Goal: Information Seeking & Learning: Learn about a topic

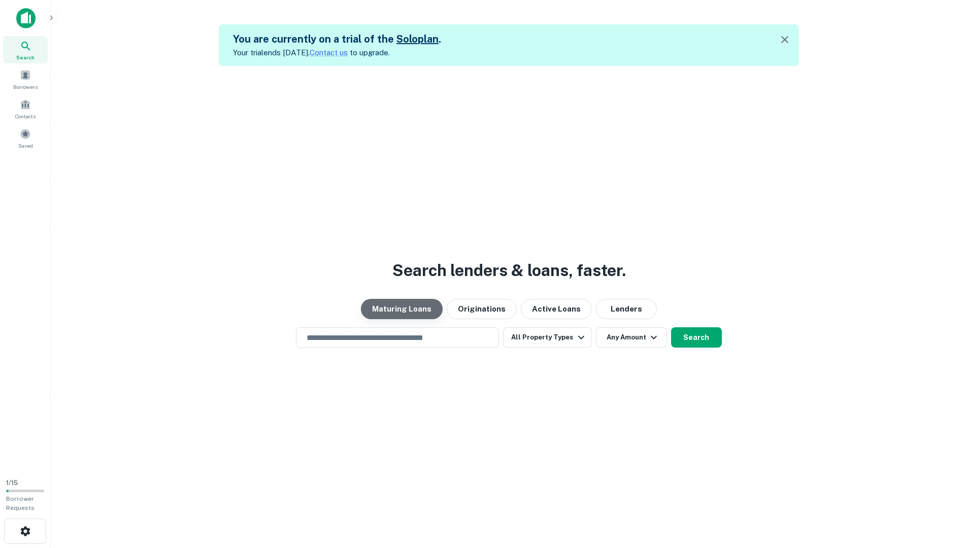
click at [416, 314] on button "Maturing Loans" at bounding box center [402, 309] width 82 height 20
click at [583, 339] on icon "button" at bounding box center [581, 337] width 12 height 12
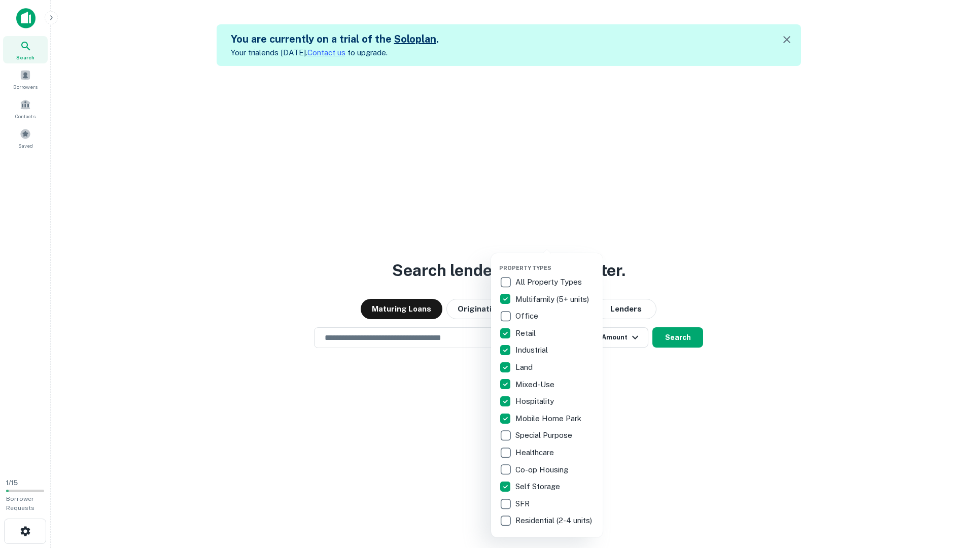
click at [671, 402] on div at bounding box center [487, 274] width 974 height 548
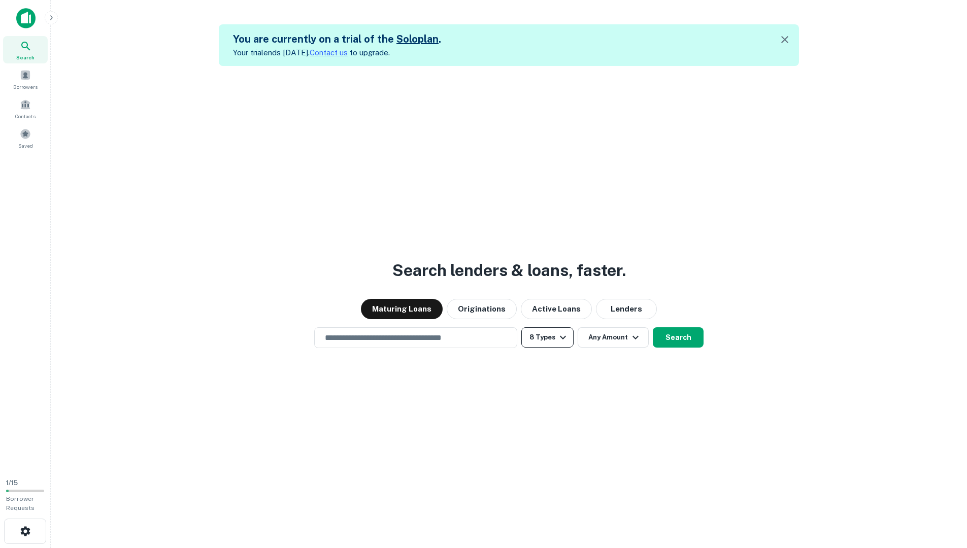
click at [561, 340] on icon "button" at bounding box center [563, 337] width 12 height 12
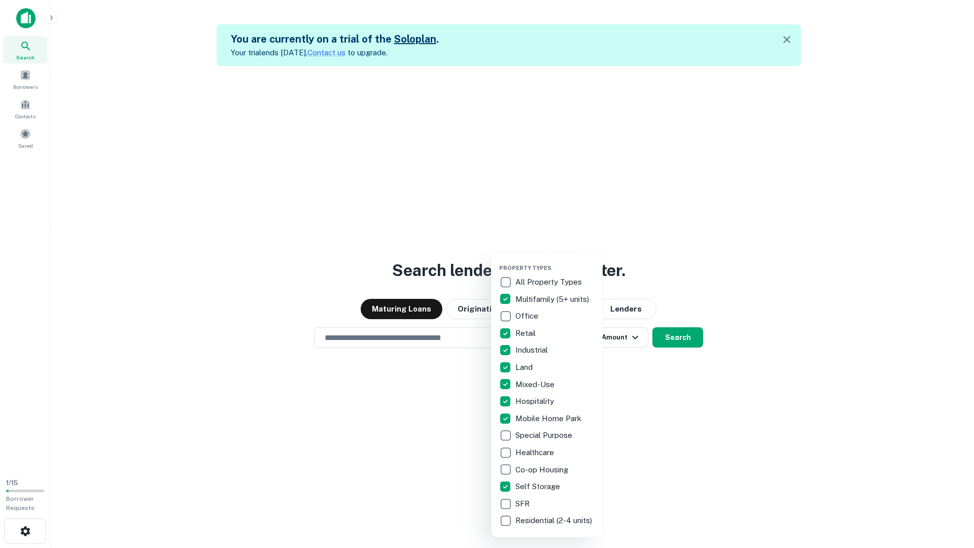
click at [642, 401] on div at bounding box center [487, 274] width 974 height 548
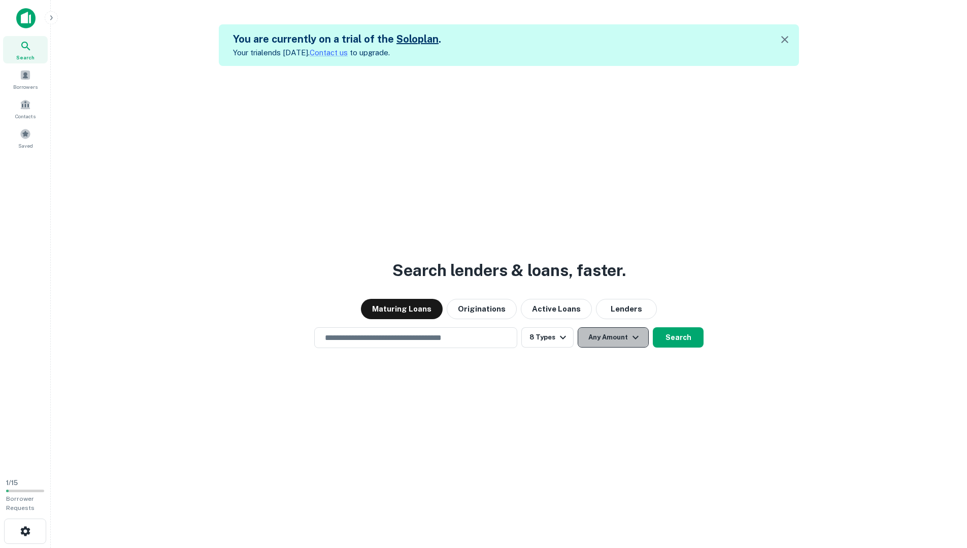
click at [631, 338] on icon "button" at bounding box center [635, 337] width 12 height 12
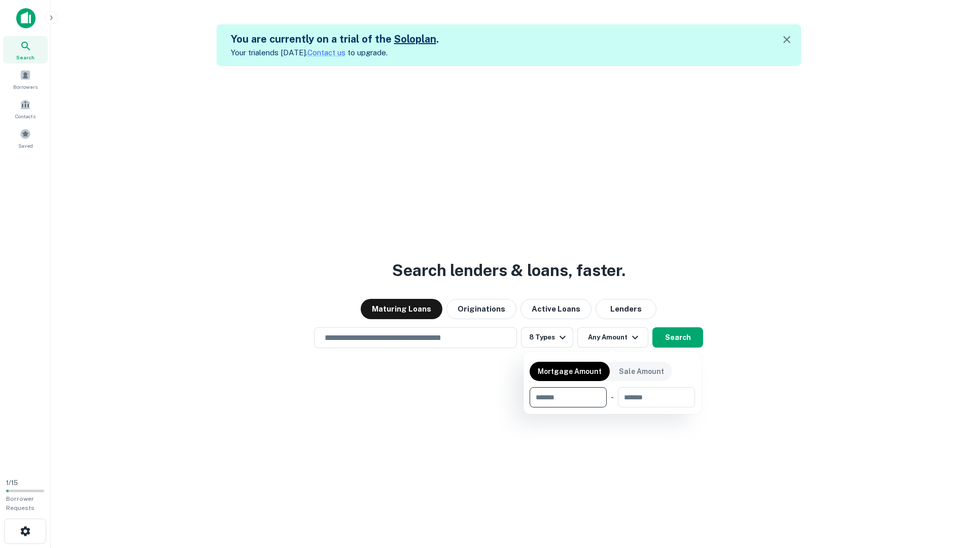
click at [595, 400] on input "number" at bounding box center [565, 397] width 70 height 20
type input "*******"
click at [636, 398] on input "number" at bounding box center [656, 397] width 63 height 20
type input "*******"
click at [672, 343] on div at bounding box center [487, 274] width 974 height 548
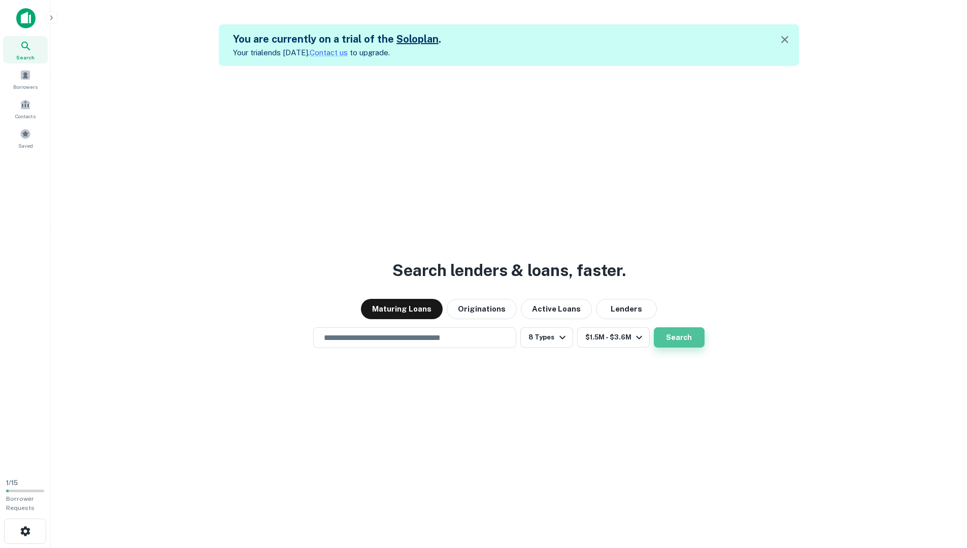
click at [684, 342] on button "Search" at bounding box center [679, 337] width 51 height 20
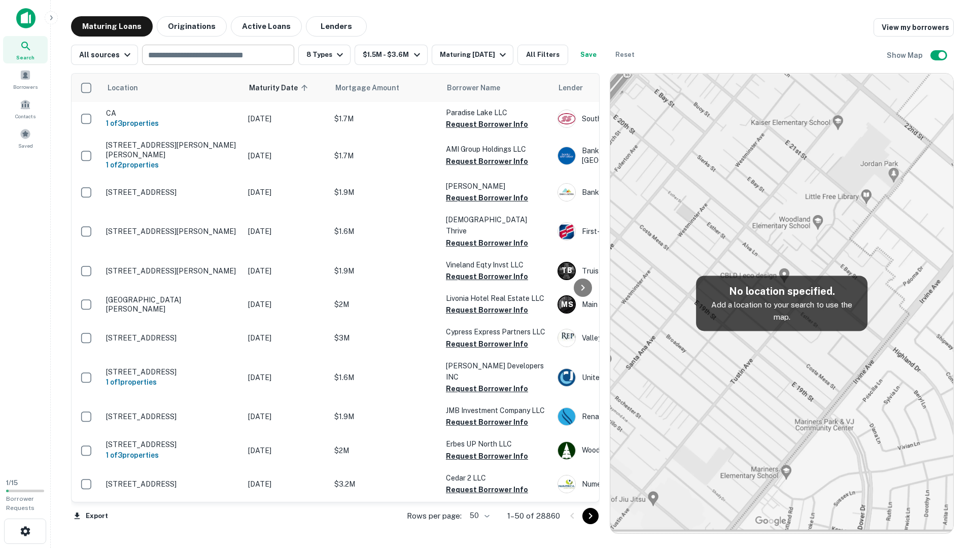
click at [178, 54] on input "text" at bounding box center [217, 55] width 145 height 14
type input "********"
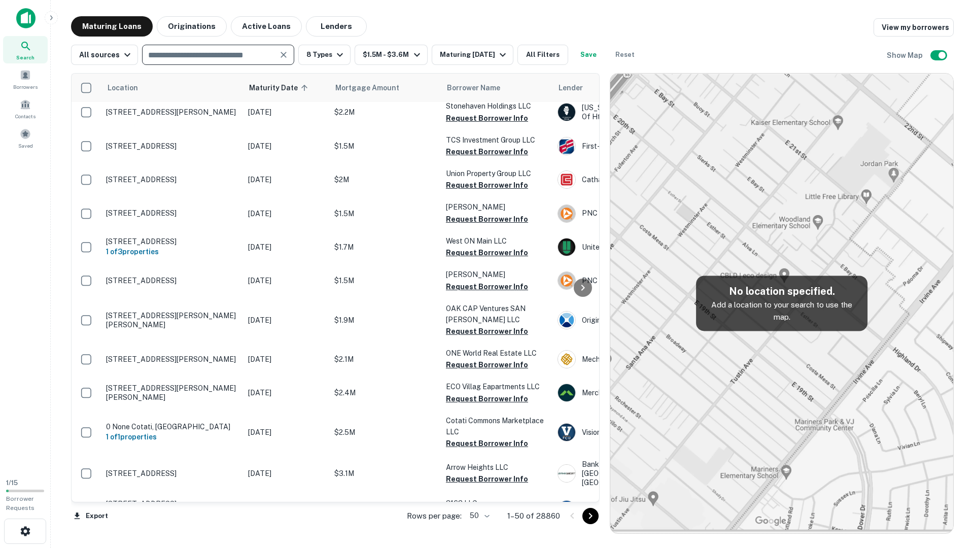
scroll to position [508, 0]
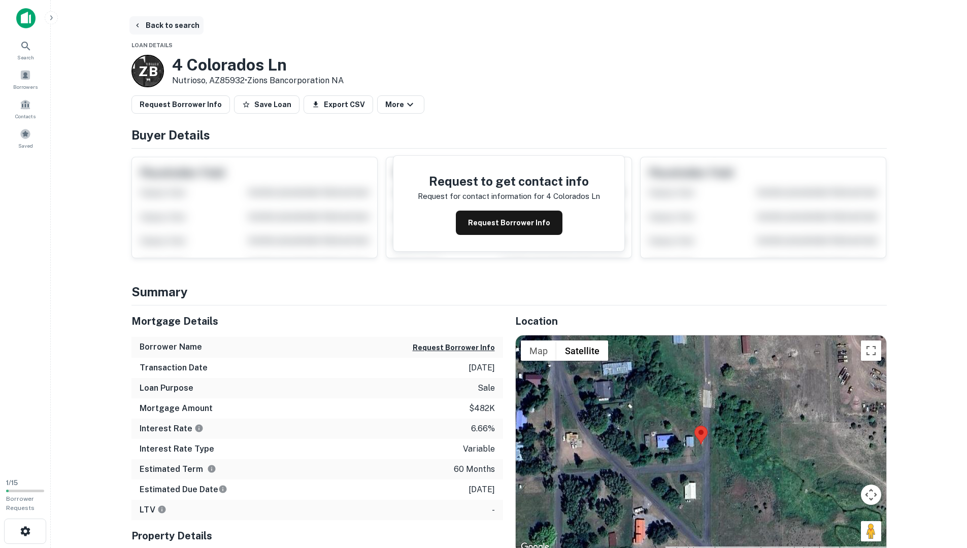
click at [153, 28] on button "Back to search" at bounding box center [166, 25] width 74 height 18
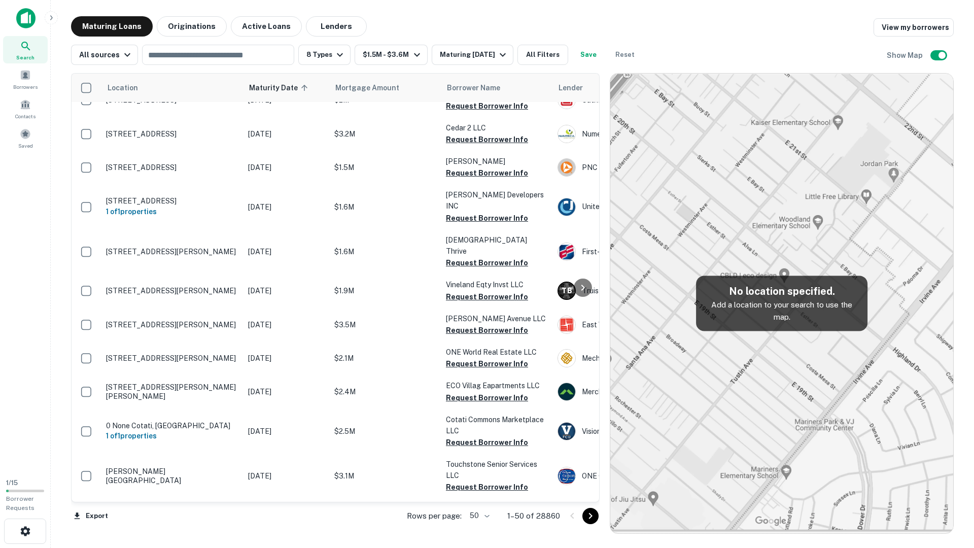
click at [337, 56] on div at bounding box center [487, 274] width 974 height 548
click at [337, 58] on icon "button" at bounding box center [340, 55] width 12 height 12
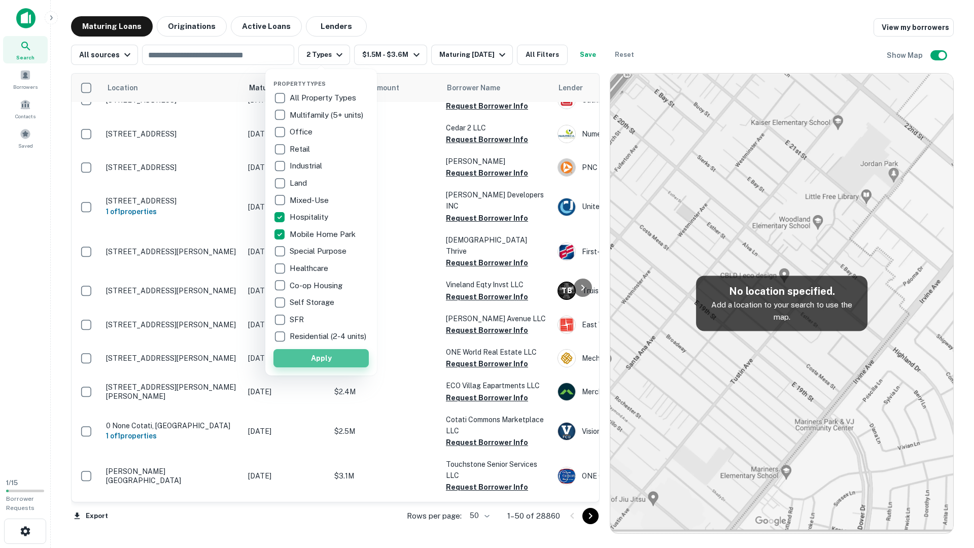
click at [347, 367] on button "Apply" at bounding box center [321, 358] width 95 height 18
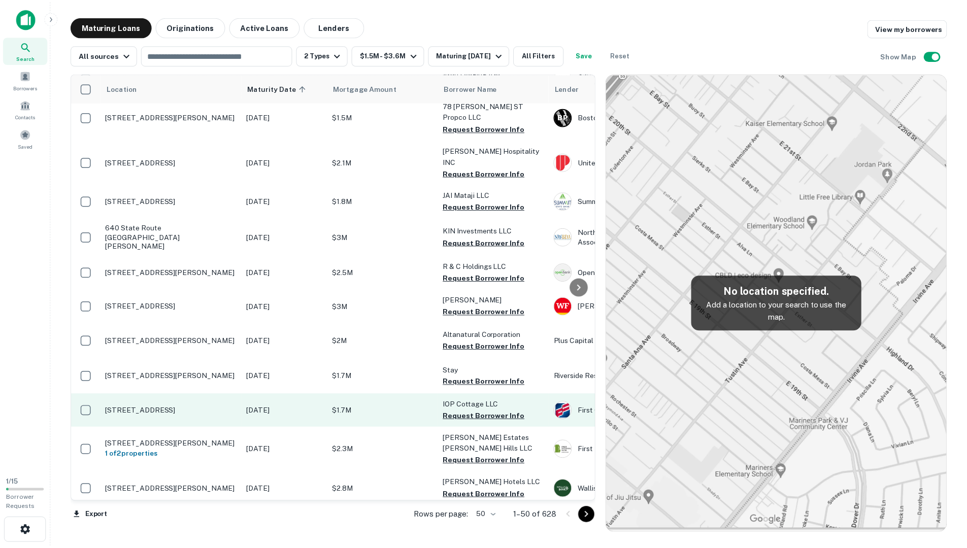
scroll to position [558, 0]
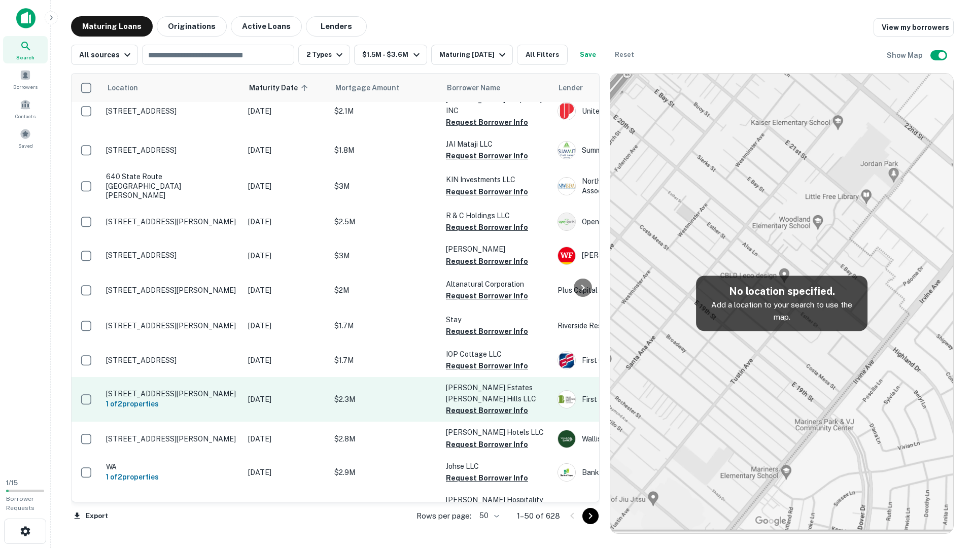
click at [165, 389] on p "103 Country Side Dr Valencia, PA16059" at bounding box center [172, 393] width 132 height 9
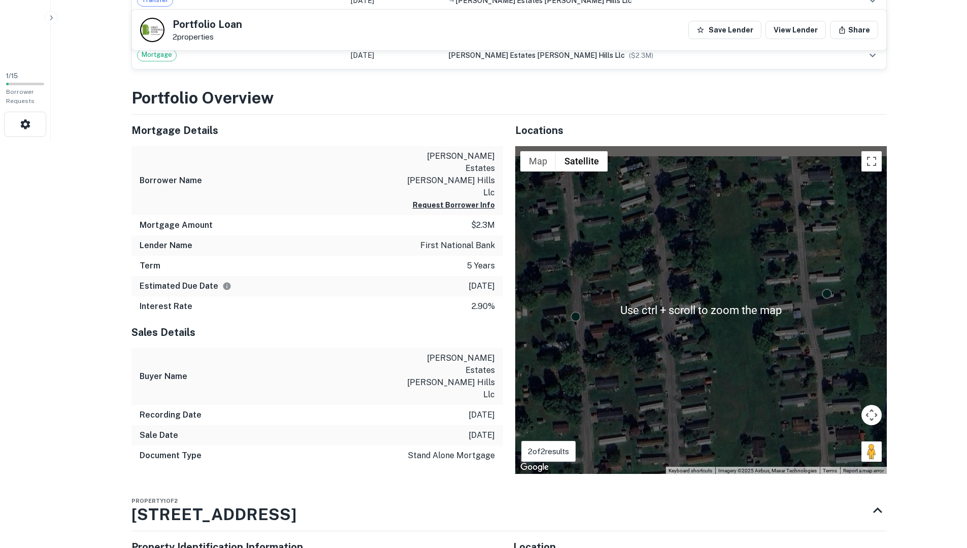
scroll to position [457, 0]
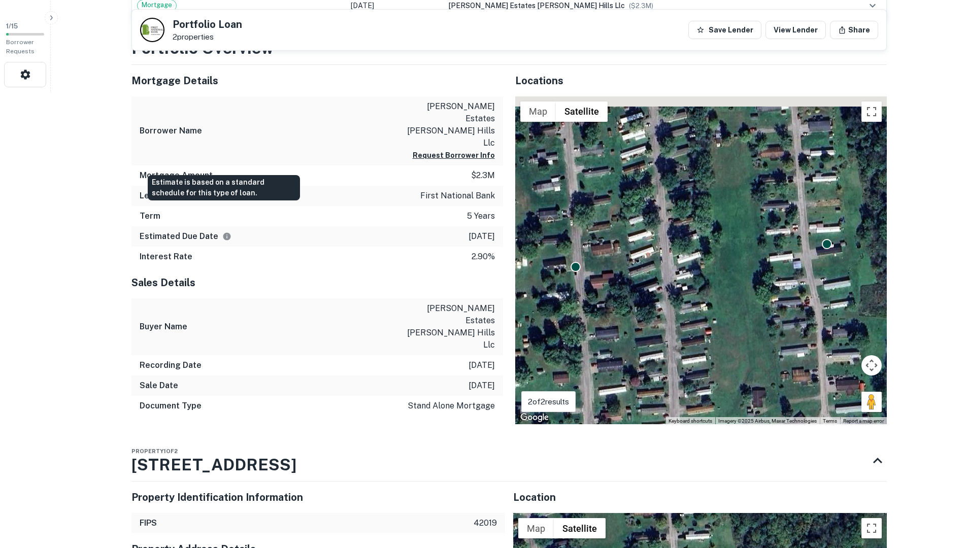
click at [224, 232] on icon "Estimate is based on a standard schedule for this type of loan." at bounding box center [226, 236] width 9 height 9
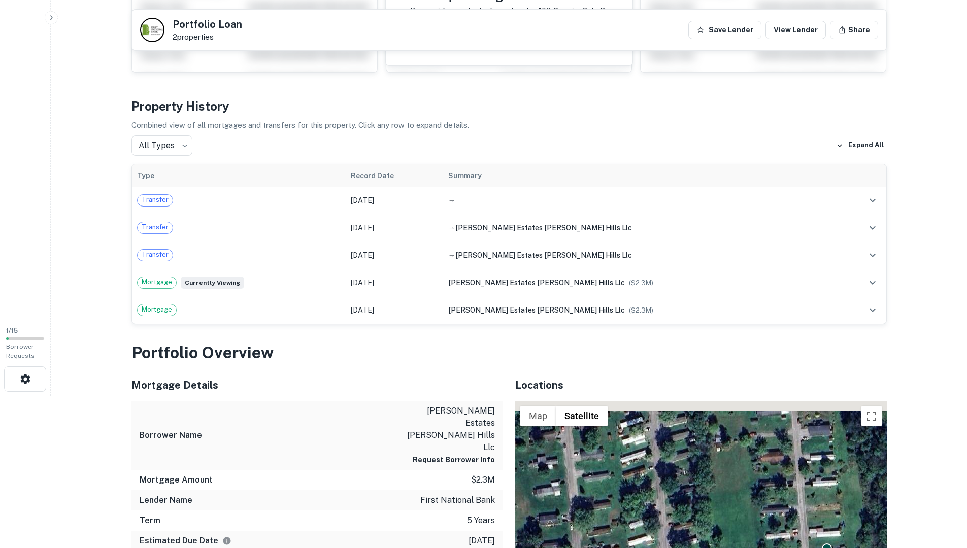
scroll to position [203, 0]
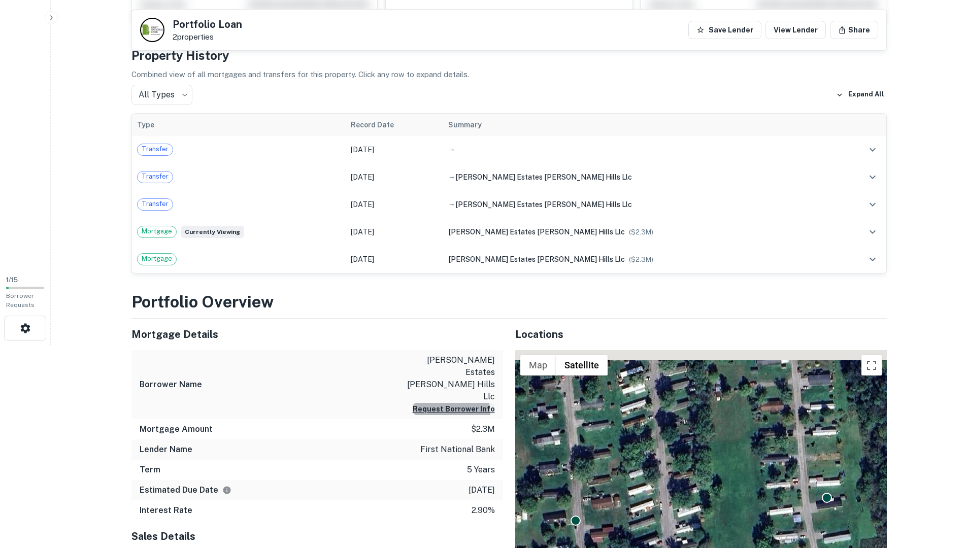
click at [455, 403] on button "Request Borrower Info" at bounding box center [454, 409] width 82 height 12
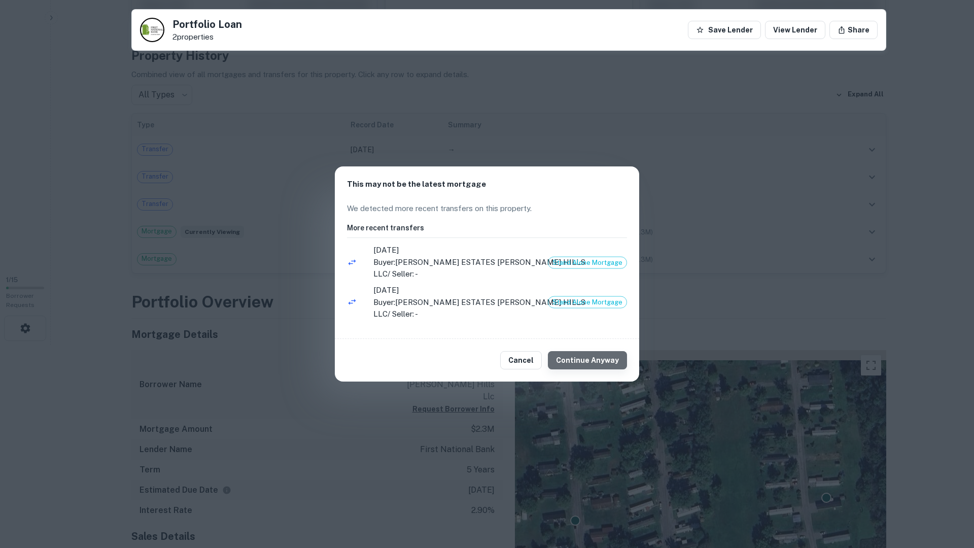
click at [602, 351] on button "Continue Anyway" at bounding box center [587, 360] width 79 height 18
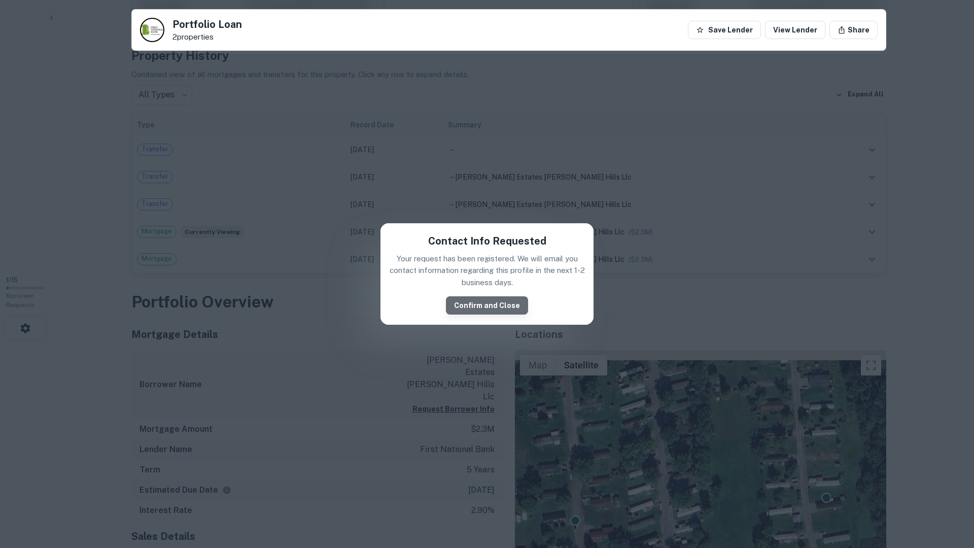
click at [501, 311] on button "Confirm and Close" at bounding box center [487, 305] width 82 height 18
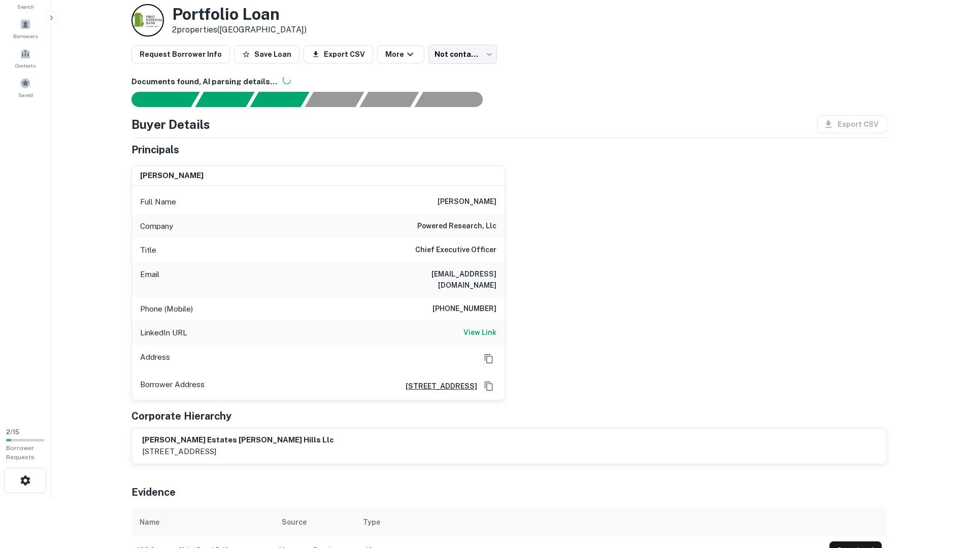
scroll to position [102, 0]
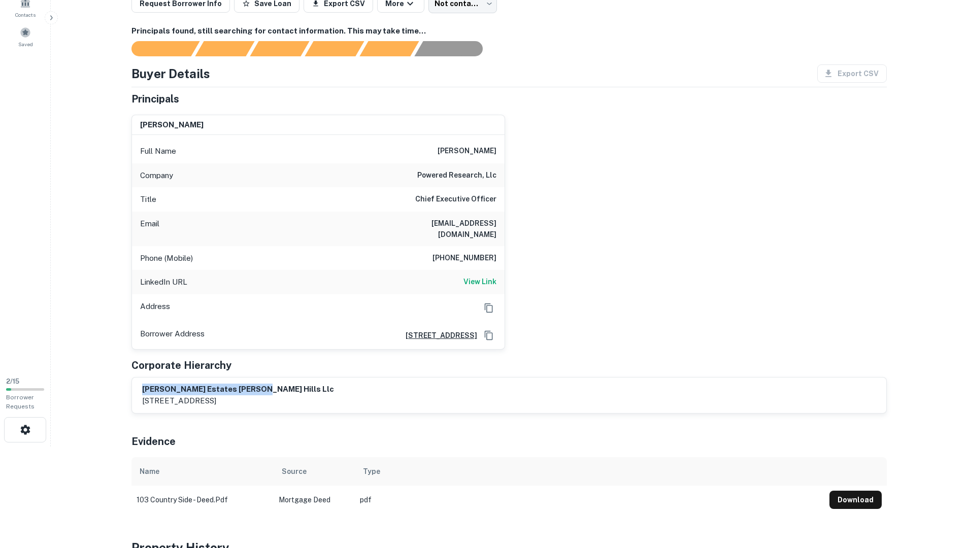
drag, startPoint x: 143, startPoint y: 378, endPoint x: 257, endPoint y: 379, distance: 113.7
click at [257, 384] on h6 "jones estates sandy hills llc" at bounding box center [238, 390] width 192 height 12
copy h6 "jones estates sandy hills llc"
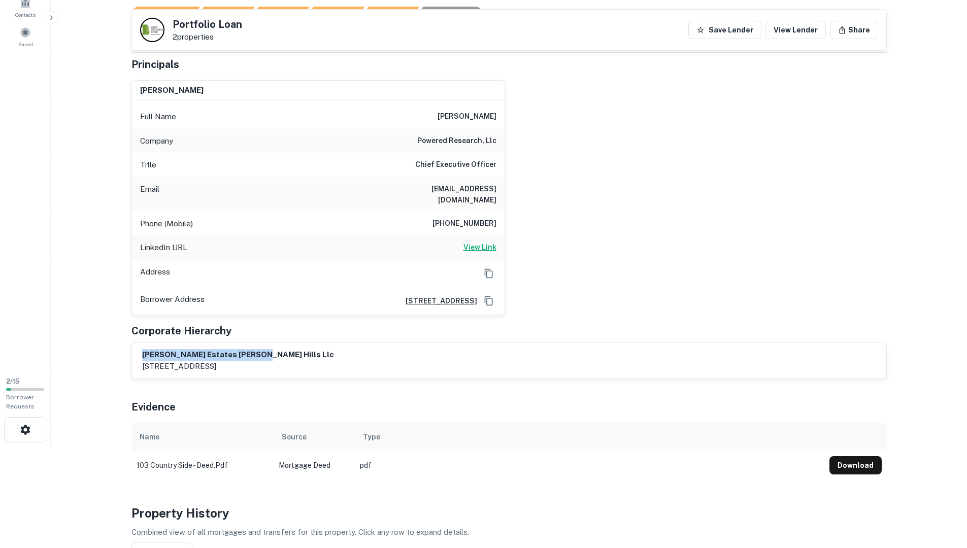
click at [490, 242] on h6 "View Link" at bounding box center [479, 247] width 33 height 11
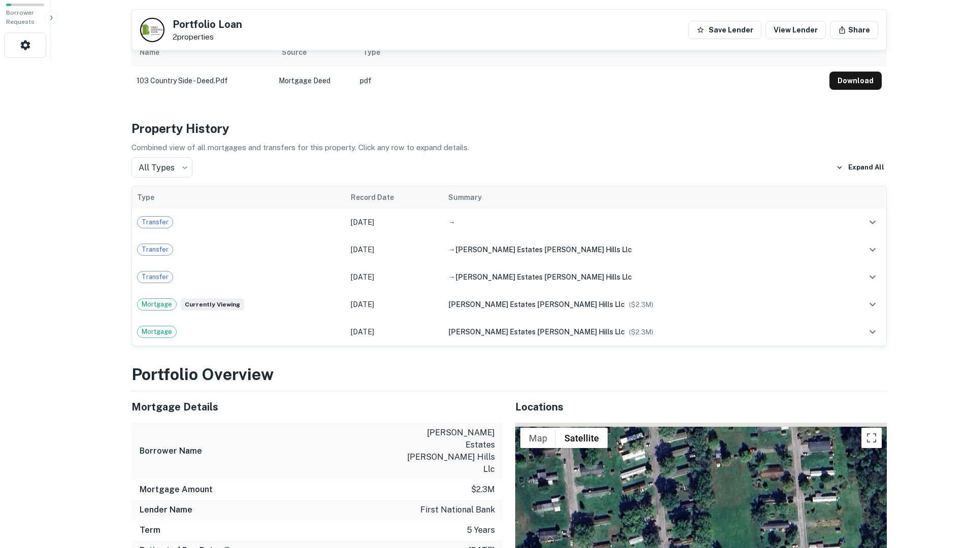
scroll to position [463, 0]
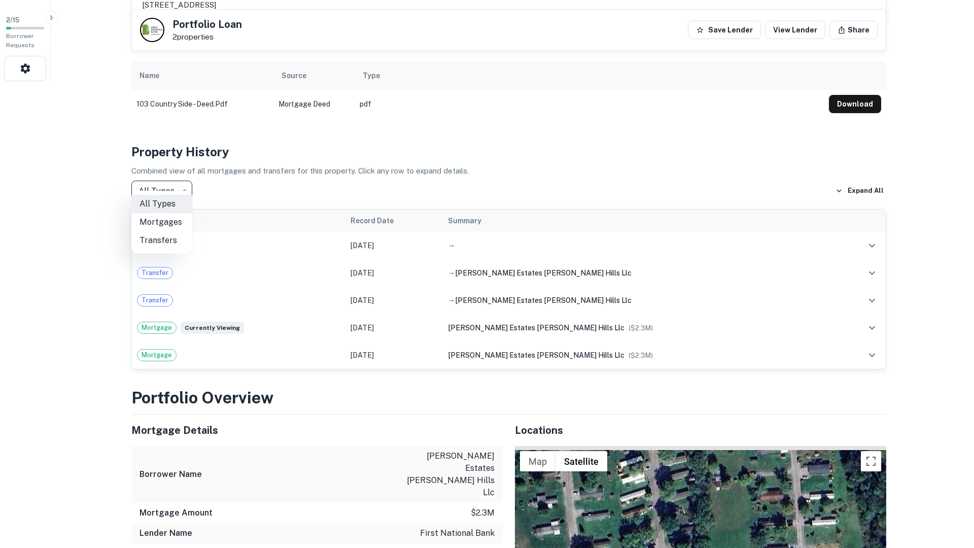
click at [177, 225] on li "Mortgages" at bounding box center [161, 222] width 61 height 18
type input "********"
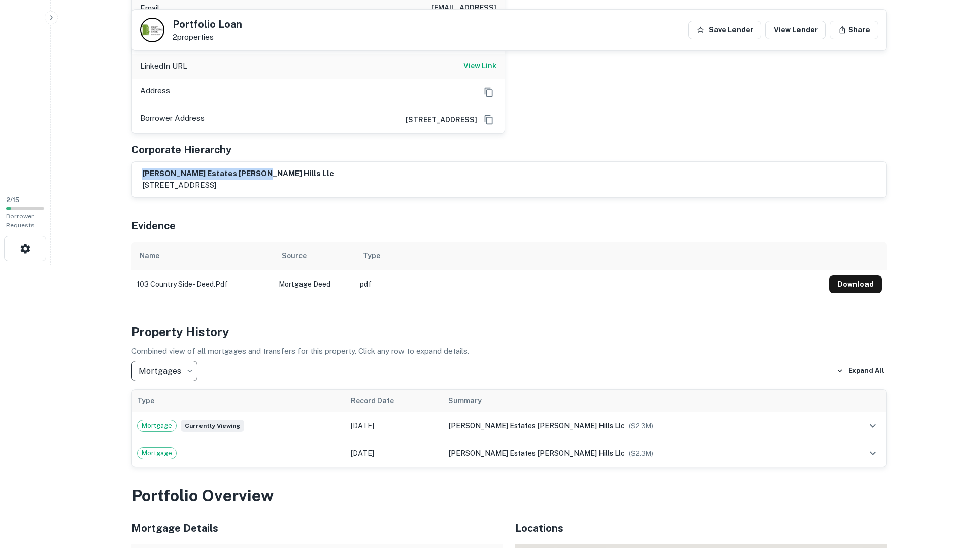
scroll to position [305, 0]
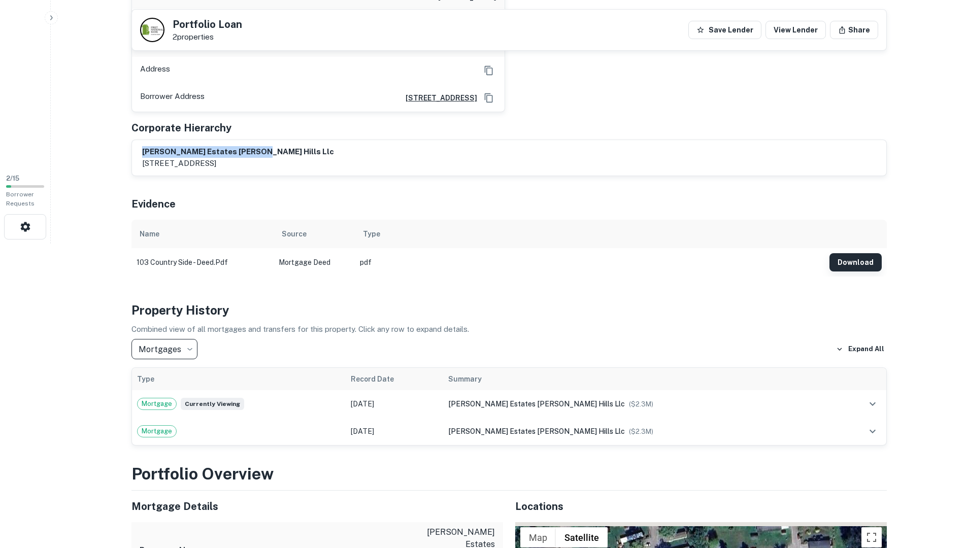
click at [845, 254] on button "Download" at bounding box center [855, 262] width 52 height 18
click at [851, 253] on button "Download" at bounding box center [855, 262] width 52 height 18
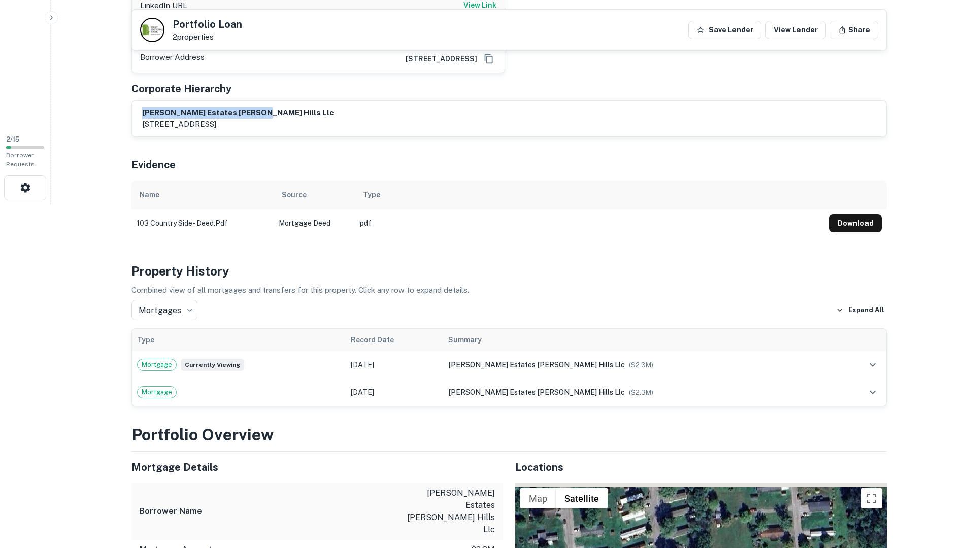
scroll to position [406, 0]
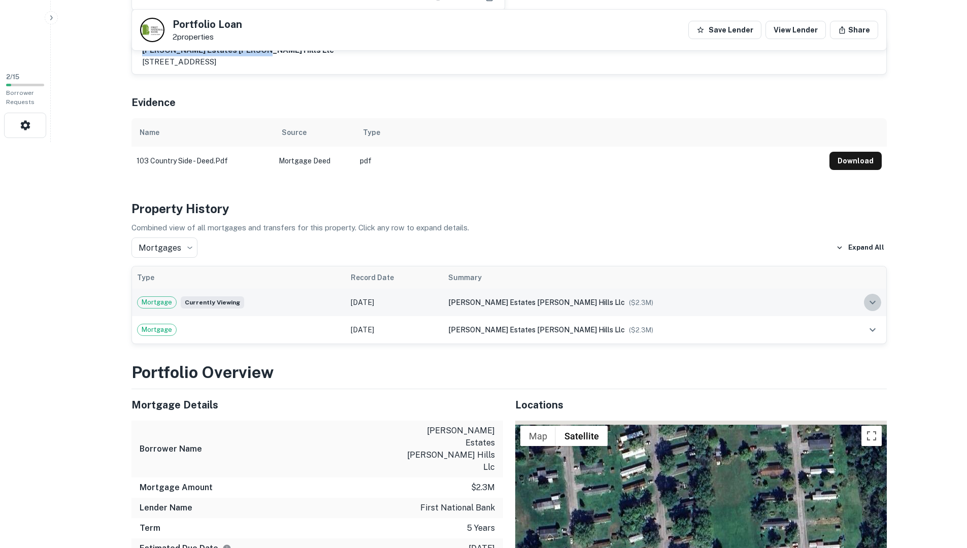
click at [870, 296] on icon "expand row" at bounding box center [872, 302] width 12 height 12
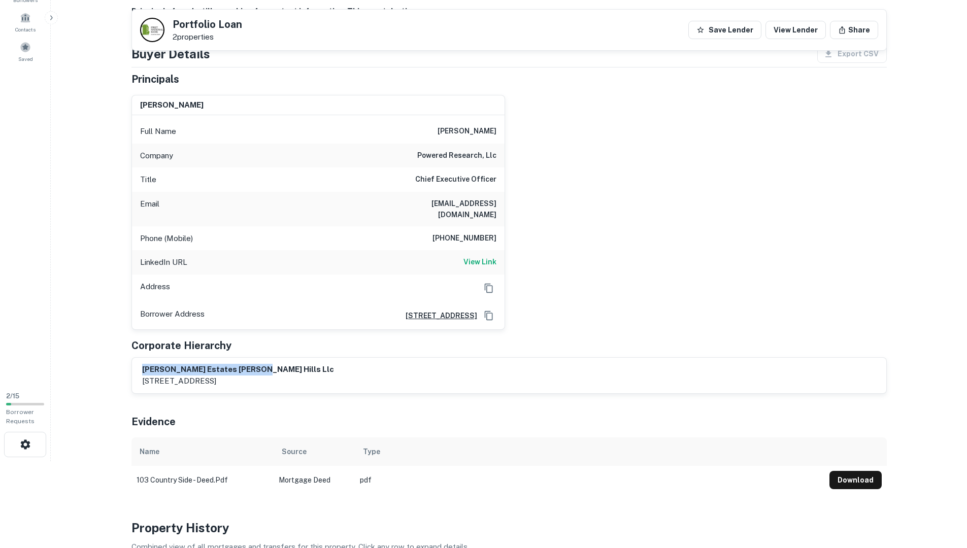
scroll to position [0, 0]
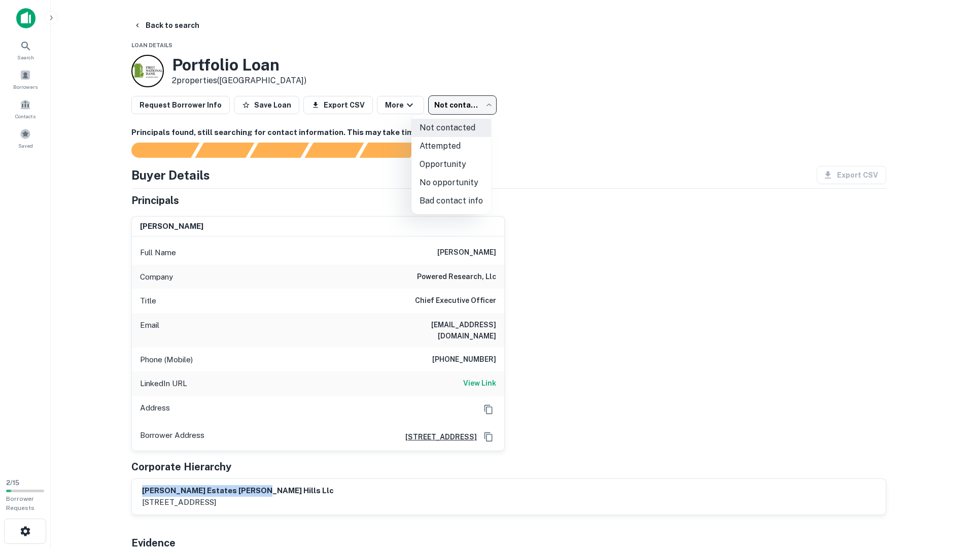
click at [476, 104] on body "Search Borrowers Contacts Saved 2 / 15 Borrower Requests Back to search Loan De…" at bounding box center [487, 274] width 974 height 548
click at [330, 176] on div at bounding box center [487, 274] width 974 height 548
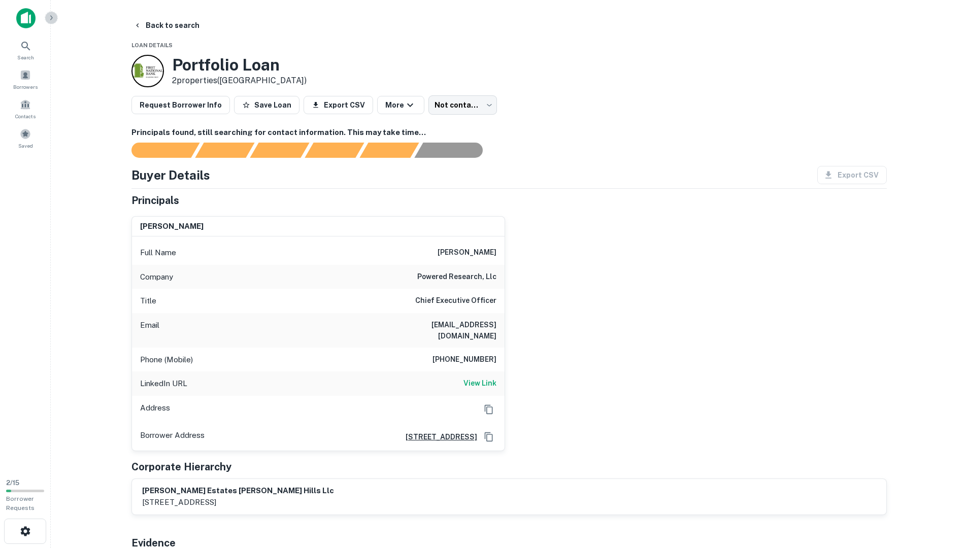
click at [58, 19] on div "Search Borrowers Contacts Saved 2 / 15 Borrower Requests Back to search Loan De…" at bounding box center [483, 274] width 967 height 548
drag, startPoint x: 342, startPoint y: 44, endPoint x: 346, endPoint y: 50, distance: 7.3
click at [347, 69] on div "Portfolio Loan 2 properties (PA)" at bounding box center [508, 71] width 755 height 32
click at [762, 243] on div "peyton anderson Full Name peyton anderson Company powered research, llc Title C…" at bounding box center [504, 329] width 763 height 243
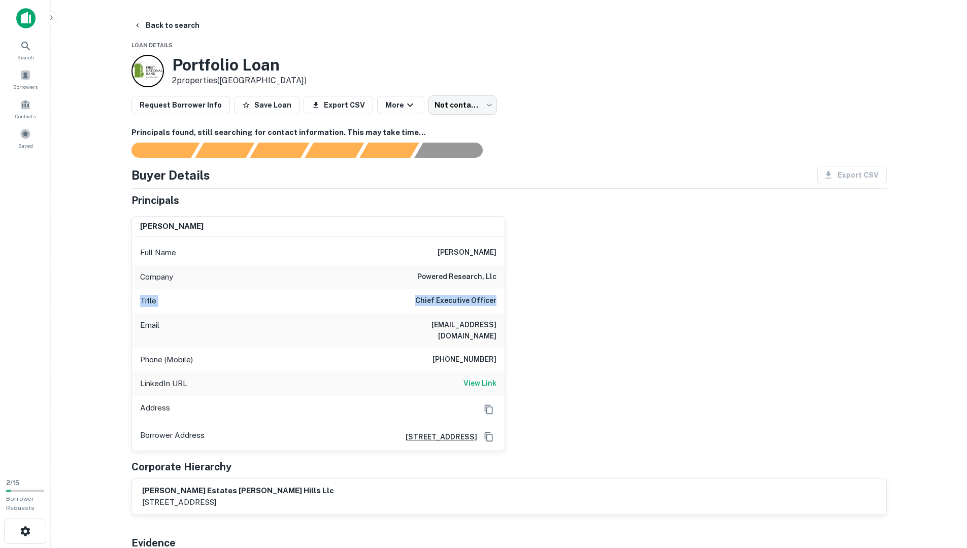
drag, startPoint x: 762, startPoint y: 243, endPoint x: 732, endPoint y: 297, distance: 62.3
click at [732, 297] on div "peyton anderson Full Name peyton anderson Company powered research, llc Title C…" at bounding box center [504, 329] width 763 height 243
click at [186, 25] on button "Back to search" at bounding box center [166, 25] width 74 height 18
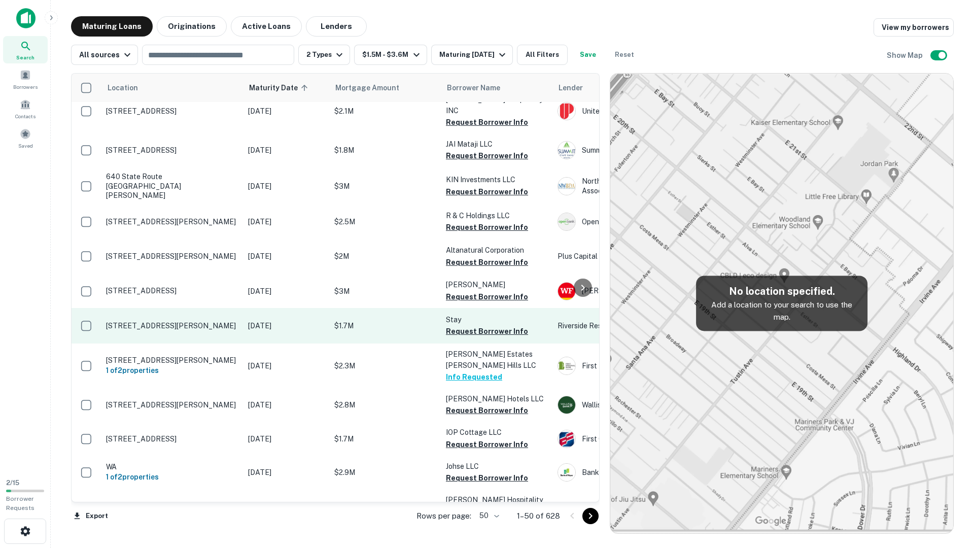
scroll to position [508, 0]
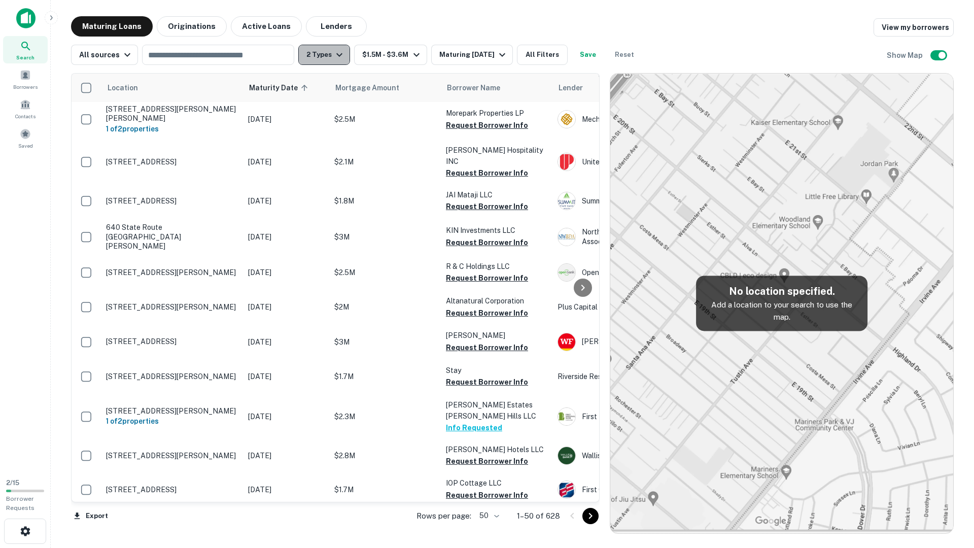
click at [333, 58] on icon "button" at bounding box center [339, 55] width 12 height 12
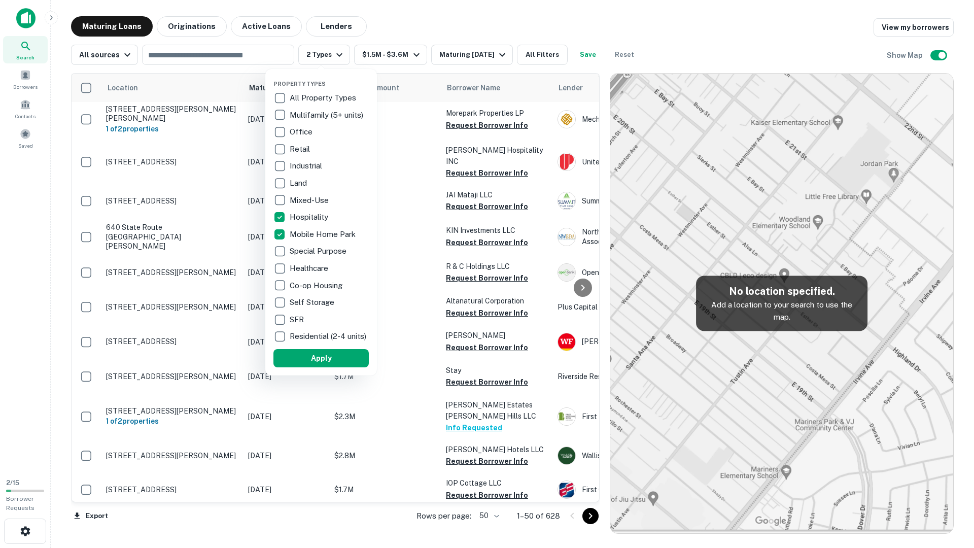
click at [383, 209] on div at bounding box center [487, 274] width 974 height 548
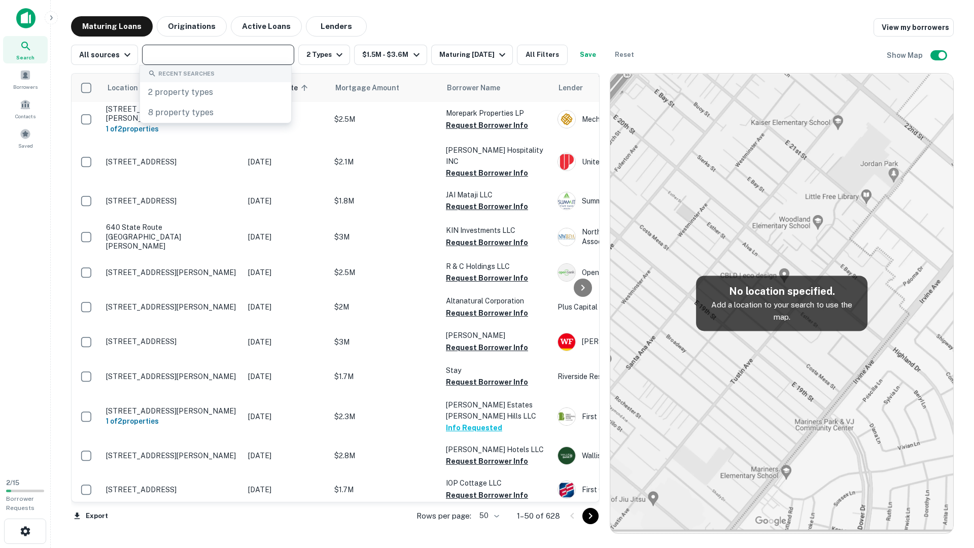
click at [182, 54] on input "text" at bounding box center [217, 55] width 145 height 14
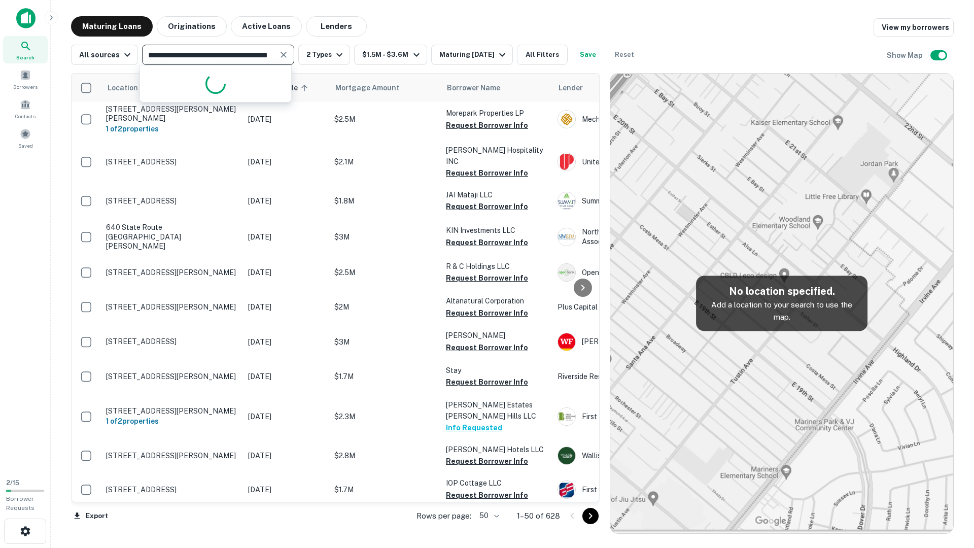
scroll to position [0, 39]
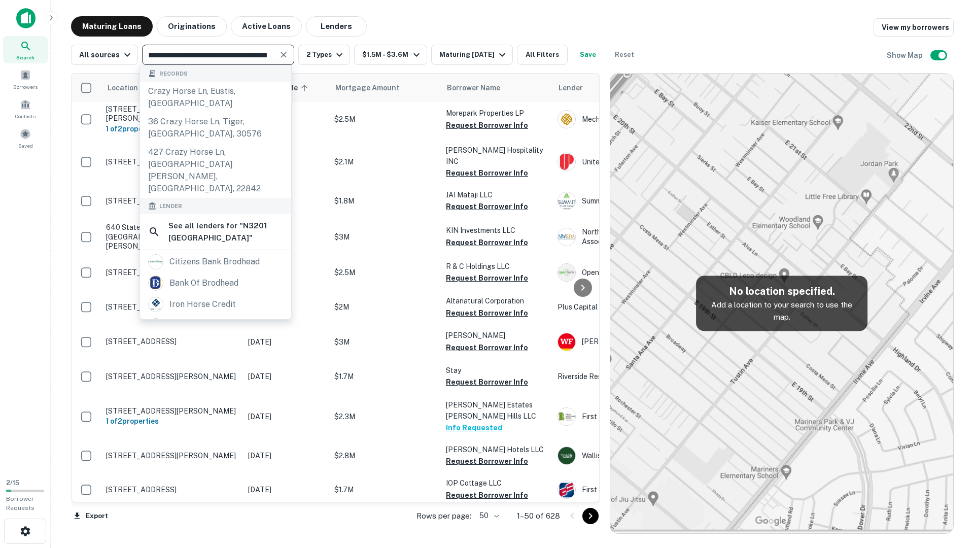
type input "**********"
click at [197, 220] on h6 "See all lenders for " N3201 Crazy Horse Ln, Brodhead WI,53520 "" at bounding box center [226, 232] width 115 height 24
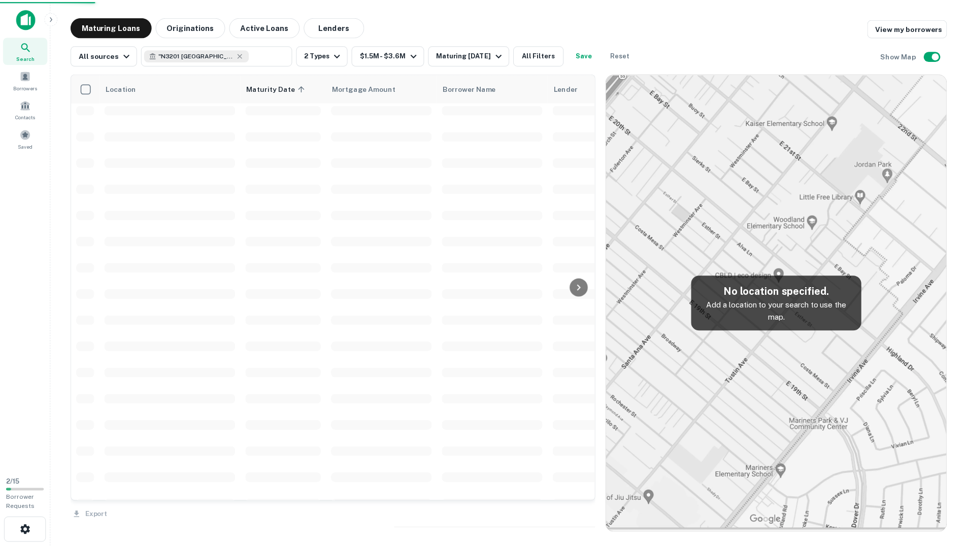
scroll to position [457, 0]
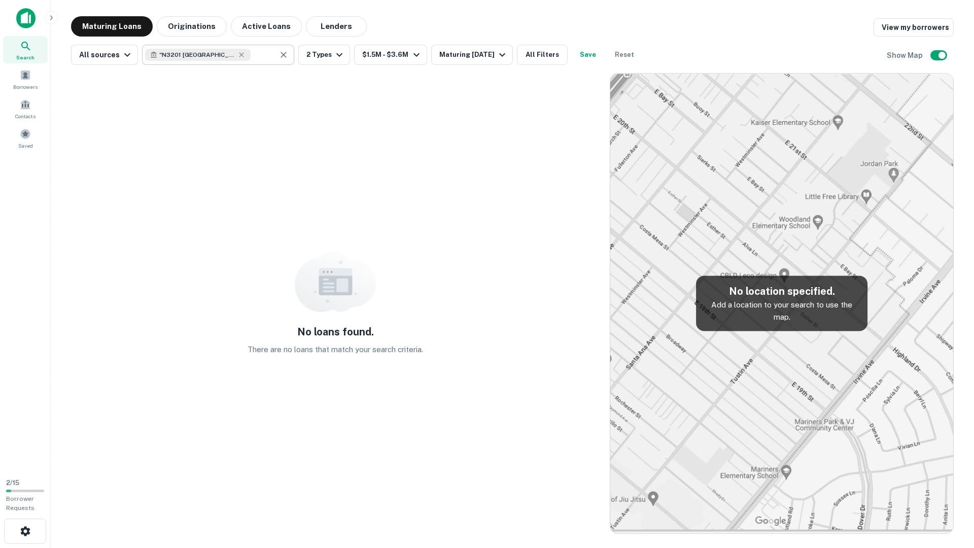
click at [282, 55] on icon "Clear" at bounding box center [284, 55] width 6 height 6
click at [240, 58] on icon at bounding box center [242, 55] width 8 height 8
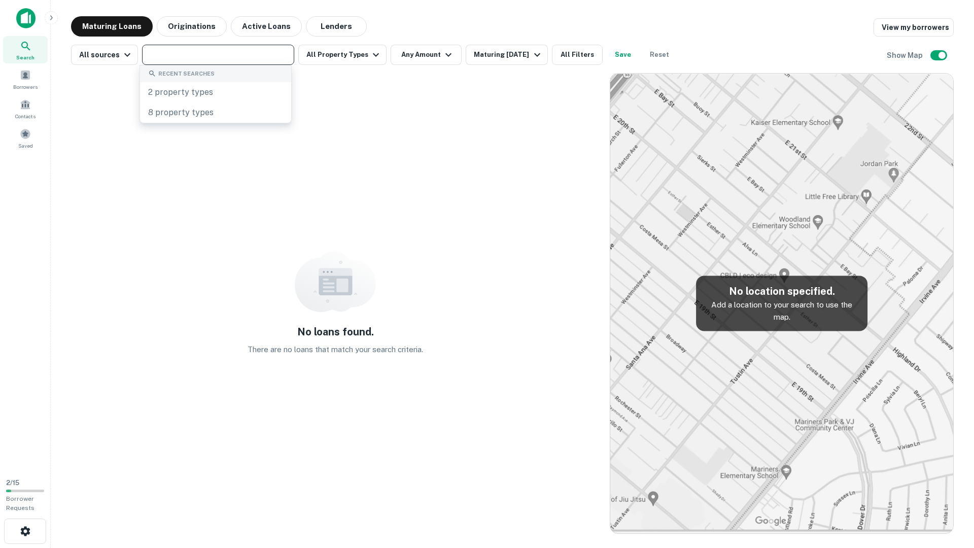
click at [211, 58] on input "text" at bounding box center [217, 55] width 145 height 14
click at [370, 56] on icon "button" at bounding box center [376, 55] width 12 height 12
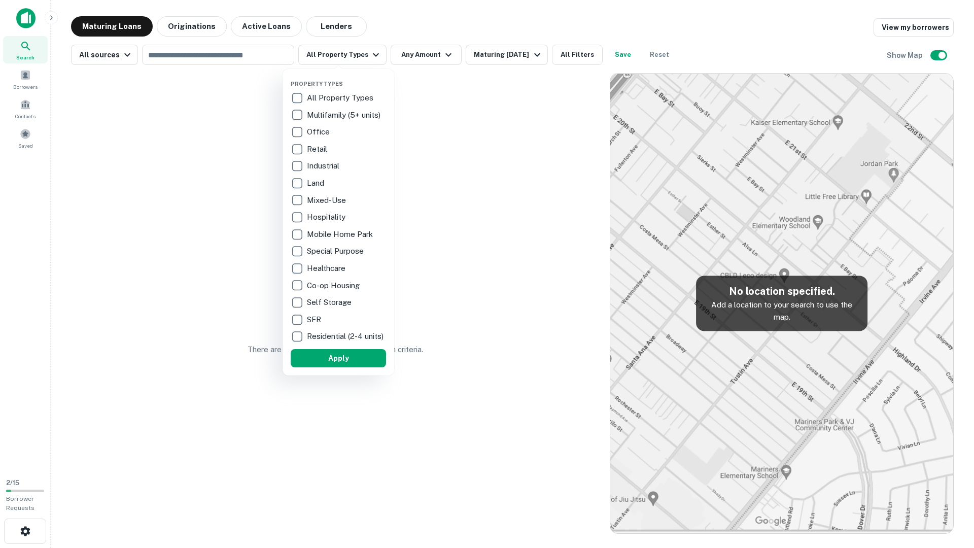
click at [192, 52] on div at bounding box center [487, 274] width 974 height 548
click at [171, 59] on div at bounding box center [487, 274] width 974 height 548
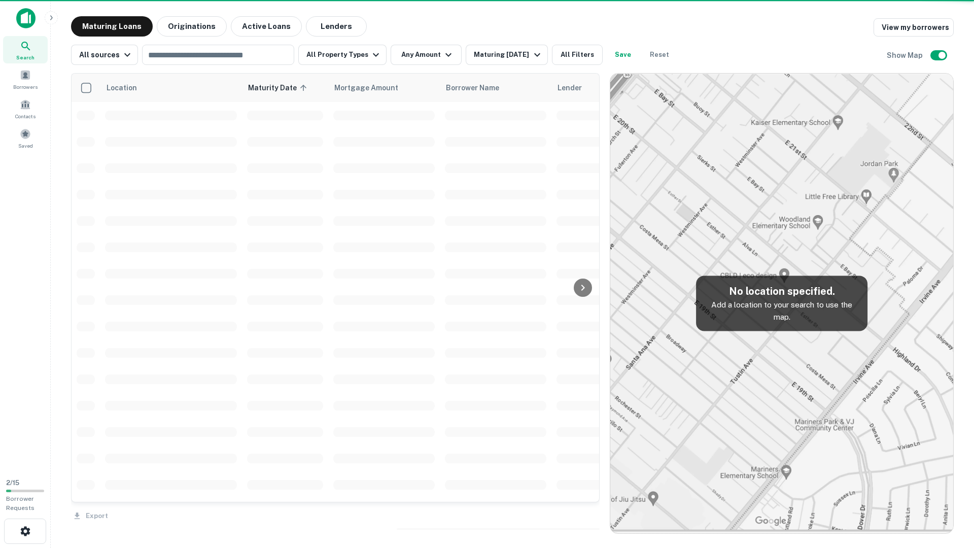
click at [171, 55] on div at bounding box center [487, 274] width 974 height 548
click at [201, 209] on div at bounding box center [487, 274] width 974 height 548
click at [175, 54] on div at bounding box center [487, 274] width 974 height 548
click at [172, 57] on div at bounding box center [487, 274] width 974 height 548
click at [184, 55] on div at bounding box center [487, 274] width 974 height 548
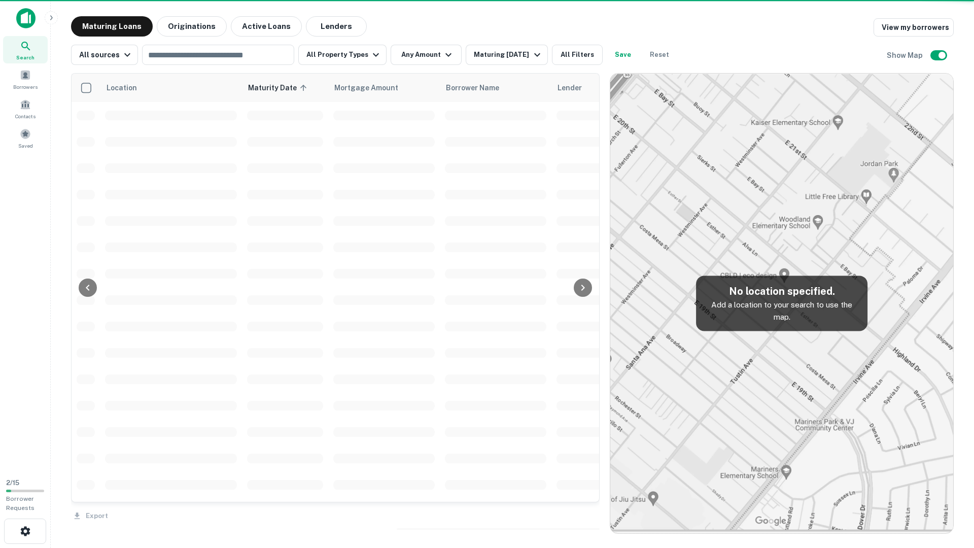
click at [220, 59] on div at bounding box center [487, 274] width 974 height 548
click at [272, 56] on div at bounding box center [487, 274] width 974 height 548
click at [290, 55] on div at bounding box center [487, 274] width 974 height 548
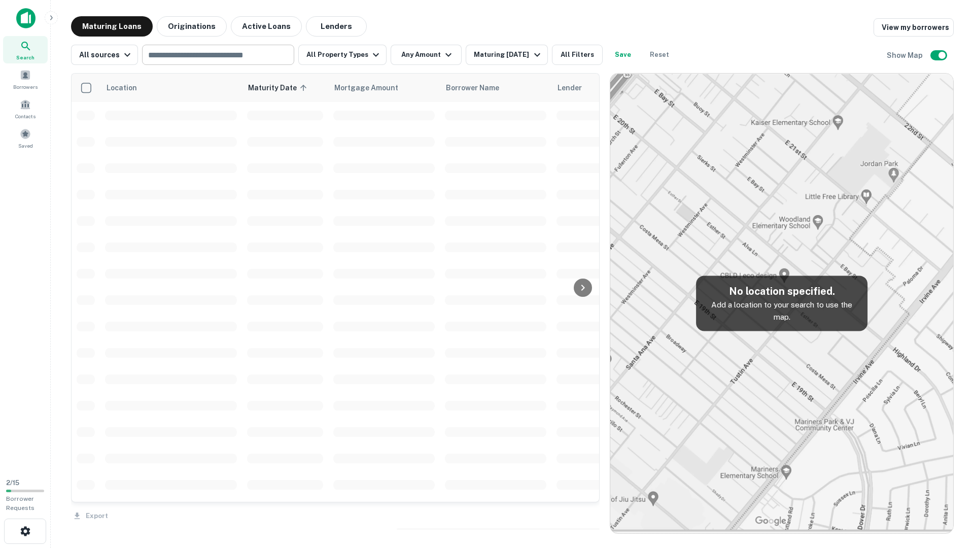
click at [193, 57] on input "text" at bounding box center [217, 55] width 145 height 14
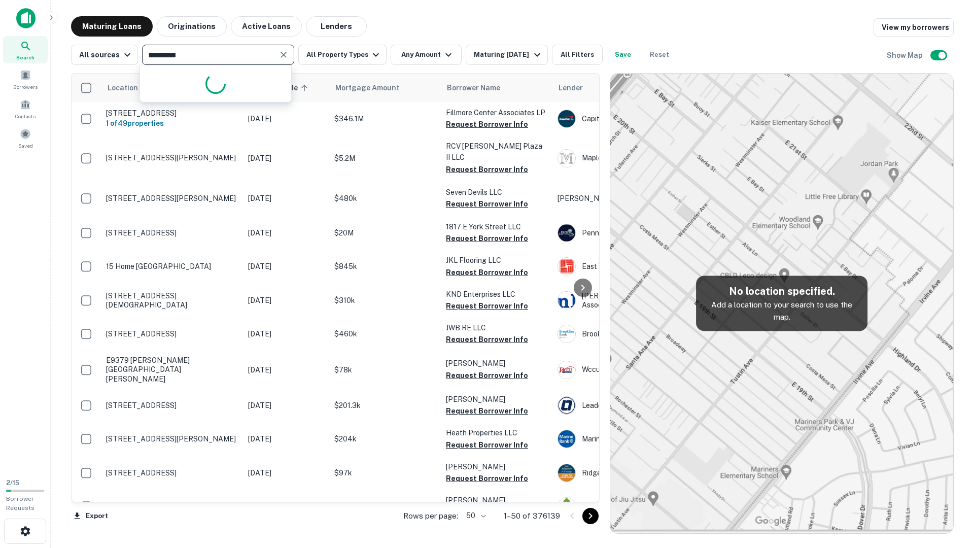
type input "**********"
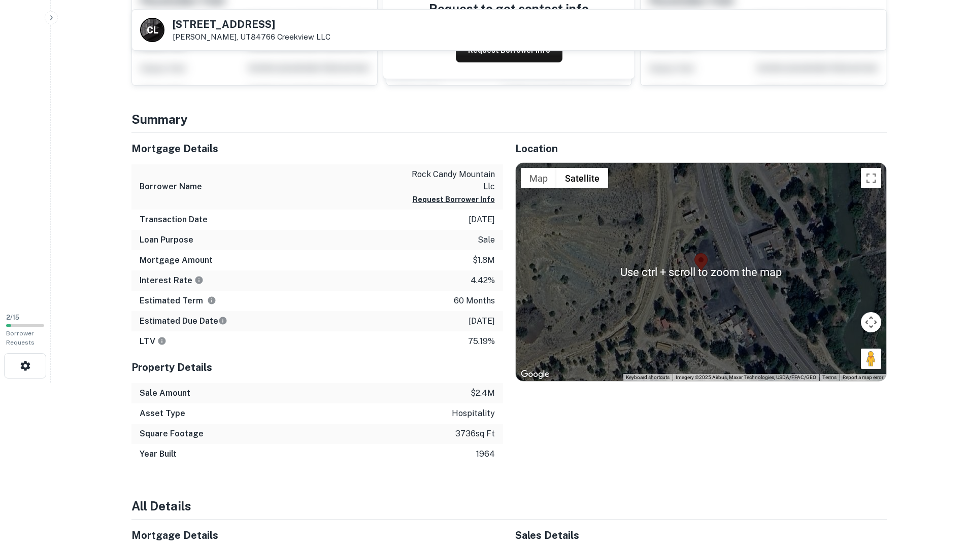
scroll to position [152, 0]
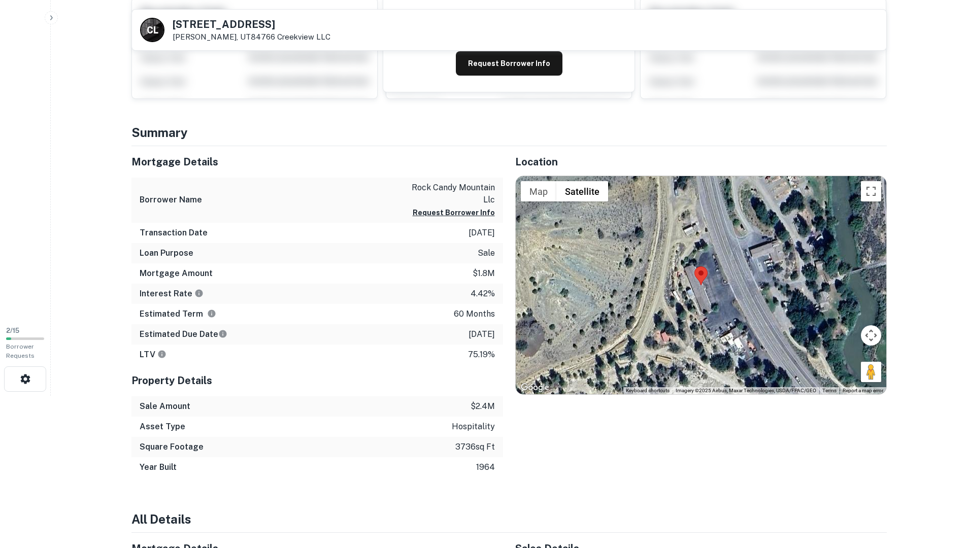
click at [868, 340] on button "Map camera controls" at bounding box center [871, 335] width 20 height 20
click at [842, 311] on button "Zoom in" at bounding box center [845, 310] width 20 height 20
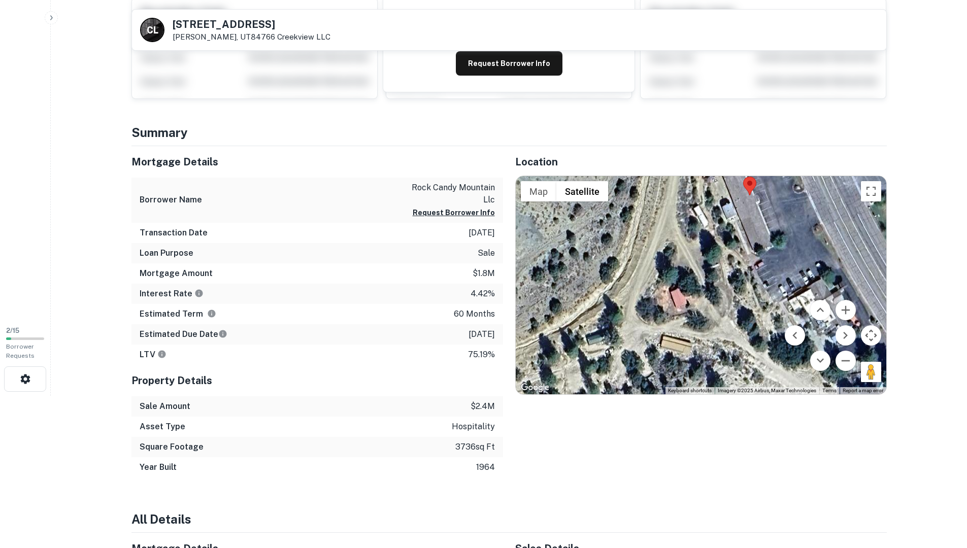
drag, startPoint x: 799, startPoint y: 247, endPoint x: 841, endPoint y: 192, distance: 69.2
click at [841, 192] on div at bounding box center [701, 285] width 371 height 218
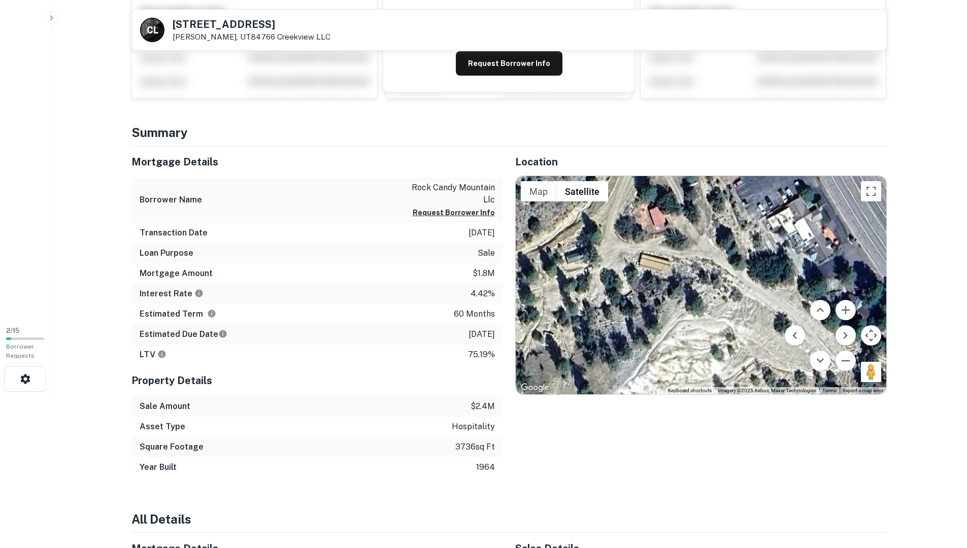
drag, startPoint x: 791, startPoint y: 283, endPoint x: 769, endPoint y: 199, distance: 85.9
click at [769, 199] on div at bounding box center [701, 285] width 371 height 218
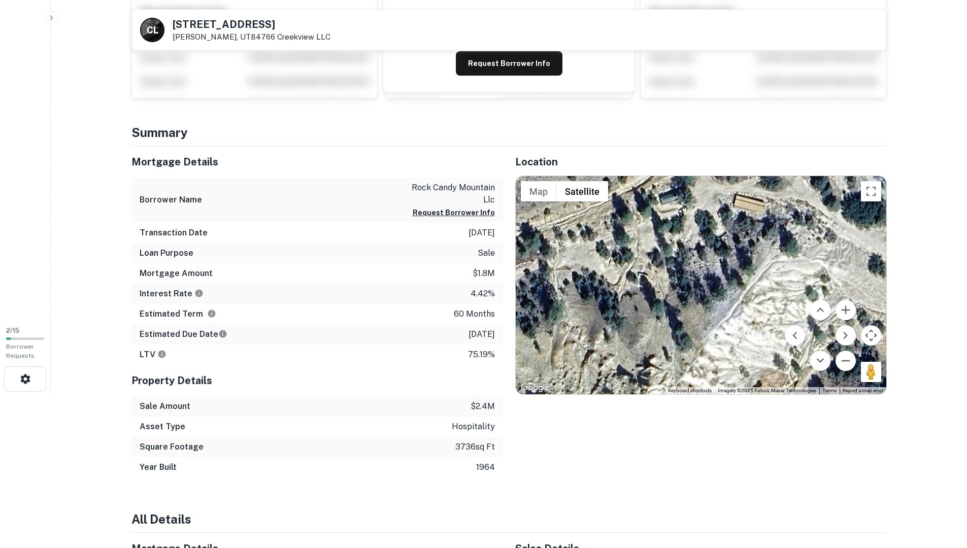
drag, startPoint x: 712, startPoint y: 284, endPoint x: 817, endPoint y: 218, distance: 123.8
click at [817, 218] on div at bounding box center [701, 285] width 371 height 218
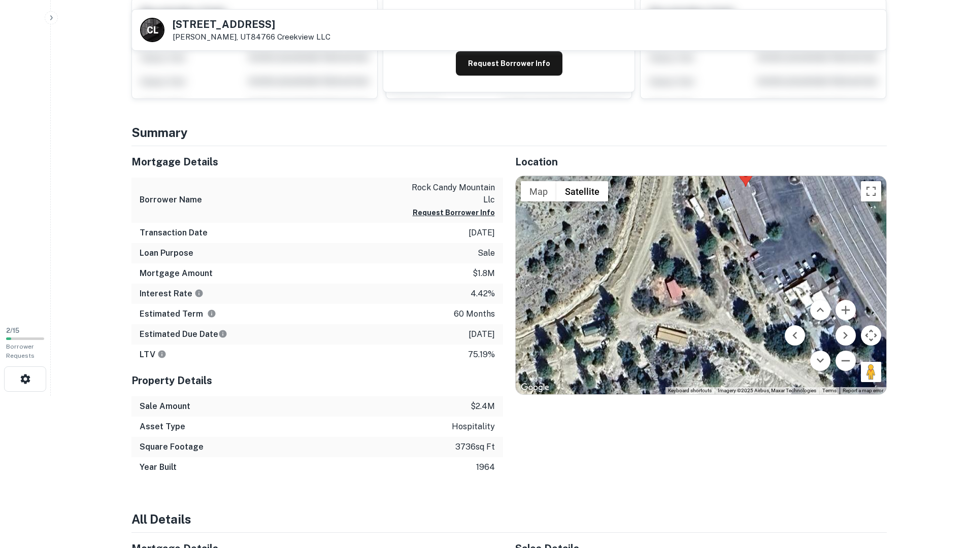
drag, startPoint x: 751, startPoint y: 285, endPoint x: 673, endPoint y: 417, distance: 152.9
click at [673, 417] on div "Location ← Move left → Move right ↑ Move up ↓ Move down + Zoom in - Zoom out Ho…" at bounding box center [695, 311] width 384 height 331
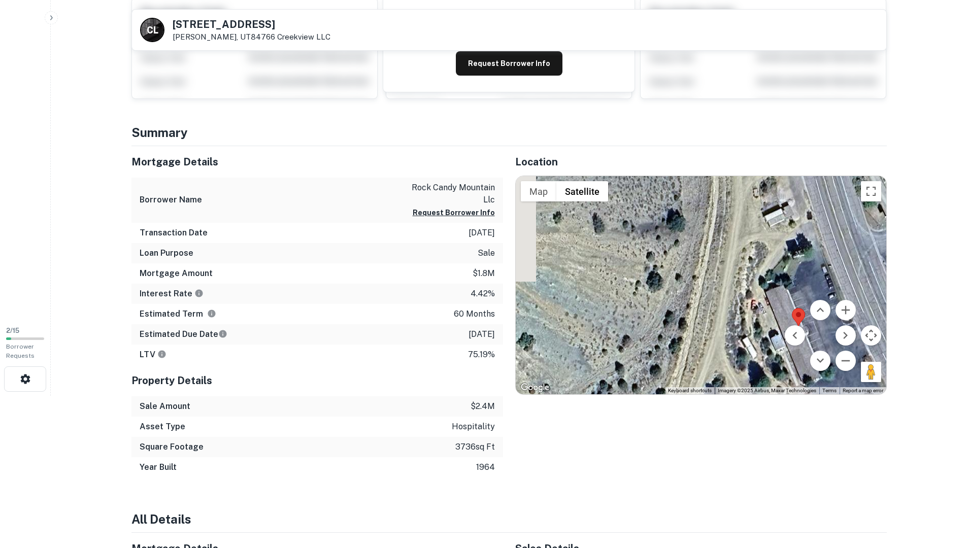
drag, startPoint x: 737, startPoint y: 292, endPoint x: 790, endPoint y: 431, distance: 149.2
click at [790, 431] on div "Location ← Move left → Move right ↑ Move up ↓ Move down + Zoom in - Zoom out Ho…" at bounding box center [695, 311] width 384 height 331
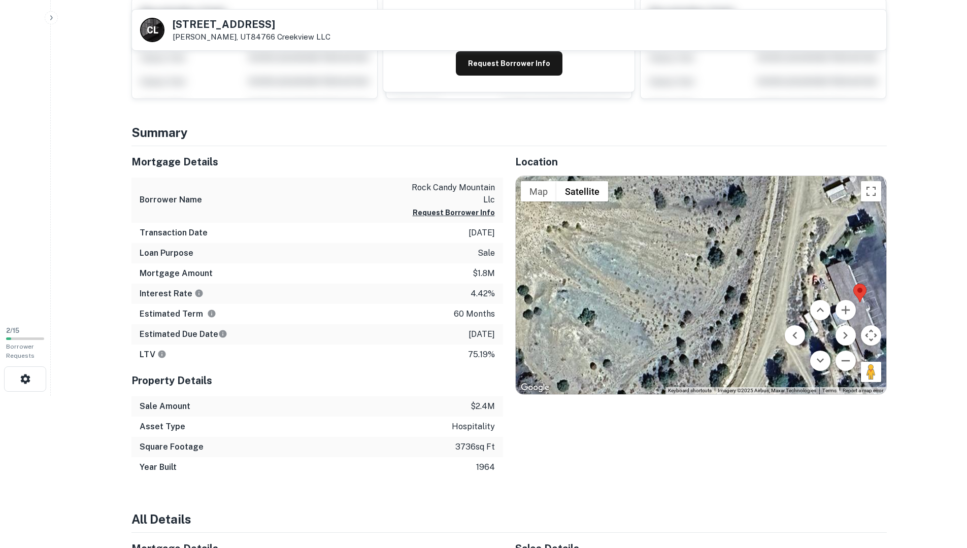
drag, startPoint x: 768, startPoint y: 282, endPoint x: 831, endPoint y: 256, distance: 68.0
click at [831, 256] on div at bounding box center [701, 285] width 371 height 218
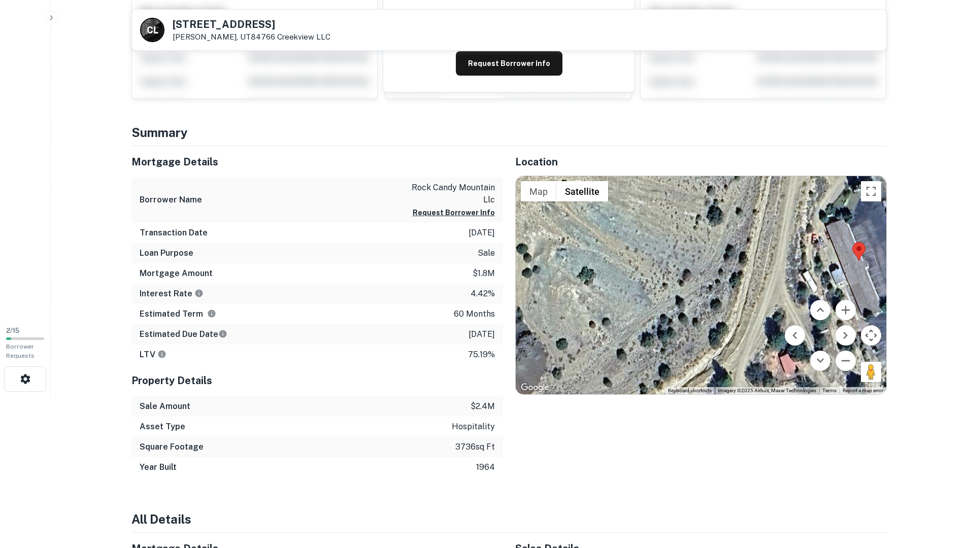
drag, startPoint x: 646, startPoint y: 323, endPoint x: 679, endPoint y: 261, distance: 70.2
click at [679, 261] on div at bounding box center [701, 285] width 371 height 218
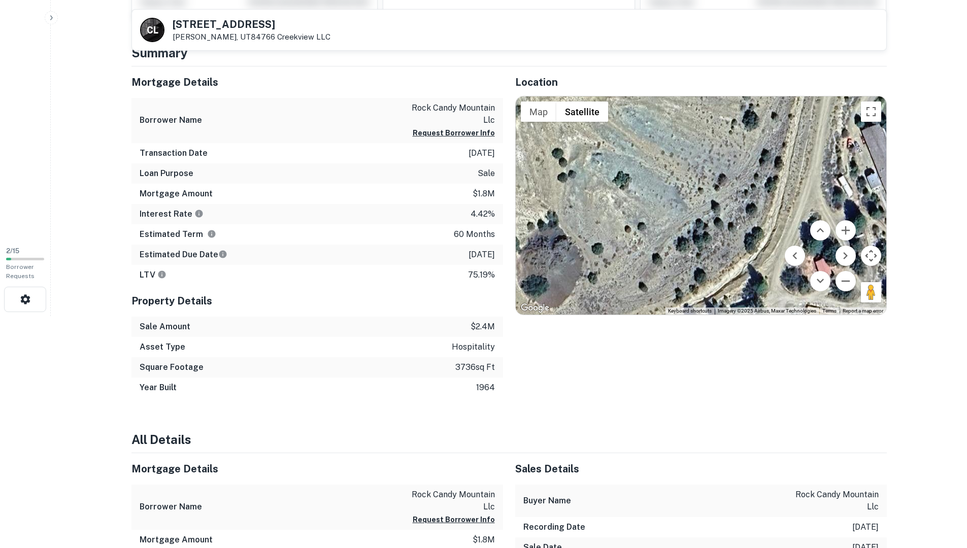
scroll to position [214, 0]
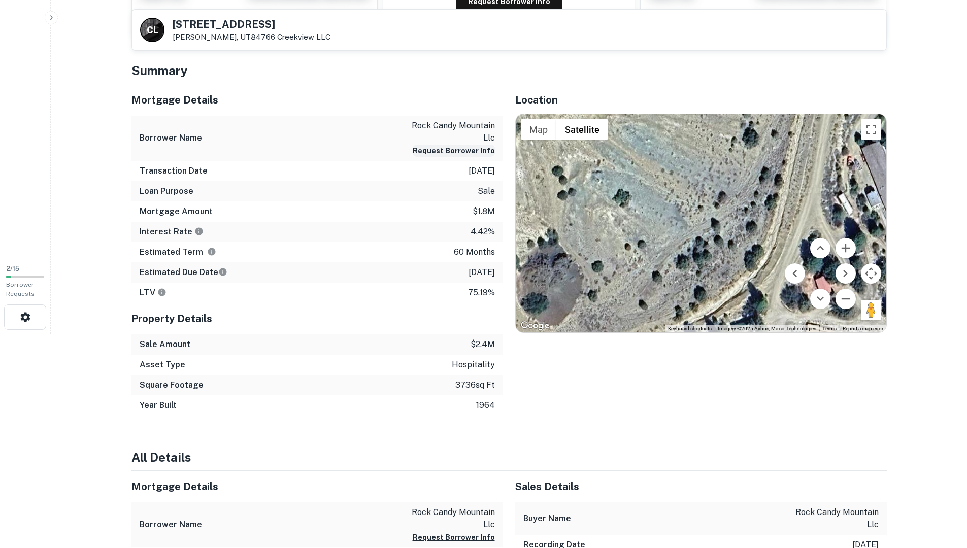
click at [481, 150] on button "Request Borrower Info" at bounding box center [454, 151] width 82 height 12
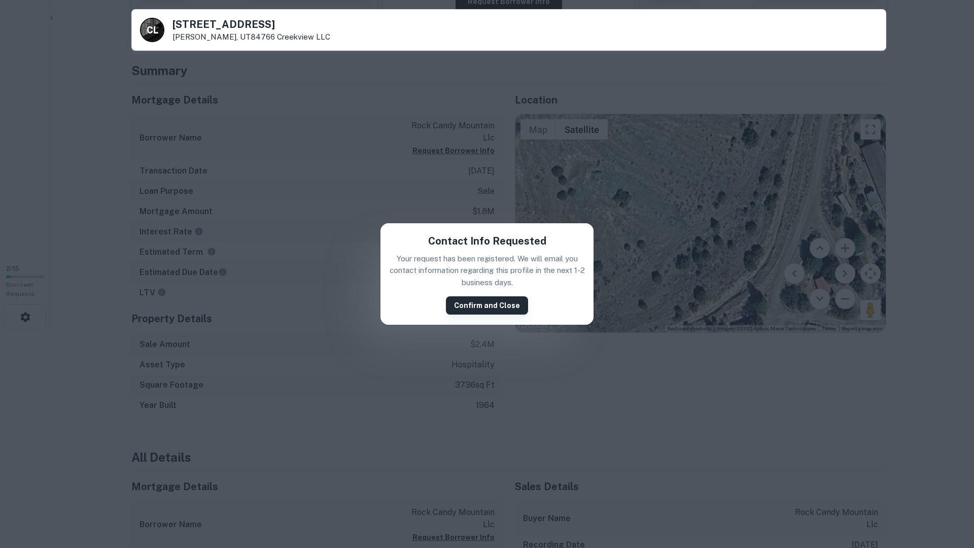
click at [459, 306] on button "Confirm and Close" at bounding box center [487, 305] width 82 height 18
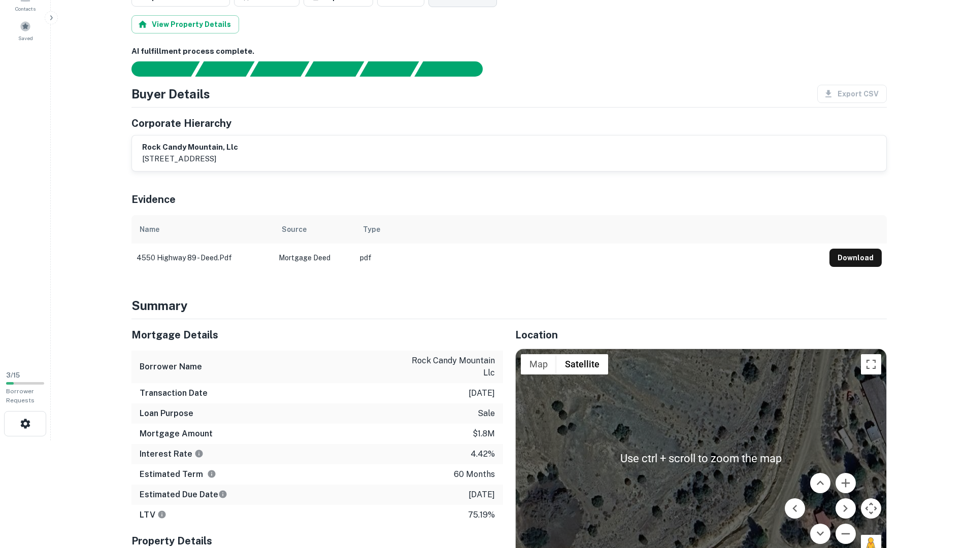
scroll to position [0, 0]
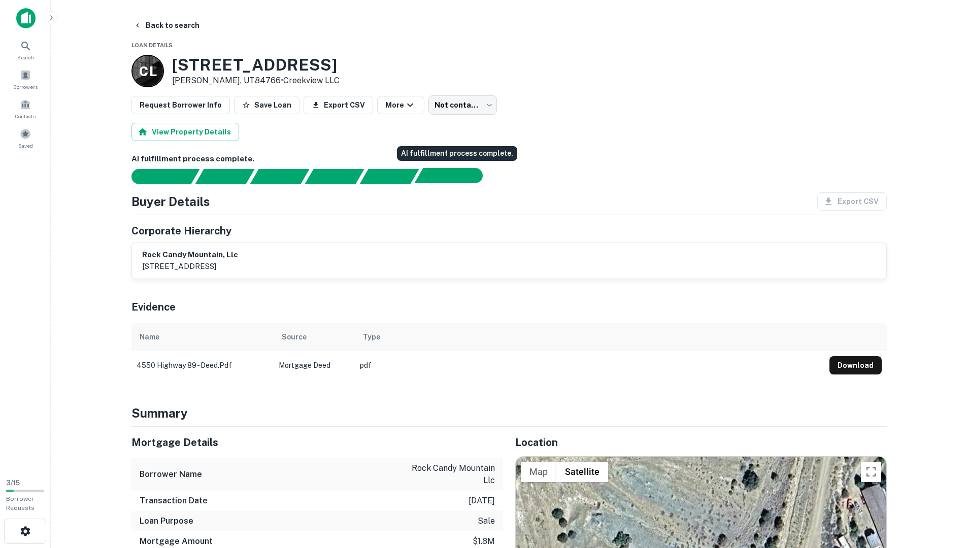
click at [467, 173] on div "AI fulfillment process complete." at bounding box center [469, 175] width 25 height 15
click at [479, 113] on body "Search Borrowers Contacts Saved 3 / 15 Borrower Requests Back to search Loan De…" at bounding box center [483, 274] width 967 height 548
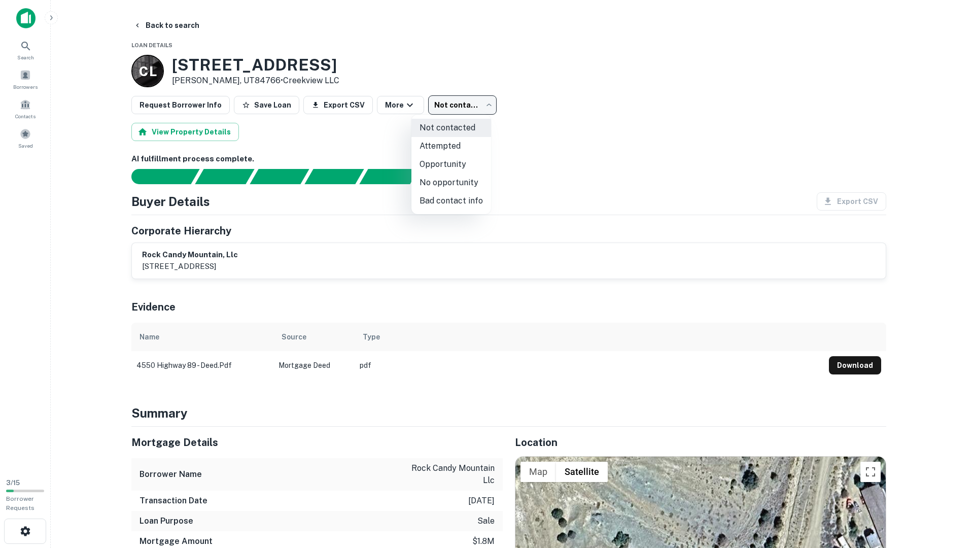
click at [528, 137] on div at bounding box center [487, 274] width 974 height 548
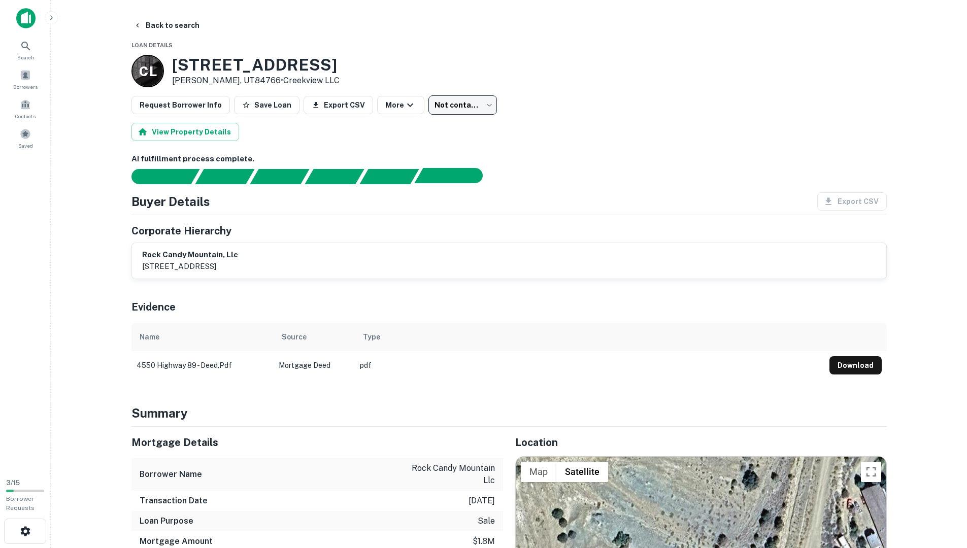
click at [447, 183] on div "AI fulfillment process complete." at bounding box center [443, 175] width 59 height 15
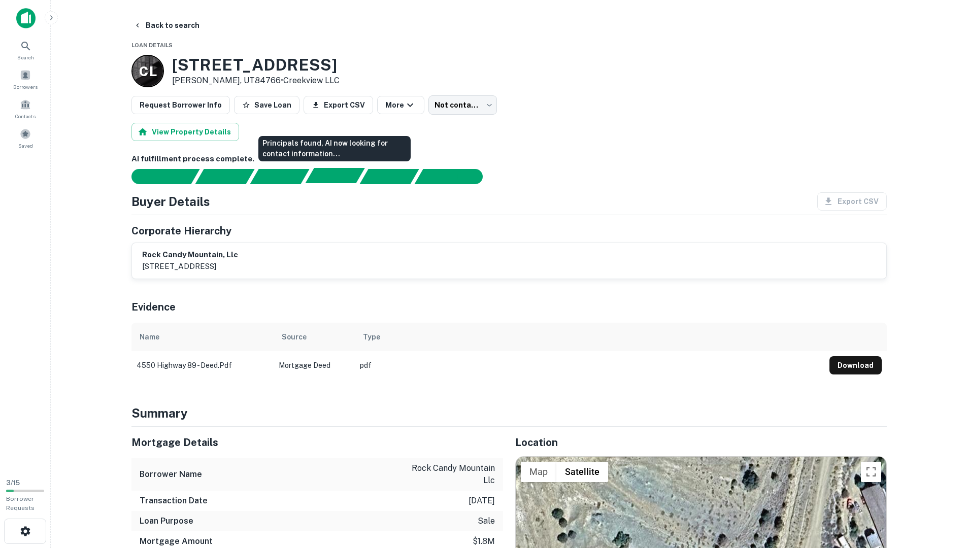
click at [316, 181] on div "Principals found, AI now looking for contact information..." at bounding box center [334, 175] width 59 height 15
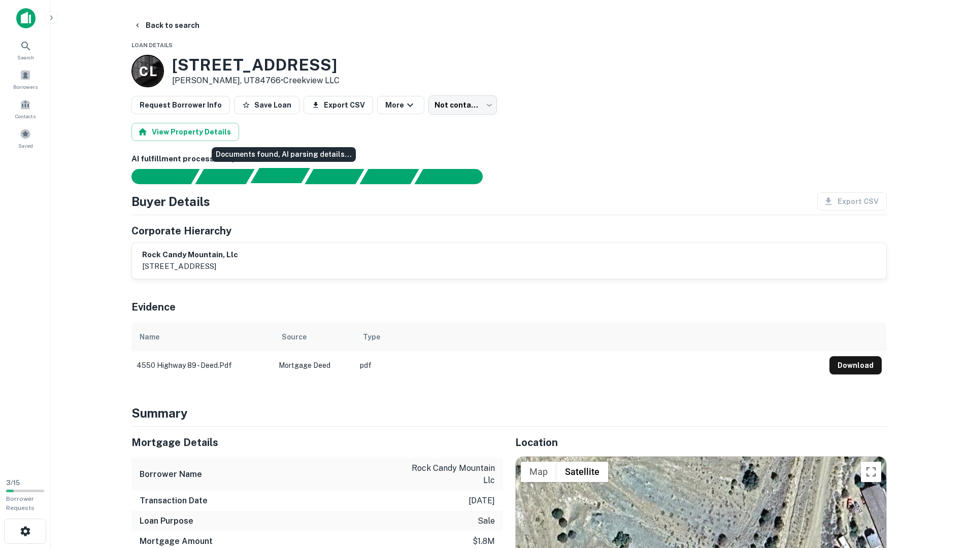
click at [286, 177] on div "Documents found, AI parsing details..." at bounding box center [279, 175] width 59 height 15
click at [214, 136] on button "View Property Details" at bounding box center [185, 132] width 108 height 18
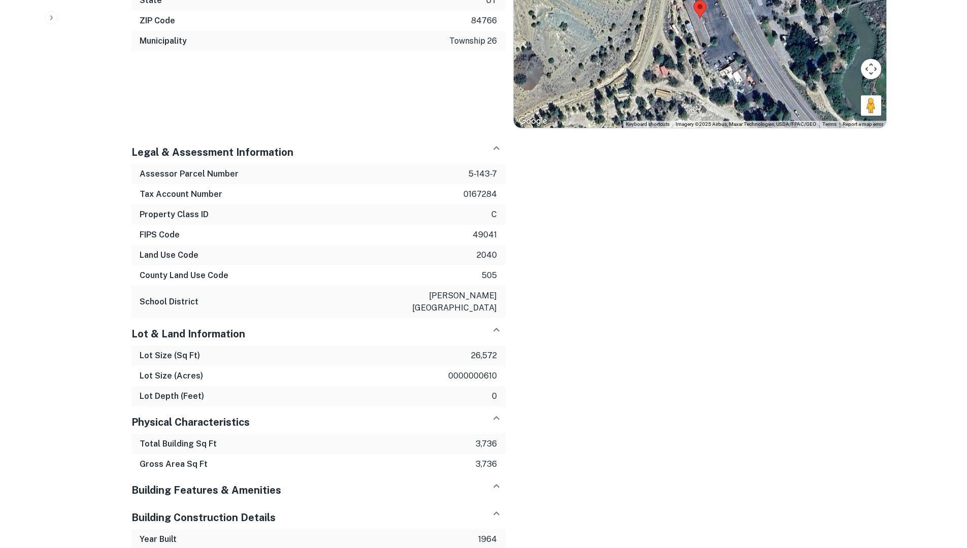
scroll to position [1370, 0]
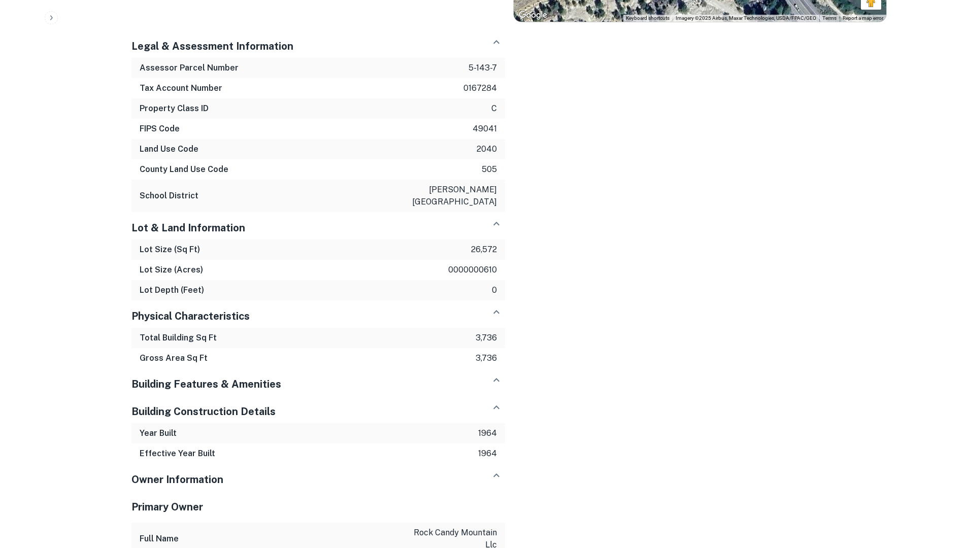
drag, startPoint x: 507, startPoint y: 328, endPoint x: 552, endPoint y: 305, distance: 50.6
click at [552, 305] on div "Address & Location Full Address 4550 s highway 89 House Number 4550 Street Name…" at bounding box center [504, 204] width 763 height 872
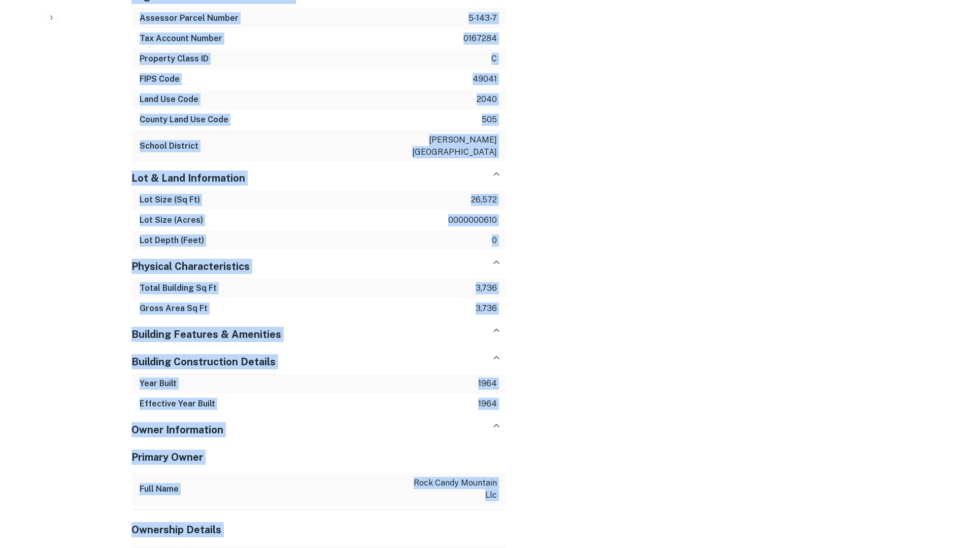
scroll to position [1465, 0]
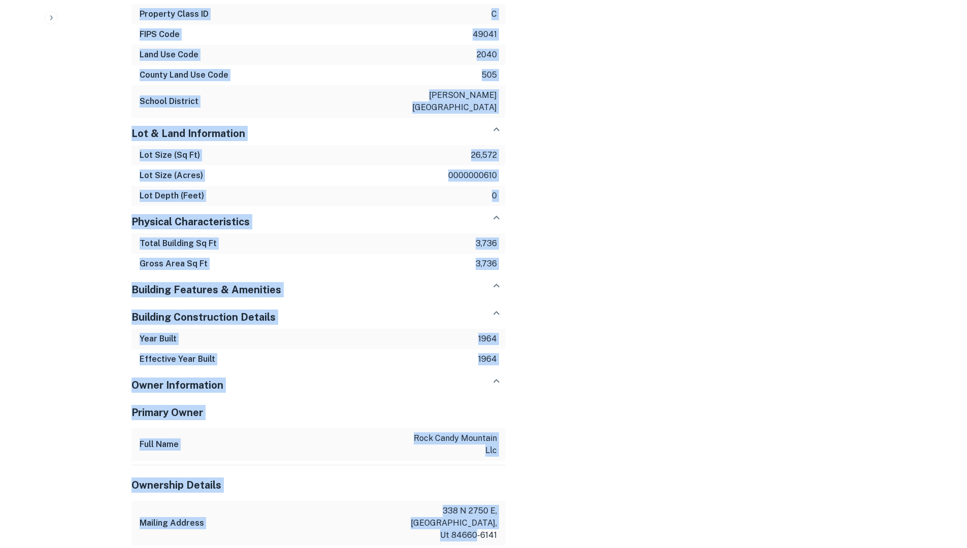
drag, startPoint x: 138, startPoint y: 137, endPoint x: 522, endPoint y: 521, distance: 543.3
copy div "Full Name kristal thompson Company big rock candy mountain resort Title Busines…"
click at [538, 0] on div "Address & Location Full Address 4550 s highway 89 House Number 4550 Street Name…" at bounding box center [504, 109] width 763 height 872
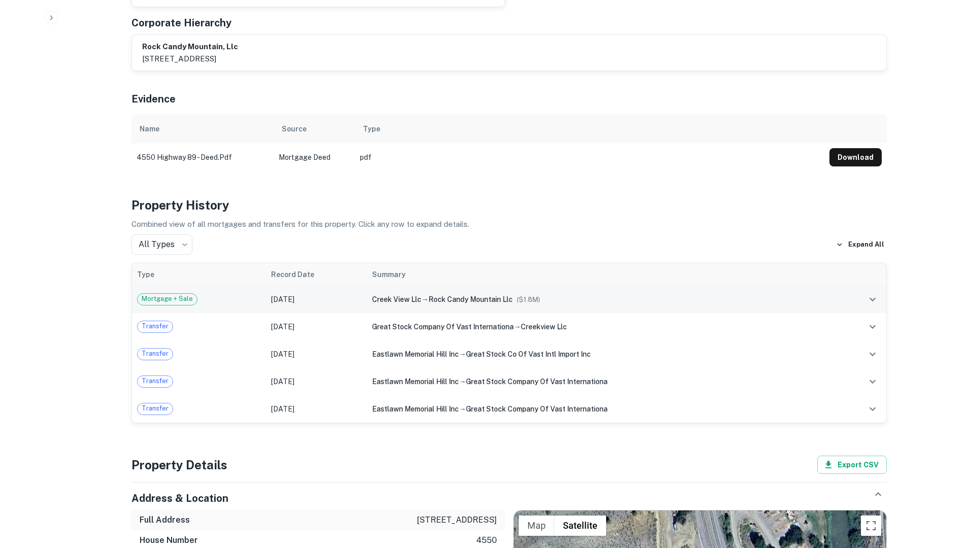
scroll to position [641, 0]
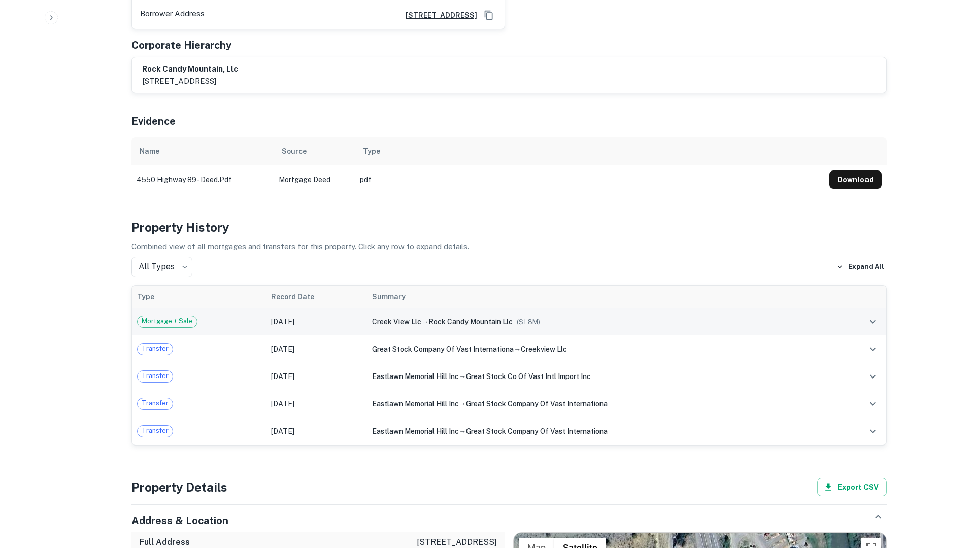
click at [289, 308] on td "May 08, 2022" at bounding box center [317, 321] width 102 height 27
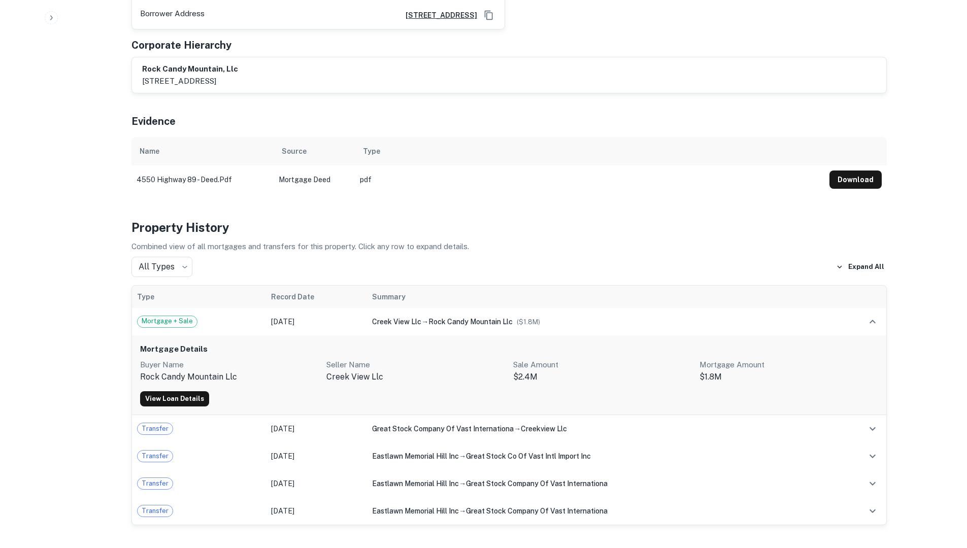
scroll to position [692, 0]
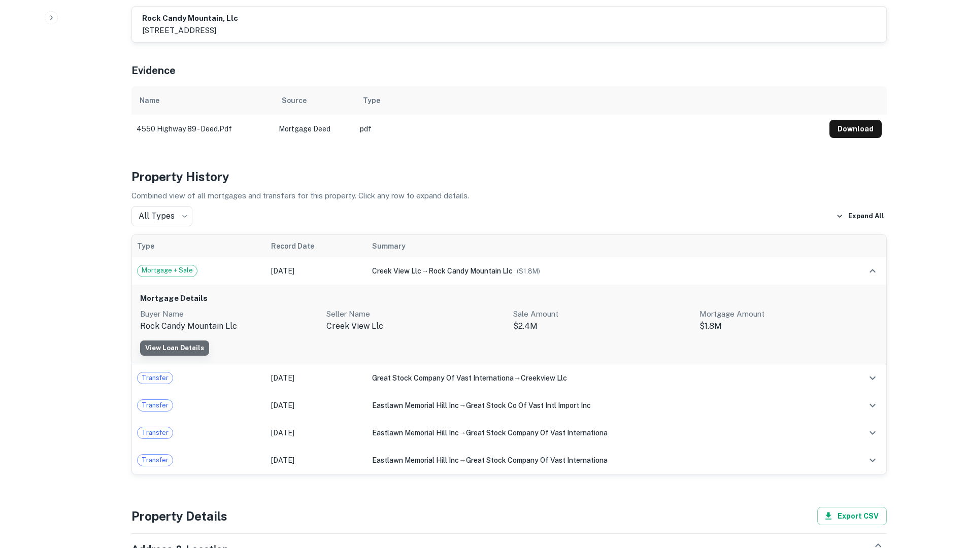
click at [191, 341] on link "View Loan Details" at bounding box center [174, 348] width 69 height 15
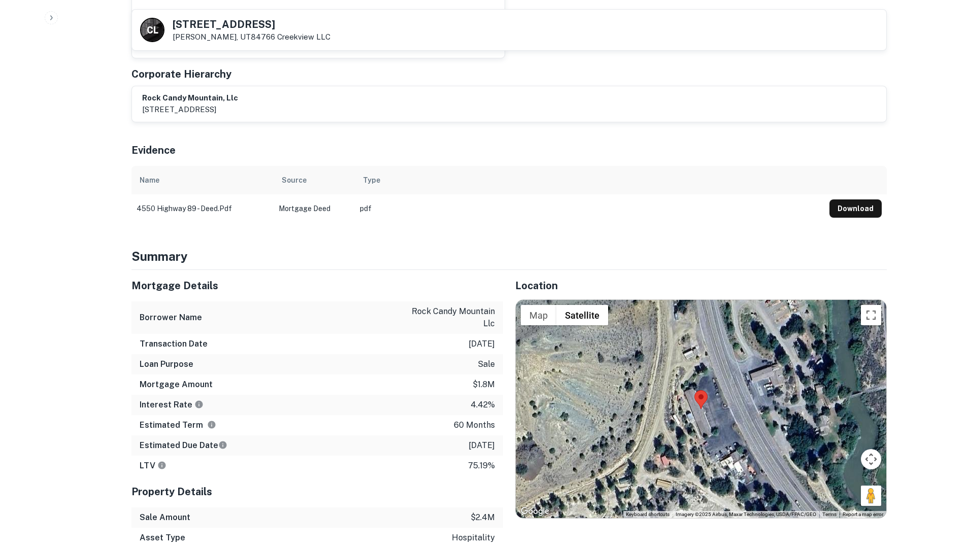
scroll to position [711, 0]
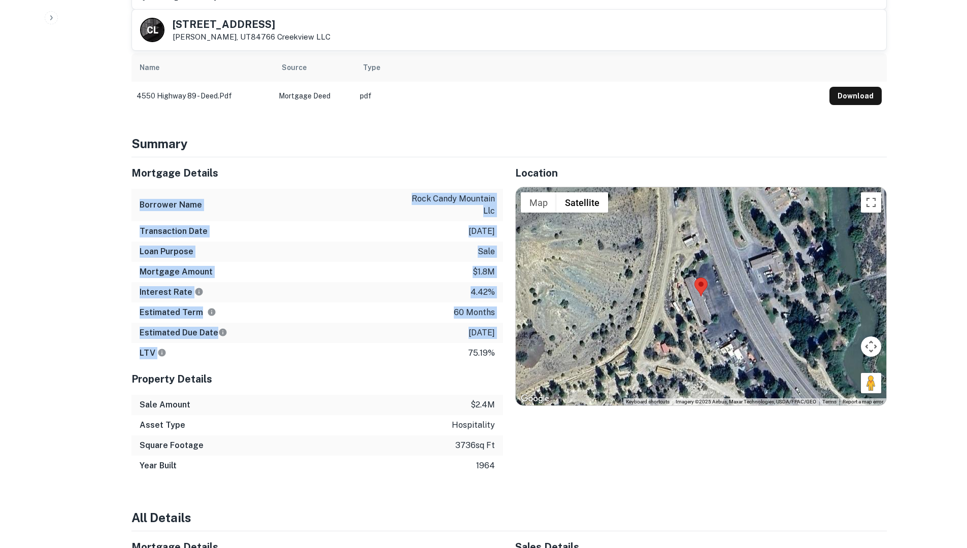
drag, startPoint x: 136, startPoint y: 179, endPoint x: 286, endPoint y: 337, distance: 217.9
click at [286, 337] on div "Mortgage Details Borrower Name rock candy mountain llc Transaction Date 5/8/202…" at bounding box center [317, 260] width 372 height 206
copy div "Borrower Name rock candy mountain llc Transaction Date 5/8/2022 Loan Purpose sa…"
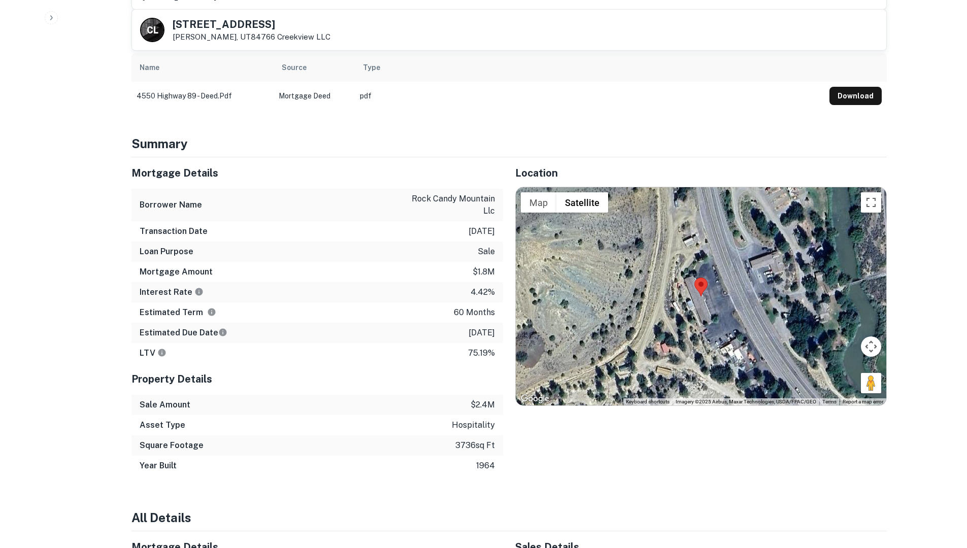
click at [376, 363] on div "Property Details" at bounding box center [317, 378] width 372 height 31
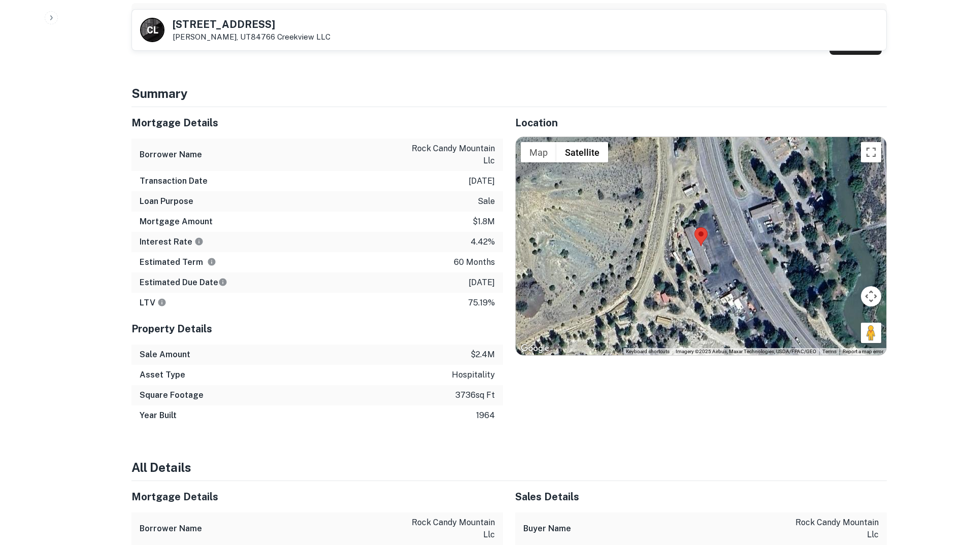
scroll to position [761, 0]
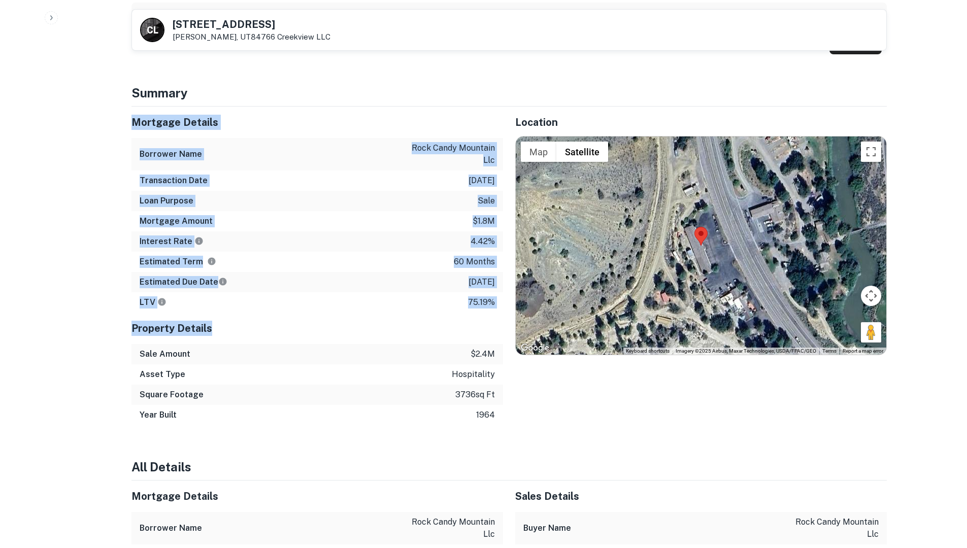
drag, startPoint x: 130, startPoint y: 98, endPoint x: 352, endPoint y: 295, distance: 297.3
click at [352, 295] on div "Mortgage Details Borrower Name rock candy mountain llc Transaction Date 5/8/202…" at bounding box center [311, 266] width 384 height 319
copy div "Mortgage Details Borrower Name rock candy mountain llc Transaction Date 5/8/202…"
click at [389, 321] on h5 "Property Details" at bounding box center [317, 328] width 372 height 15
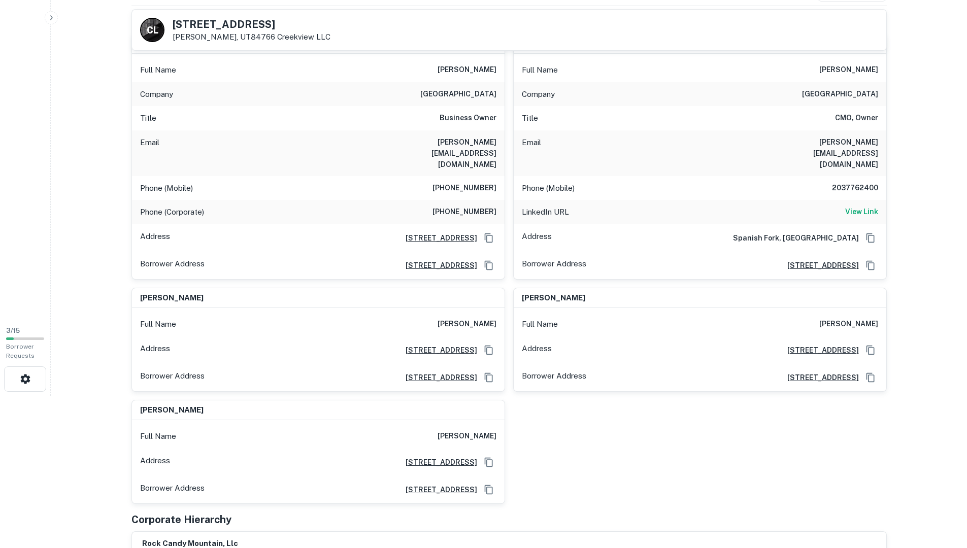
scroll to position [0, 0]
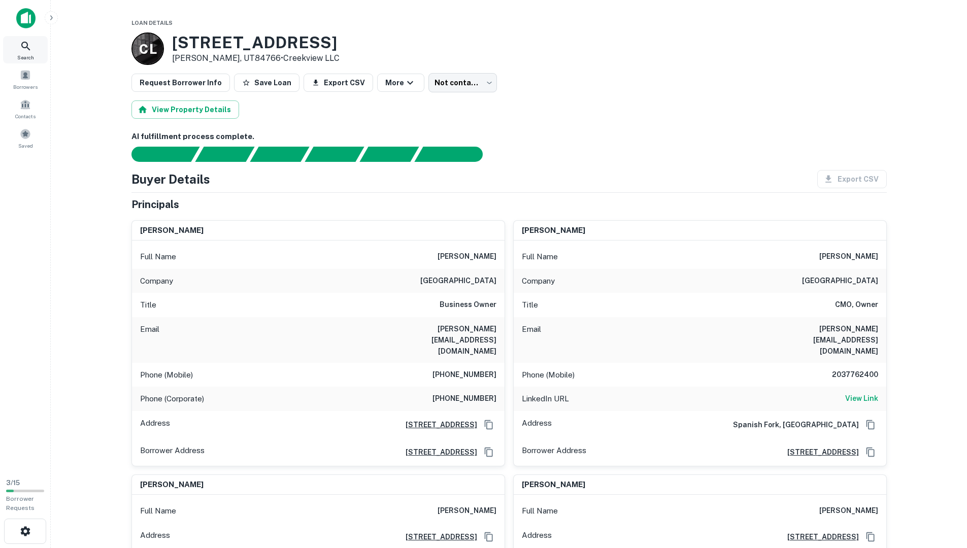
click at [28, 49] on icon at bounding box center [25, 46] width 9 height 9
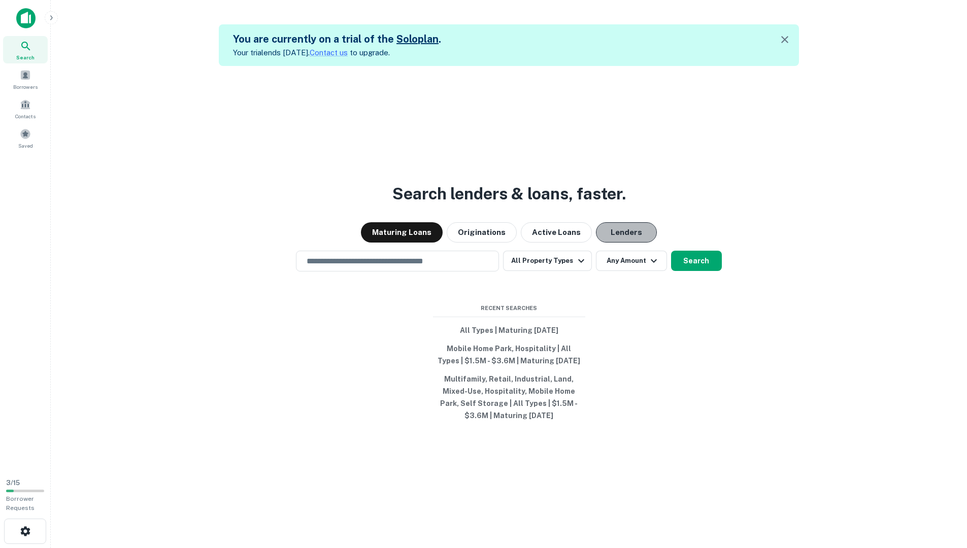
click at [618, 238] on button "Lenders" at bounding box center [626, 232] width 61 height 20
click at [584, 262] on icon "button" at bounding box center [581, 261] width 12 height 12
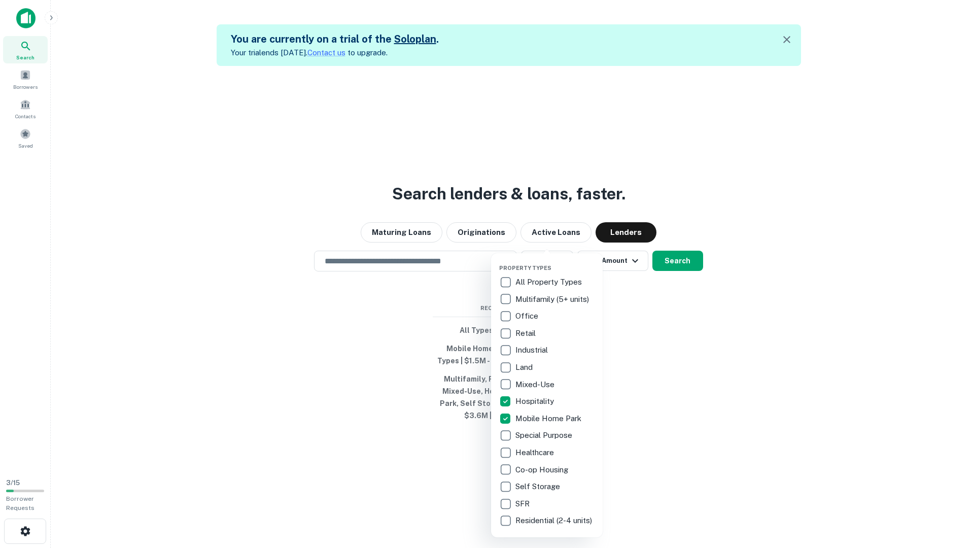
click at [679, 264] on div at bounding box center [487, 274] width 974 height 548
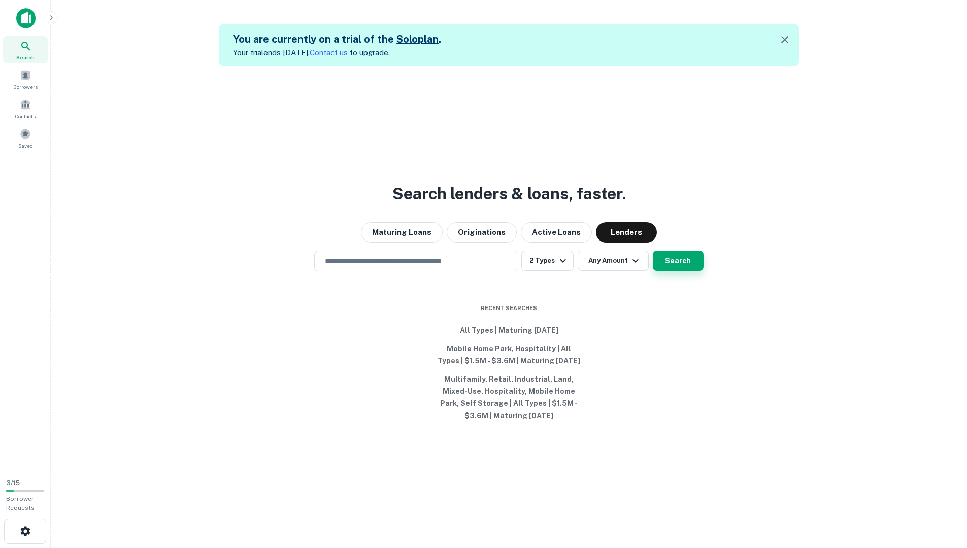
click at [655, 266] on button "Search" at bounding box center [678, 261] width 51 height 20
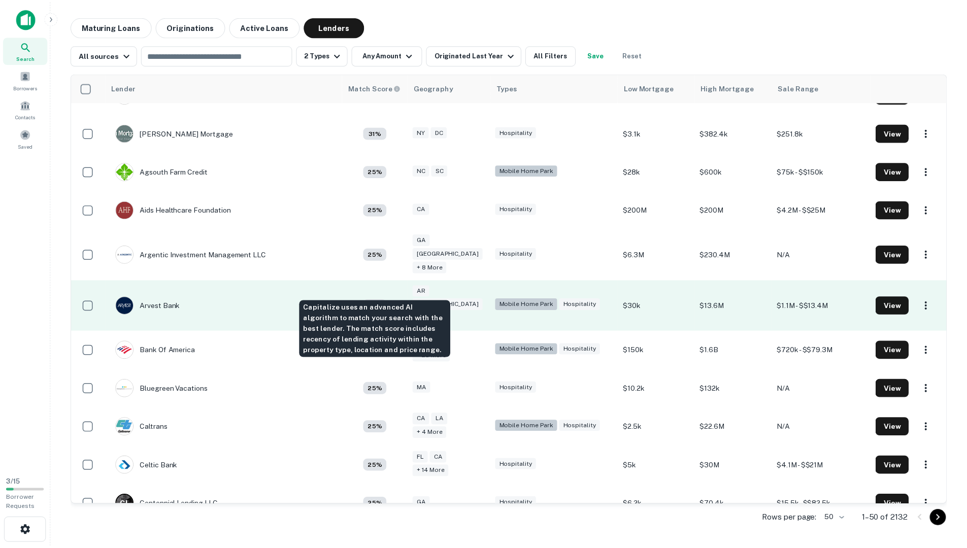
scroll to position [51, 0]
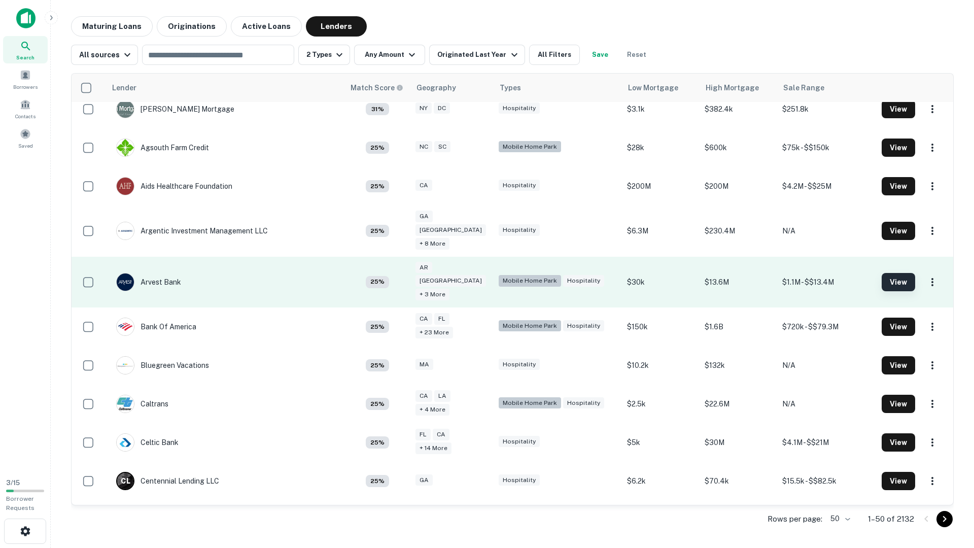
click at [882, 273] on button "View" at bounding box center [898, 282] width 33 height 18
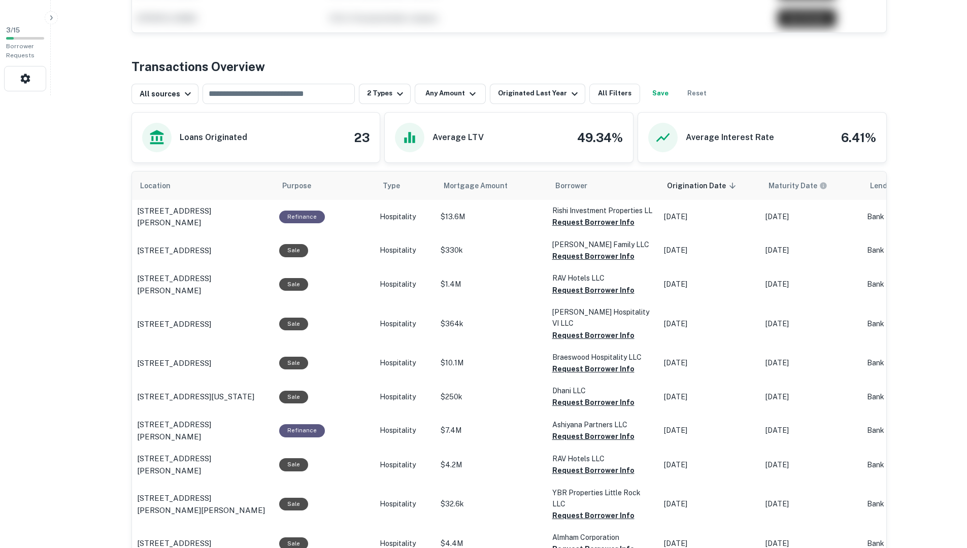
scroll to position [457, 0]
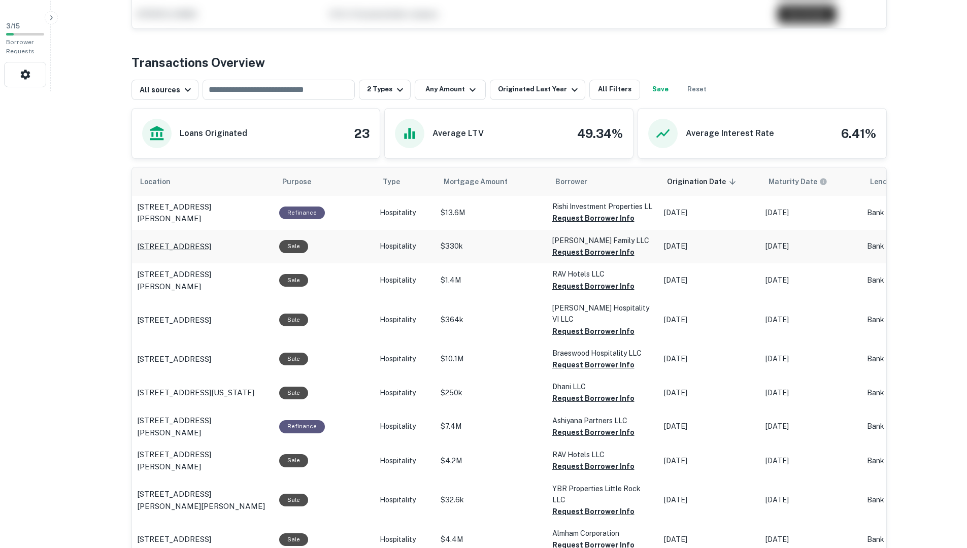
click at [206, 242] on p "174 Spring St Eureka Springs, AR72632" at bounding box center [174, 247] width 74 height 12
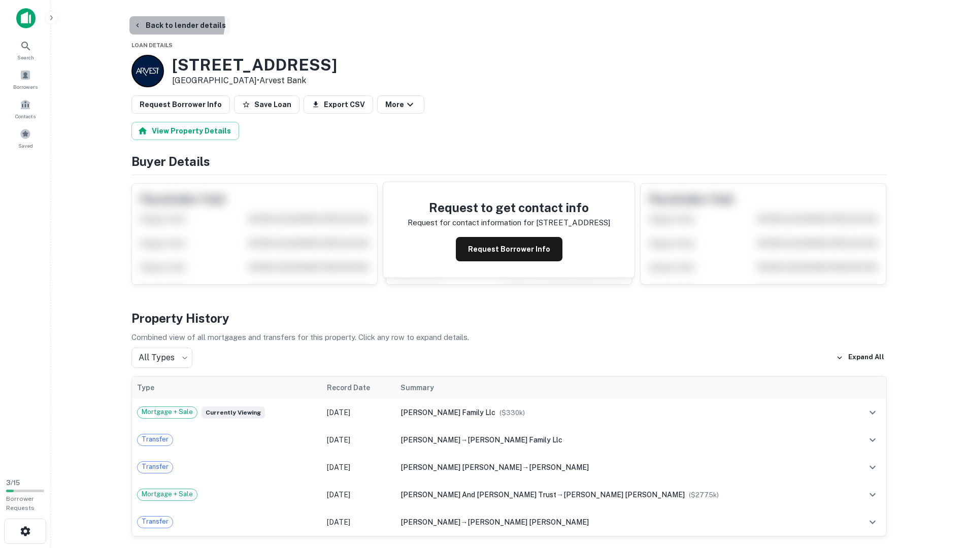
click at [173, 24] on button "Back to lender details" at bounding box center [179, 25] width 100 height 18
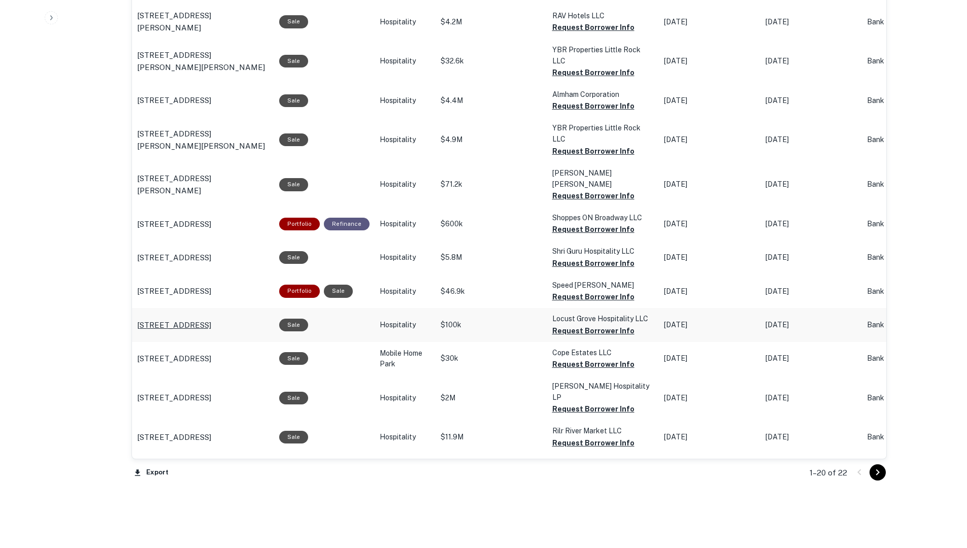
scroll to position [914, 0]
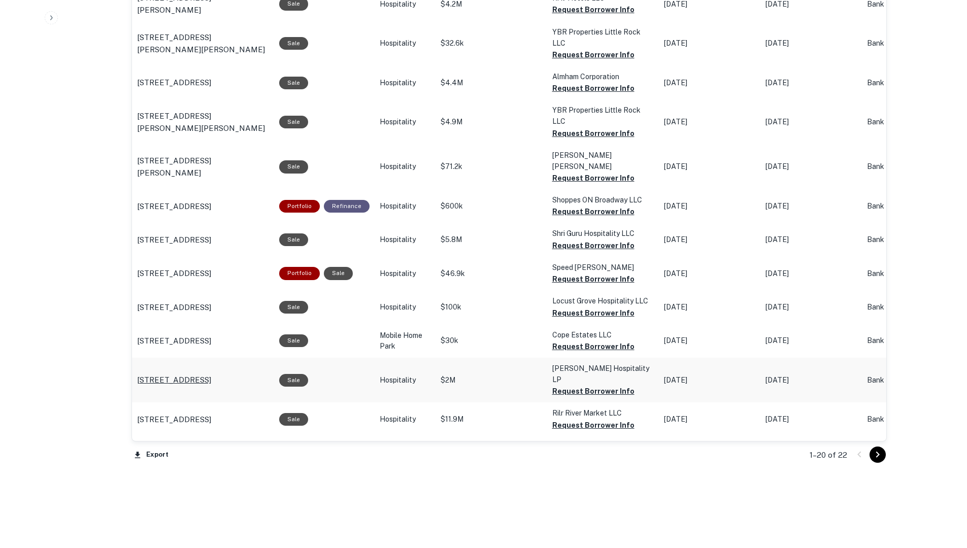
click at [211, 374] on p "[STREET_ADDRESS]" at bounding box center [174, 380] width 74 height 12
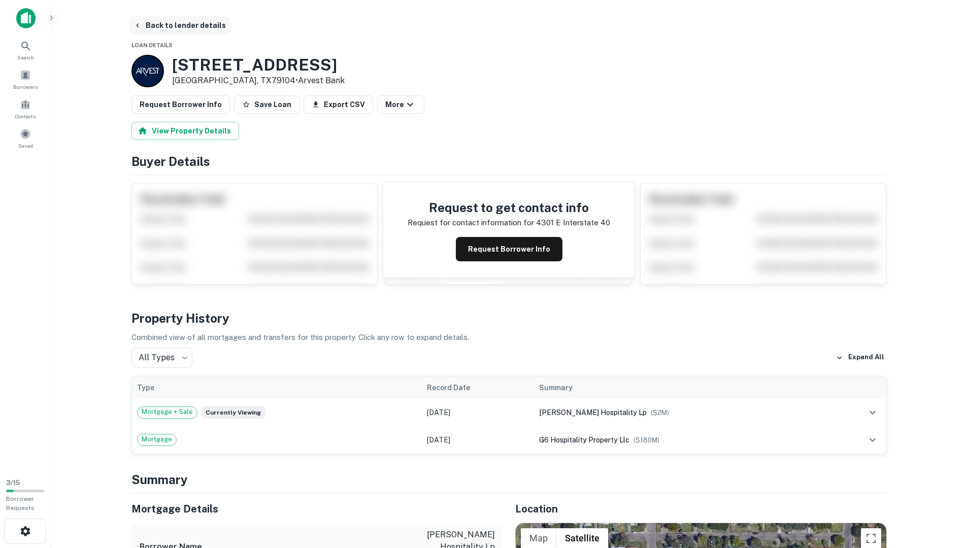
click at [195, 25] on button "Back to lender details" at bounding box center [179, 25] width 100 height 18
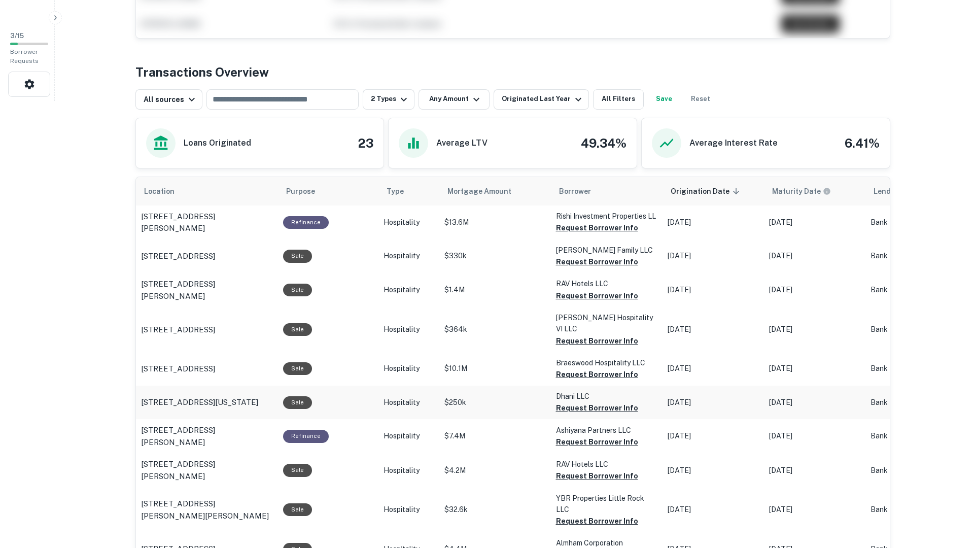
scroll to position [424, 0]
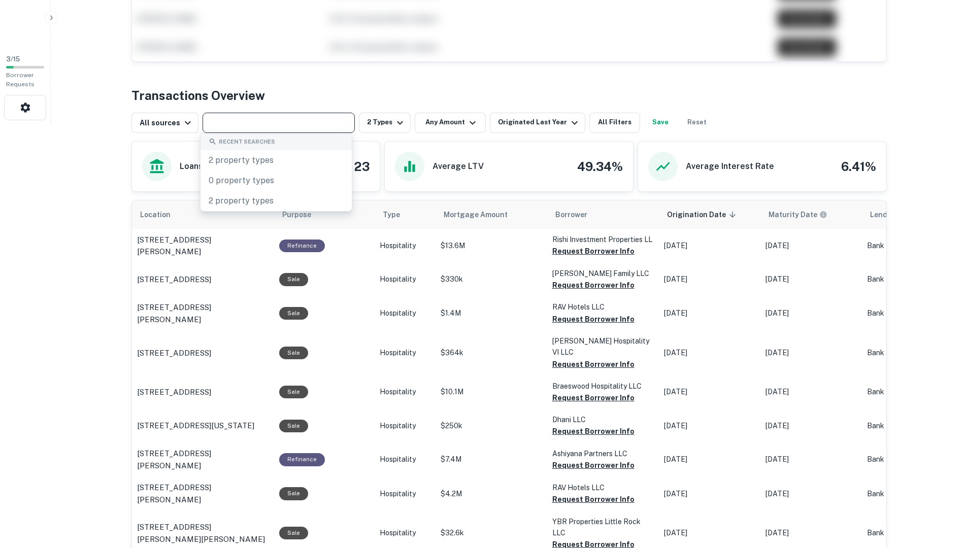
click at [282, 124] on input "text" at bounding box center [278, 123] width 145 height 14
type input "**********"
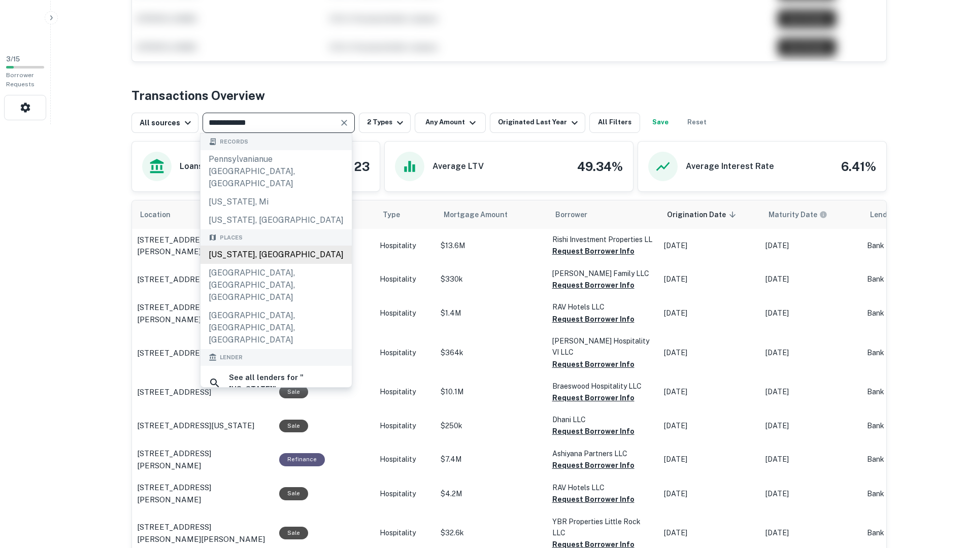
click at [326, 246] on div "[US_STATE], [GEOGRAPHIC_DATA]" at bounding box center [275, 255] width 151 height 18
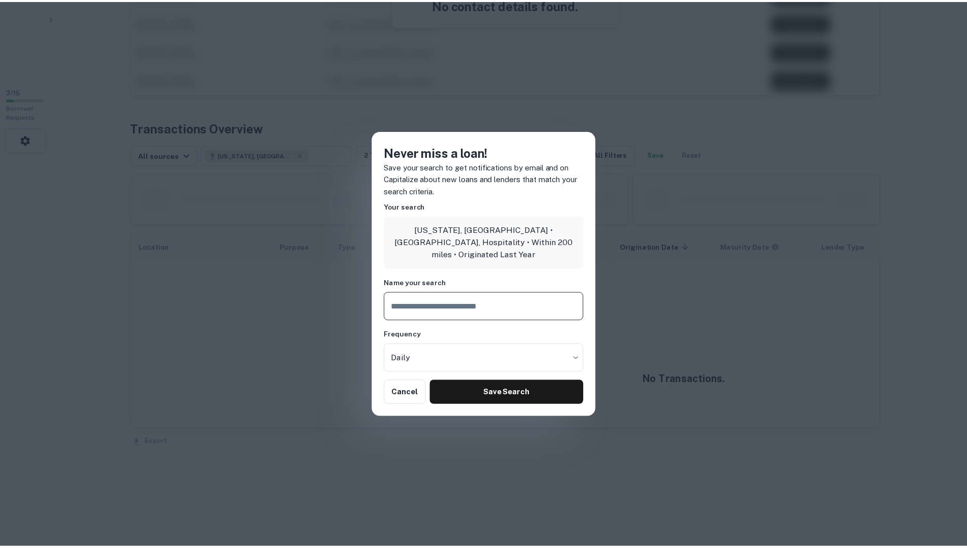
scroll to position [391, 0]
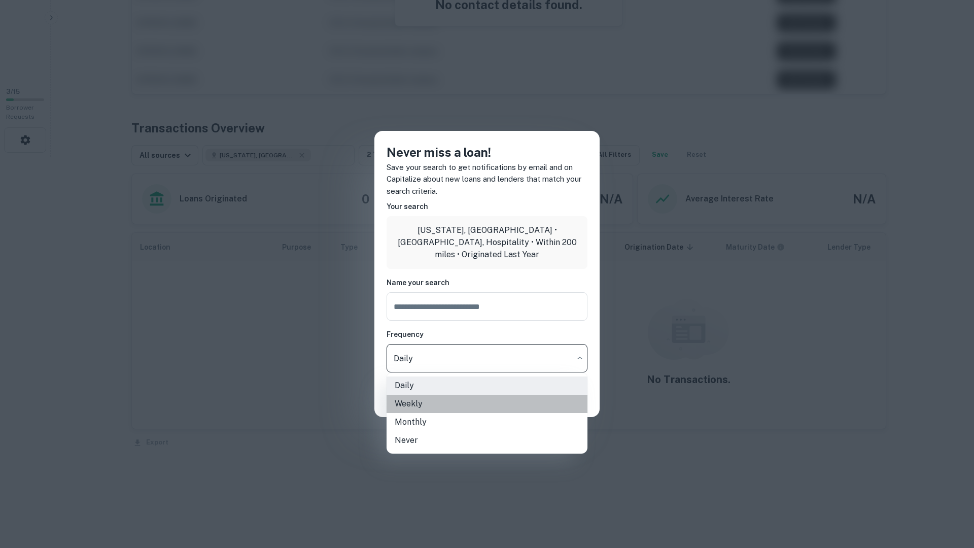
click at [506, 406] on li "Weekly" at bounding box center [487, 404] width 201 height 18
type input "******"
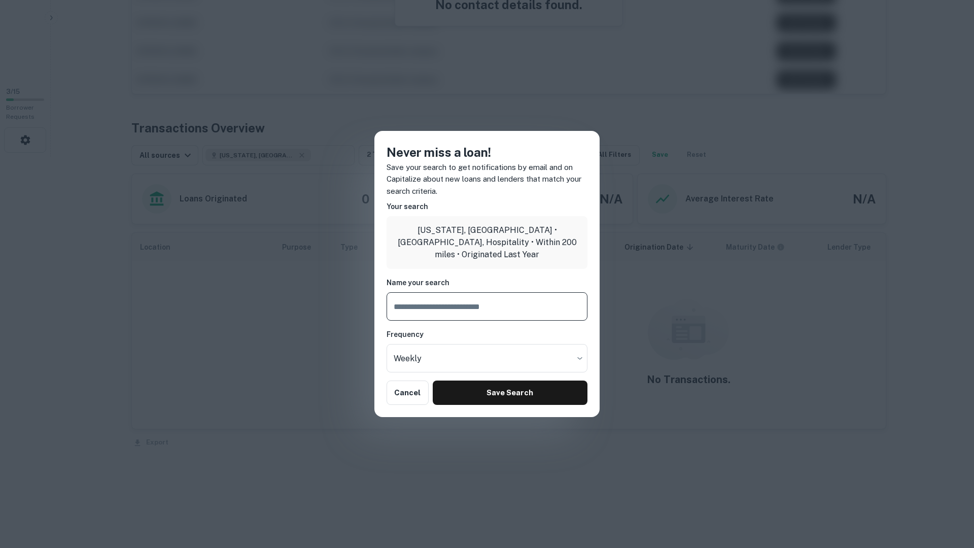
click at [426, 305] on input "text" at bounding box center [487, 306] width 201 height 28
type input "*****"
click at [535, 394] on button "Save Search" at bounding box center [510, 393] width 155 height 24
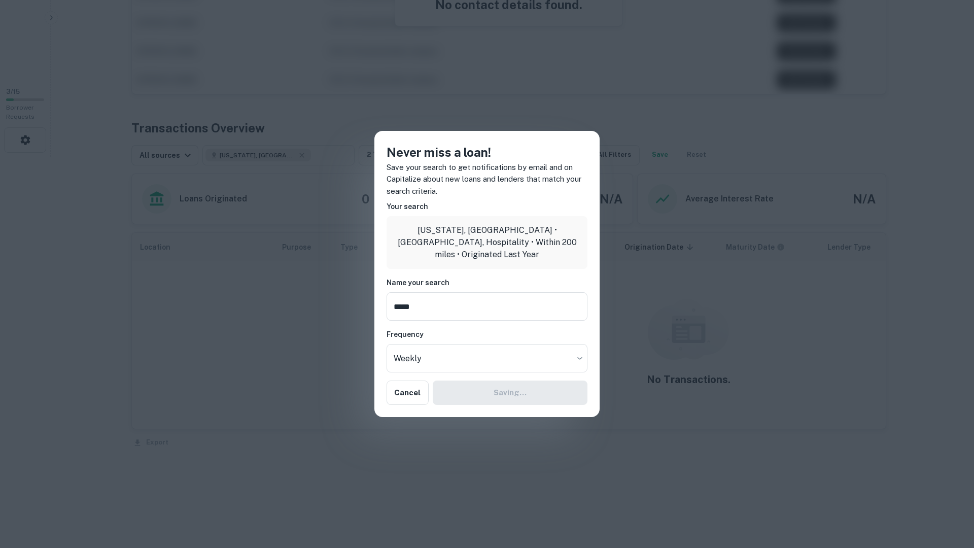
type input "**********"
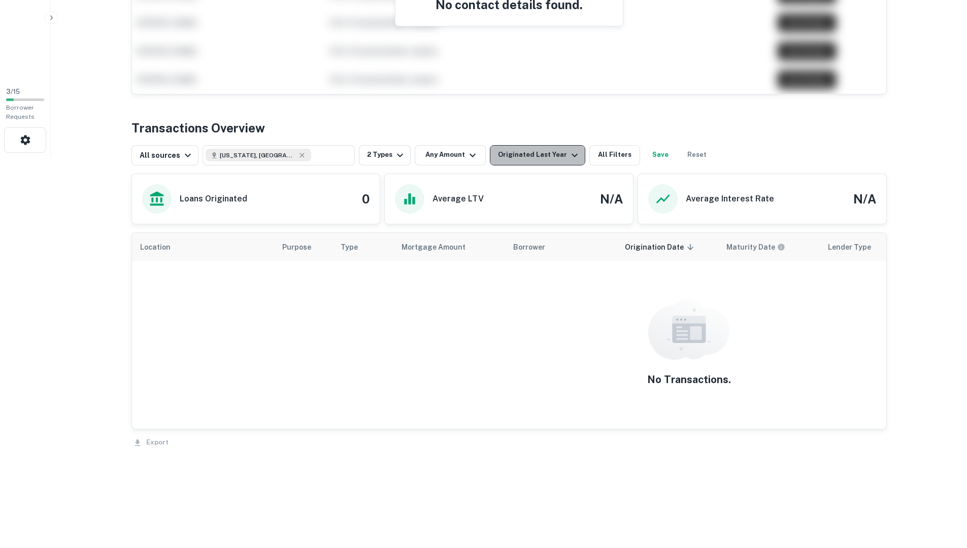
click at [568, 155] on icon "button" at bounding box center [574, 155] width 12 height 12
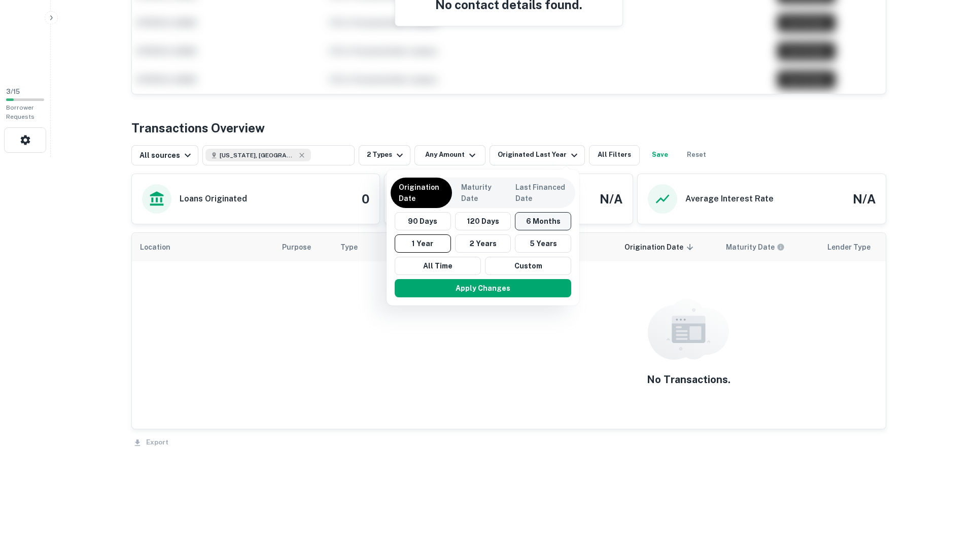
click at [540, 222] on button "6 Months" at bounding box center [543, 221] width 56 height 18
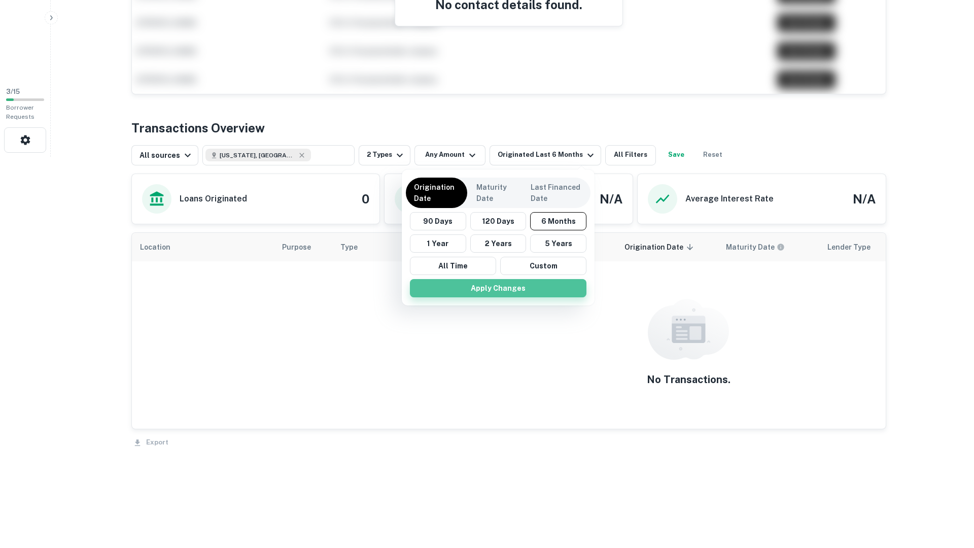
click at [507, 287] on button "Apply Changes" at bounding box center [498, 288] width 177 height 18
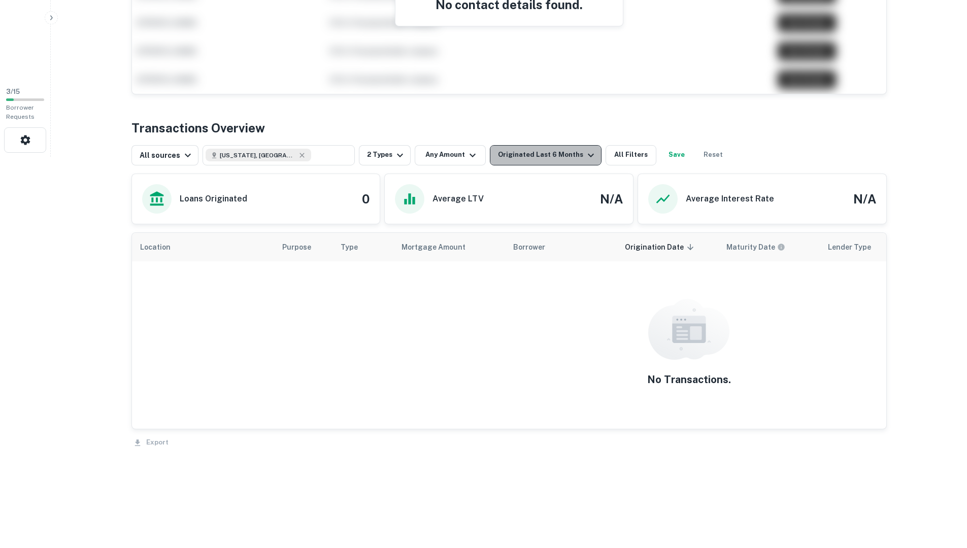
click at [585, 157] on icon "button" at bounding box center [591, 155] width 12 height 12
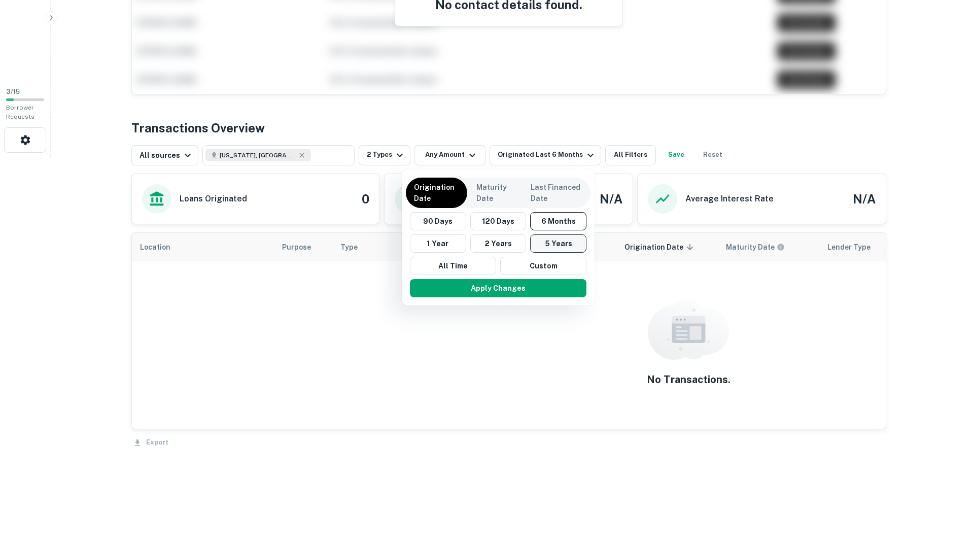
click at [546, 243] on button "5 Years" at bounding box center [558, 243] width 56 height 18
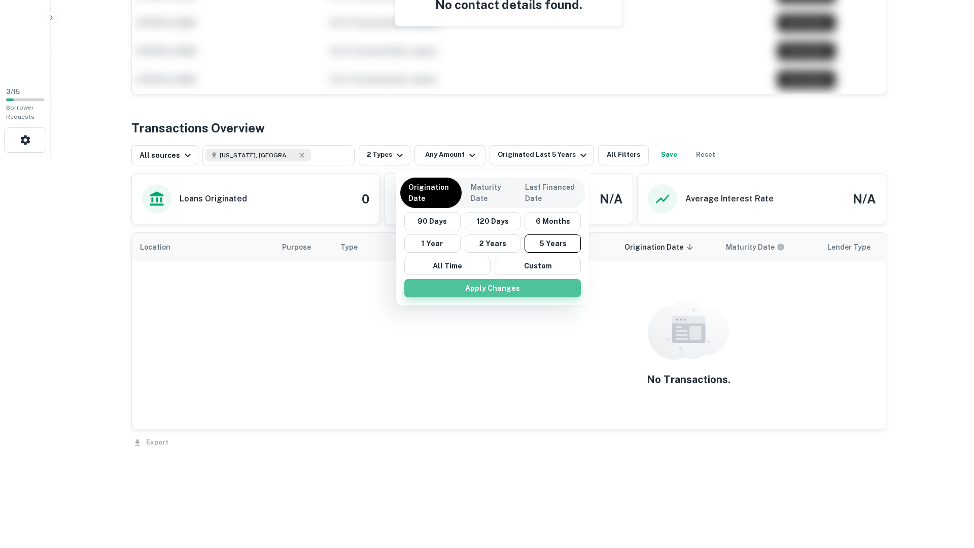
click at [527, 290] on button "Apply Changes" at bounding box center [493, 288] width 177 height 18
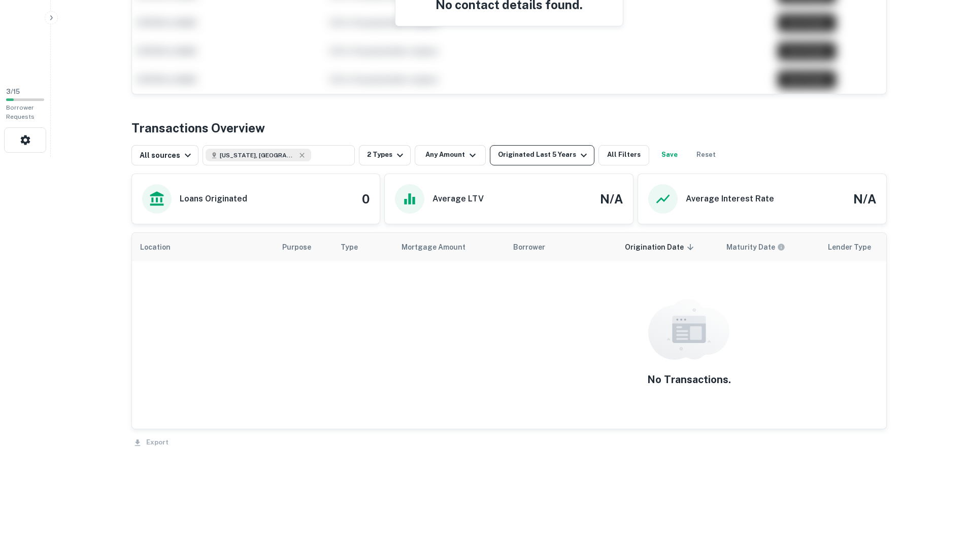
click at [578, 153] on icon "button" at bounding box center [584, 155] width 12 height 12
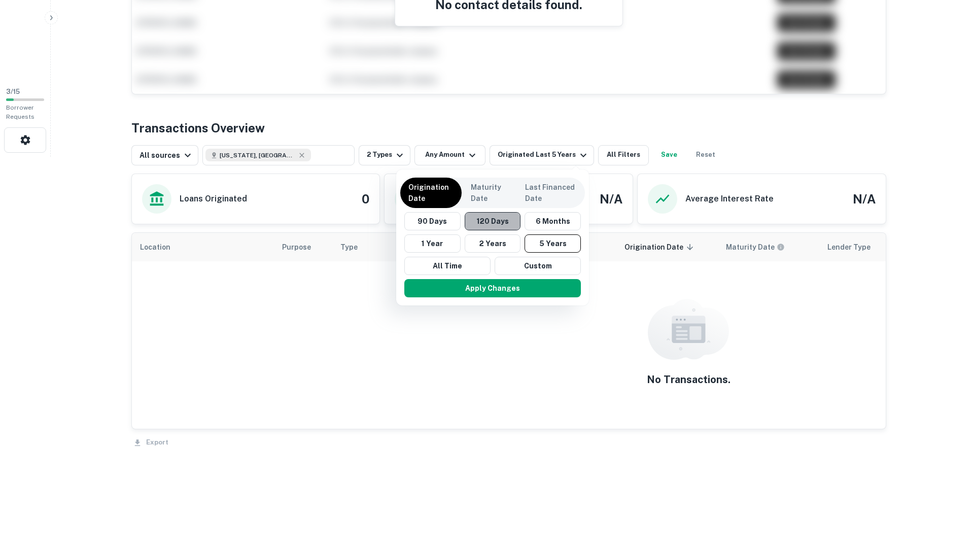
click at [475, 224] on button "120 Days" at bounding box center [493, 221] width 56 height 18
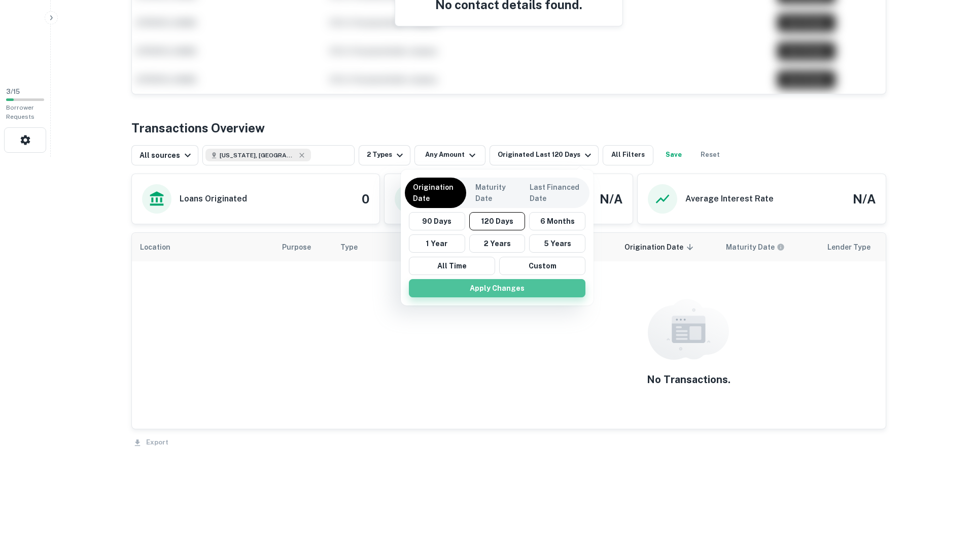
click at [472, 285] on button "Apply Changes" at bounding box center [497, 288] width 177 height 18
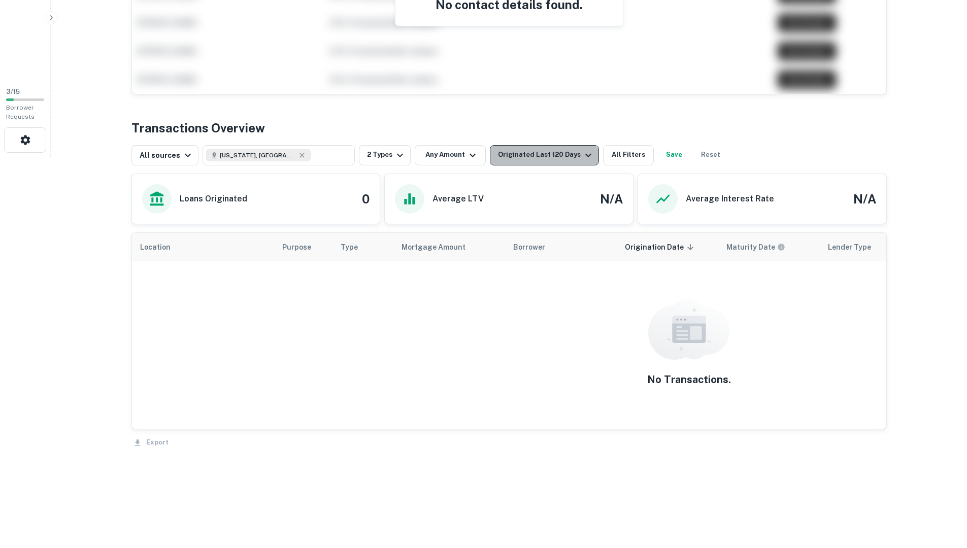
click at [585, 153] on icon "button" at bounding box center [588, 155] width 12 height 12
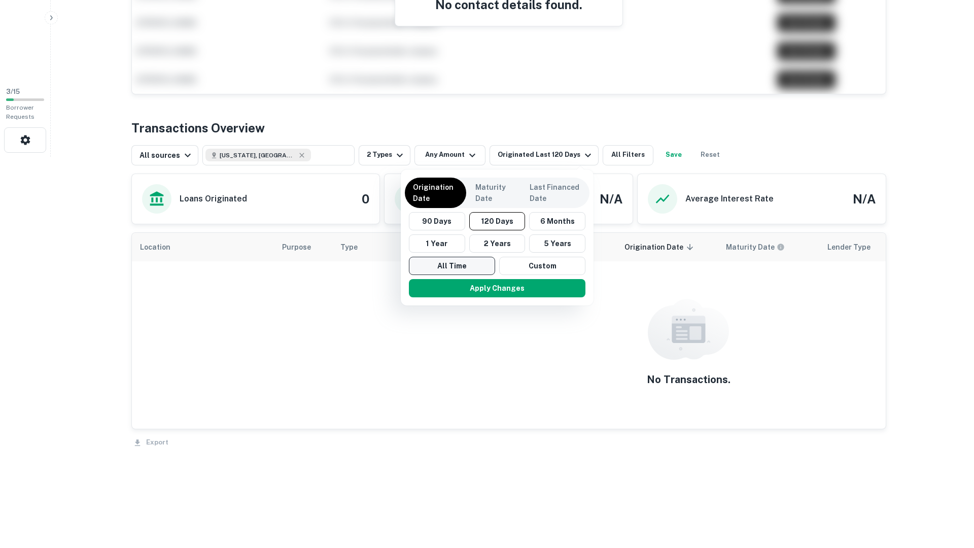
click at [433, 266] on button "All Time" at bounding box center [452, 266] width 86 height 18
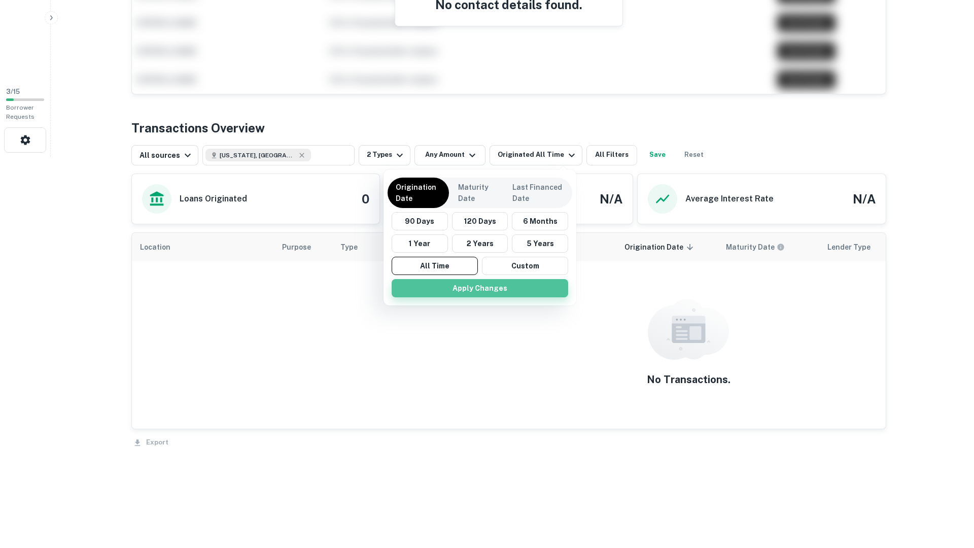
click at [437, 287] on button "Apply Changes" at bounding box center [480, 288] width 177 height 18
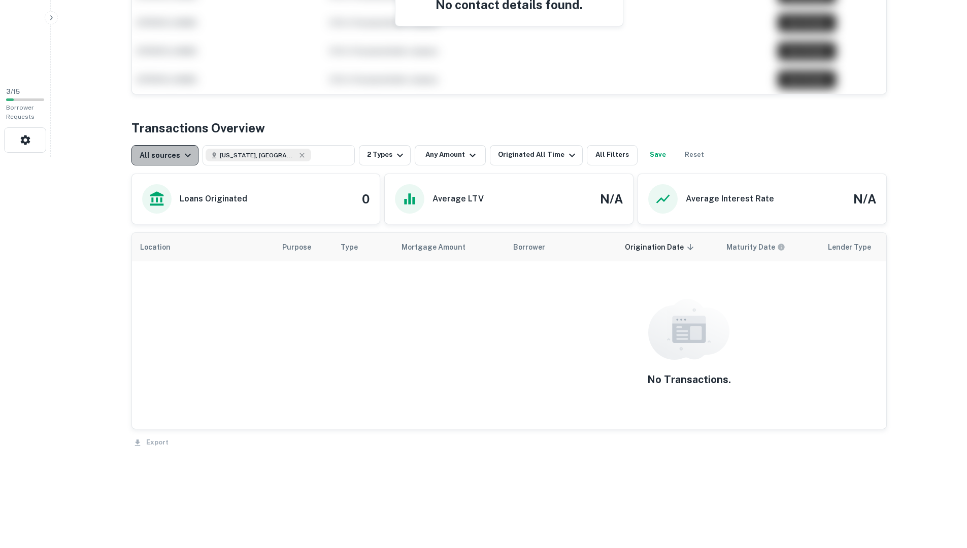
click at [194, 157] on button "All sources" at bounding box center [164, 155] width 67 height 20
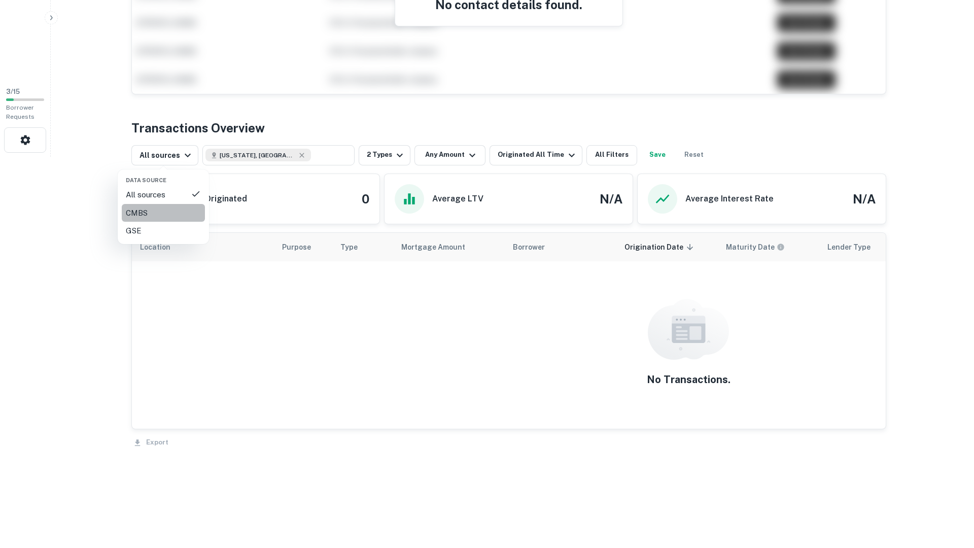
click at [182, 210] on div "CMBS" at bounding box center [163, 213] width 75 height 12
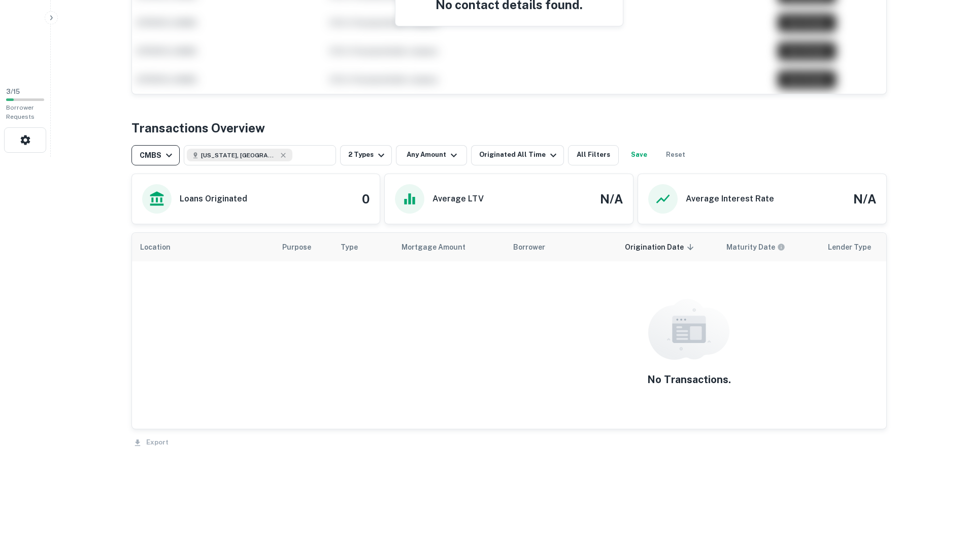
click at [176, 160] on button "CMBS" at bounding box center [155, 155] width 48 height 20
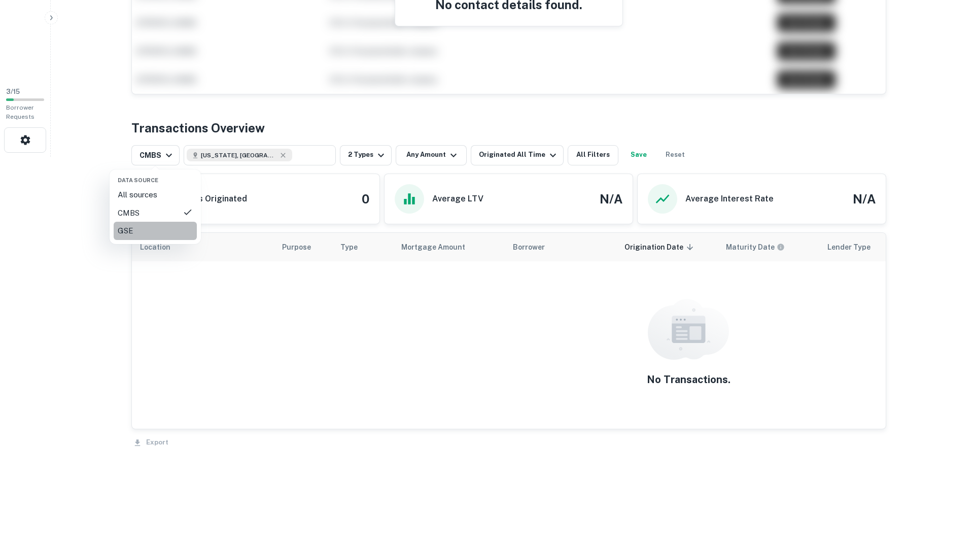
click at [166, 235] on div "GSE" at bounding box center [155, 231] width 75 height 12
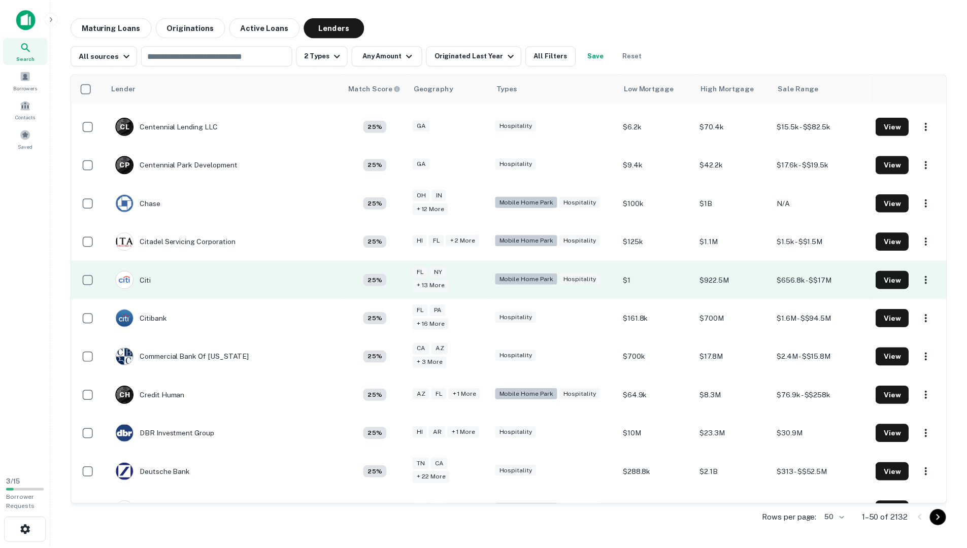
scroll to position [457, 0]
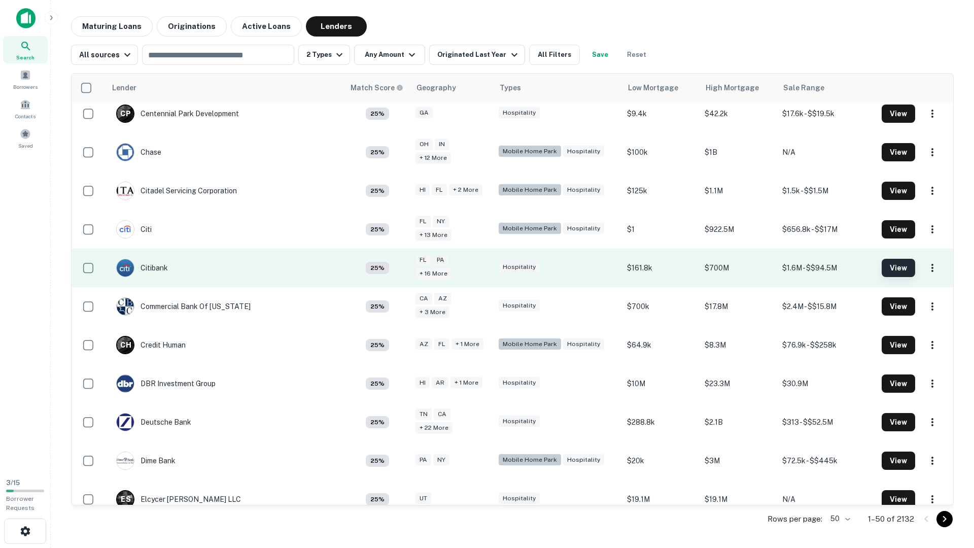
click at [883, 259] on button "View" at bounding box center [898, 268] width 33 height 18
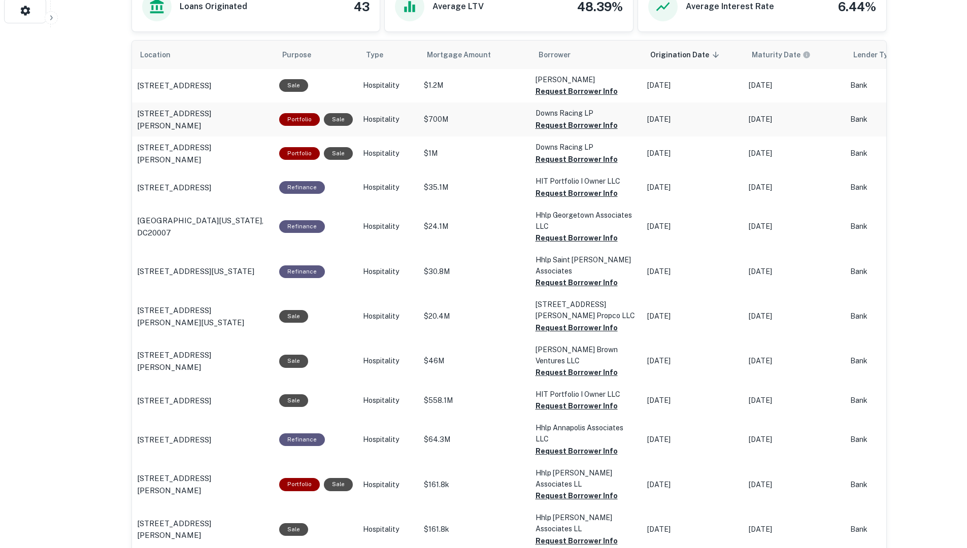
scroll to position [443, 0]
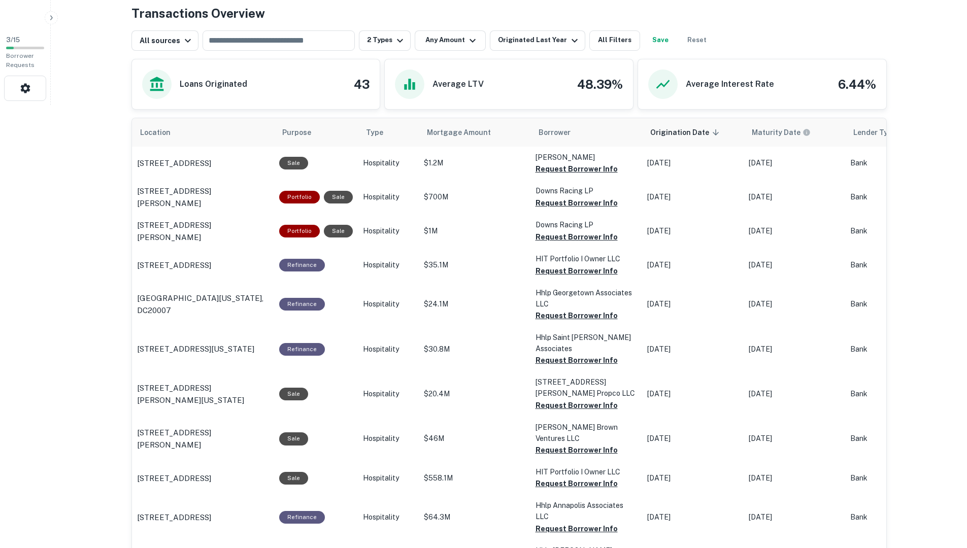
click at [54, 21] on icon "button" at bounding box center [51, 18] width 8 height 8
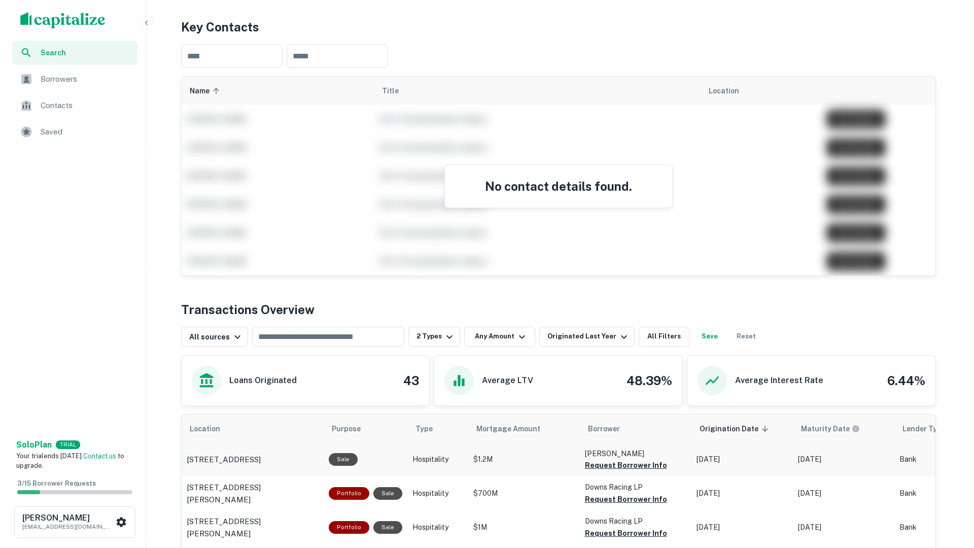
scroll to position [0, 0]
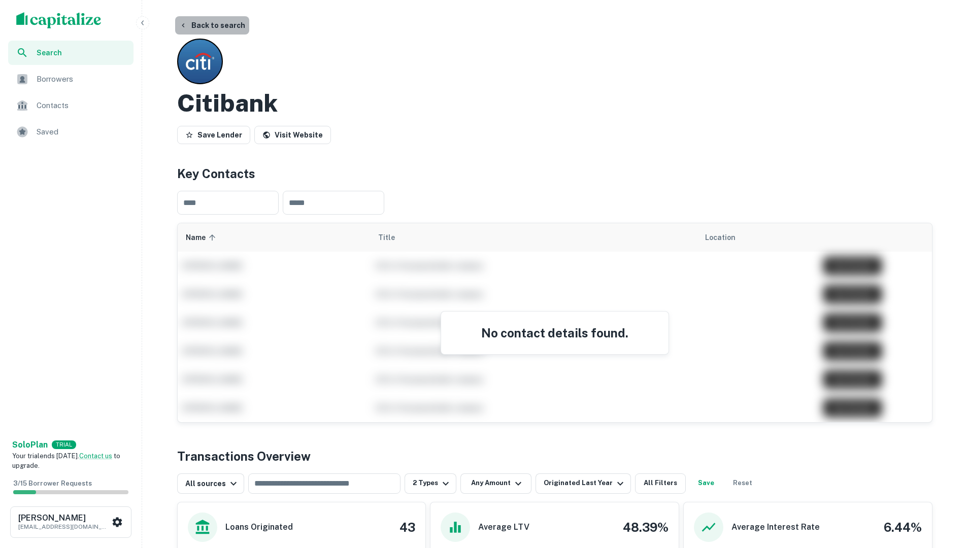
click at [223, 26] on button "Back to search" at bounding box center [212, 25] width 74 height 18
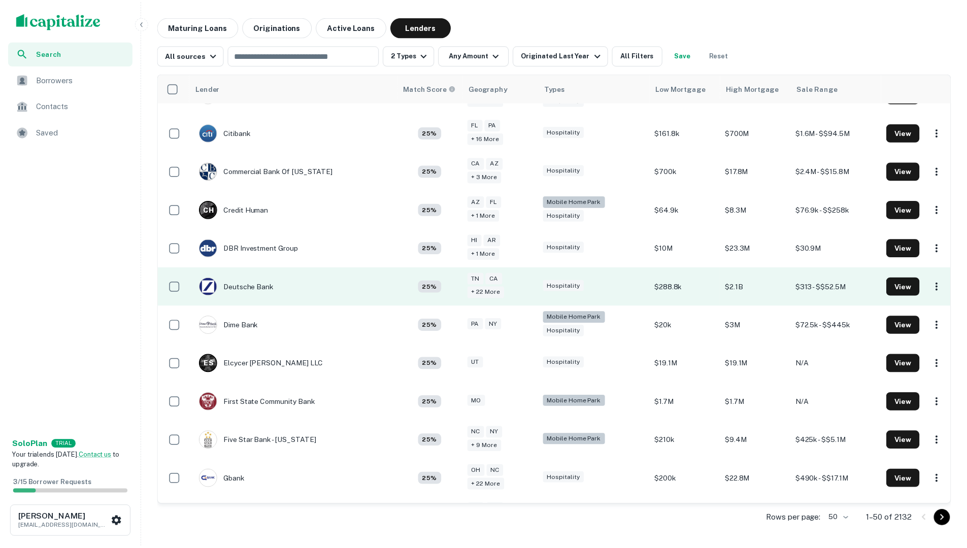
scroll to position [609, 0]
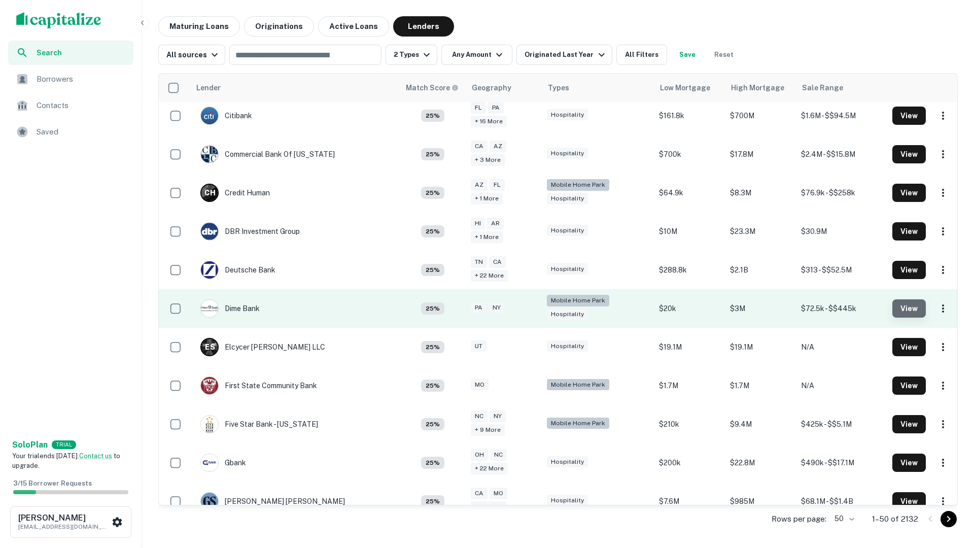
click at [911, 299] on button "View" at bounding box center [909, 308] width 33 height 18
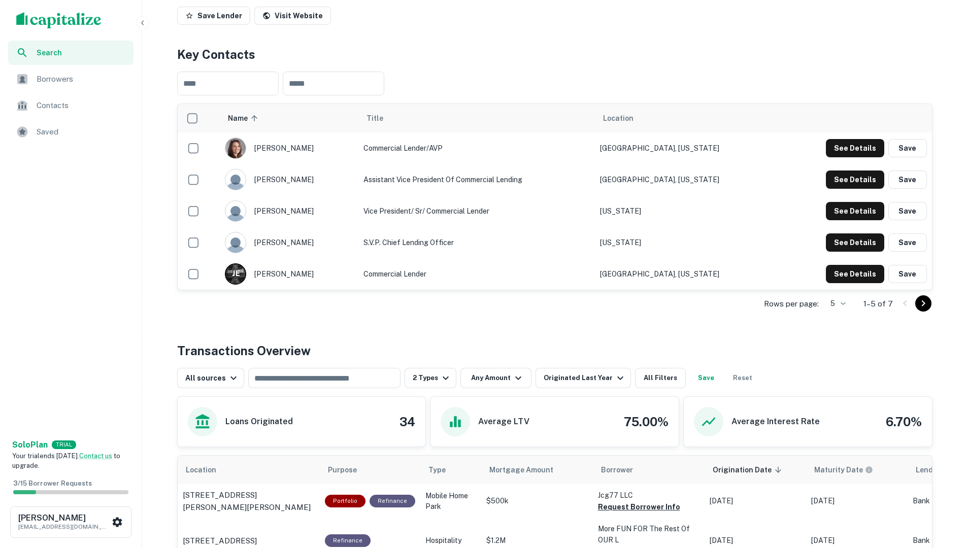
scroll to position [102, 0]
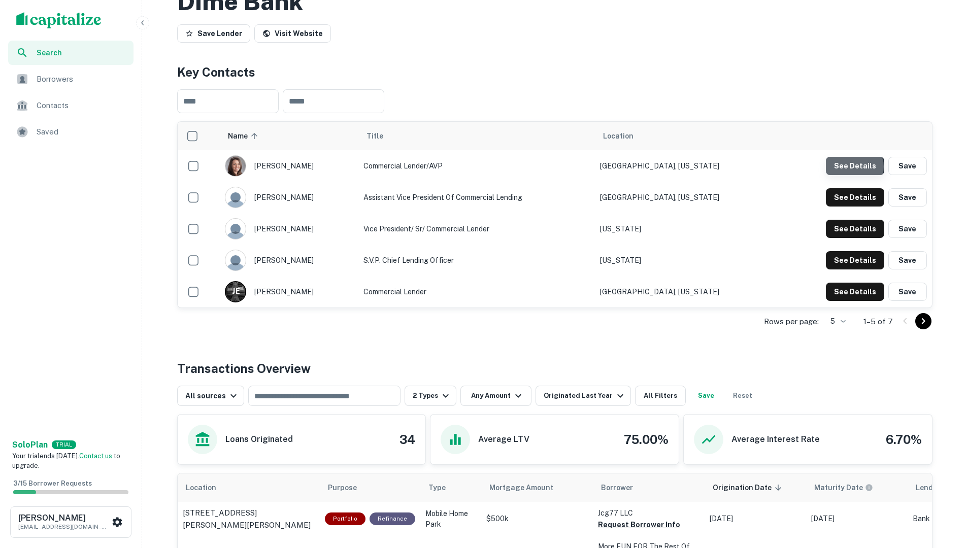
click at [856, 167] on button "See Details" at bounding box center [855, 166] width 58 height 18
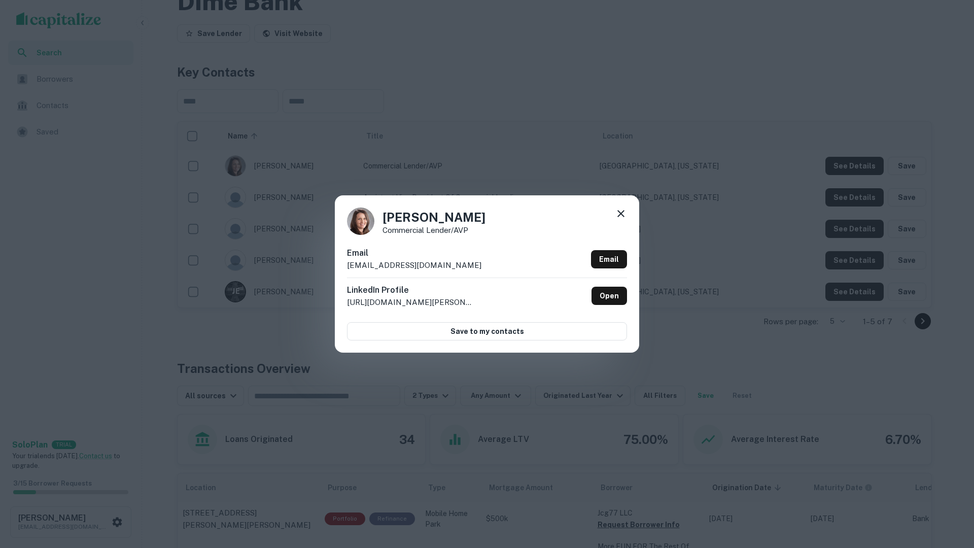
click at [622, 216] on icon at bounding box center [621, 214] width 12 height 12
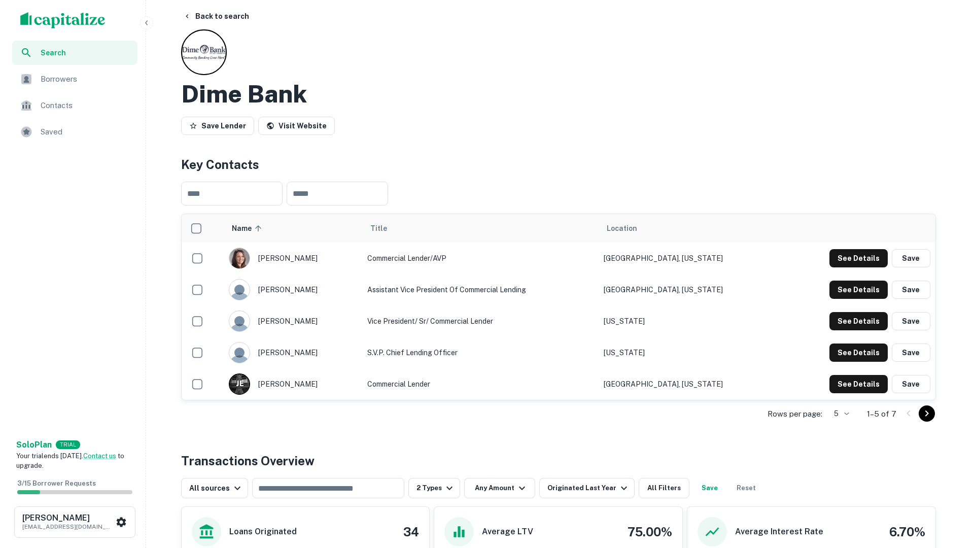
scroll to position [0, 0]
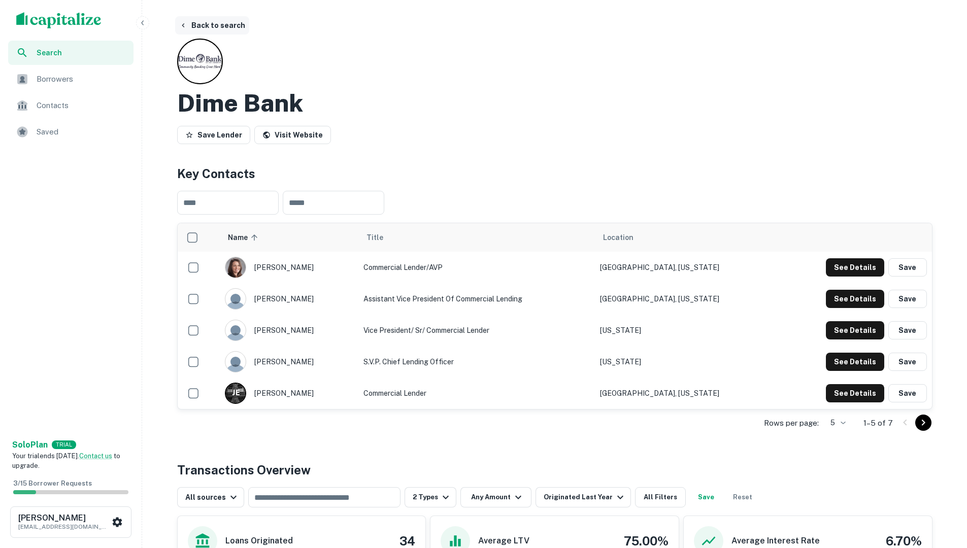
click at [203, 25] on button "Back to search" at bounding box center [212, 25] width 74 height 18
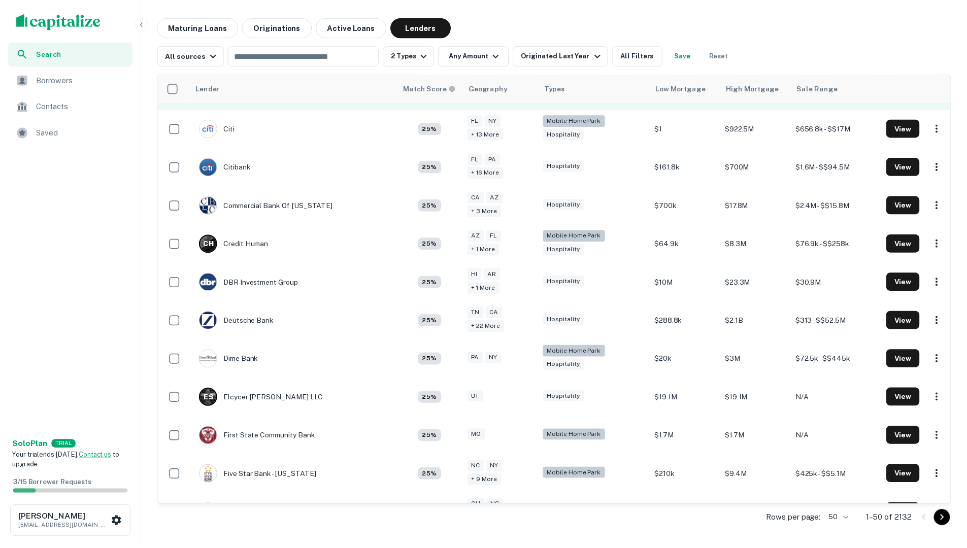
scroll to position [609, 0]
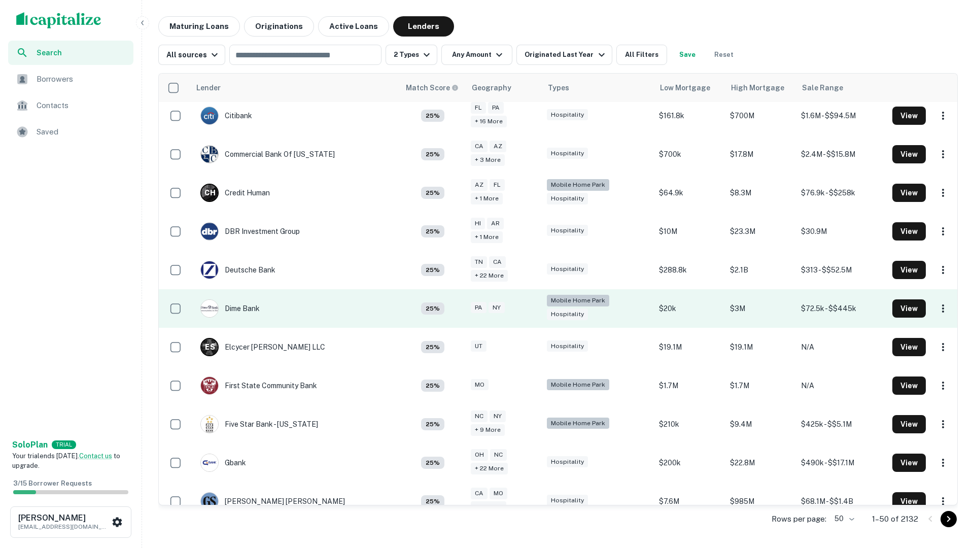
click at [480, 302] on div "PA" at bounding box center [479, 308] width 16 height 12
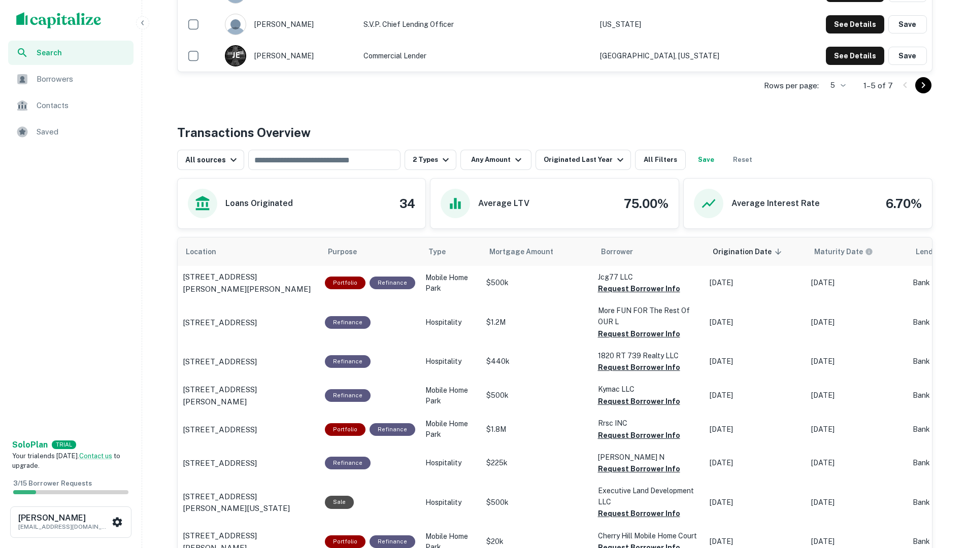
scroll to position [406, 0]
